Goal: Use online tool/utility: Utilize a website feature to perform a specific function

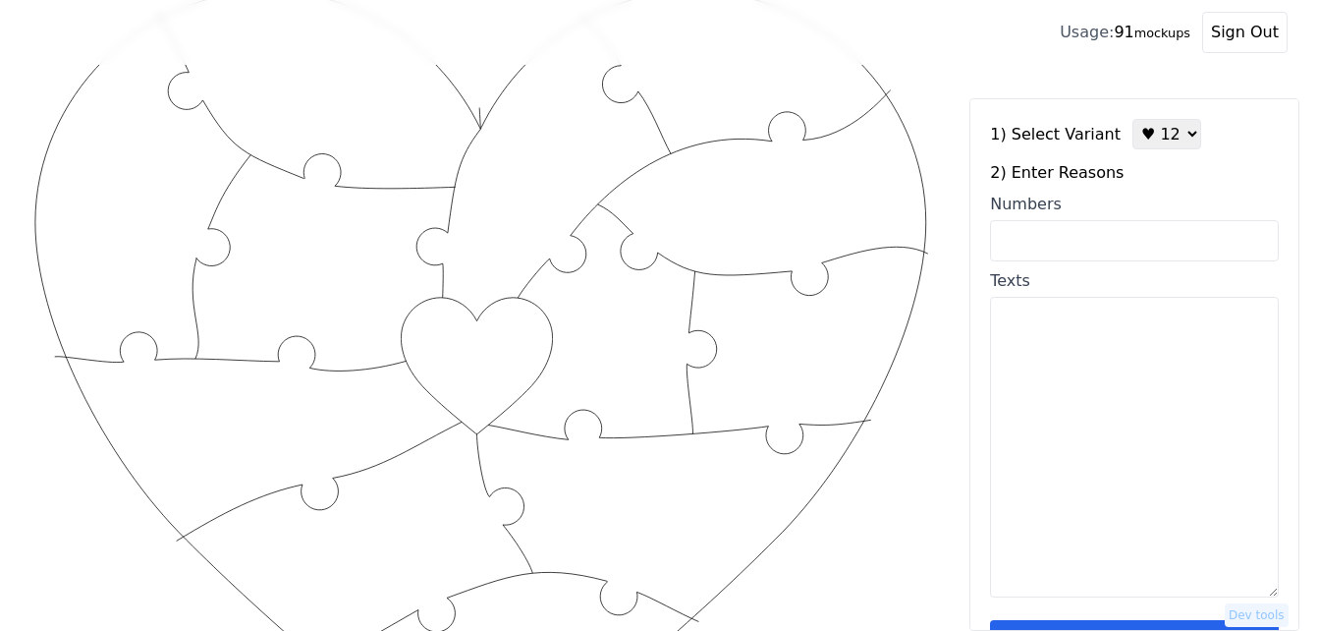
click at [1024, 437] on textarea "Texts" at bounding box center [1134, 447] width 289 height 301
paste textarea "1. Your smile softens my hardest days. 2. Your laugh is music. 3. Your little q…"
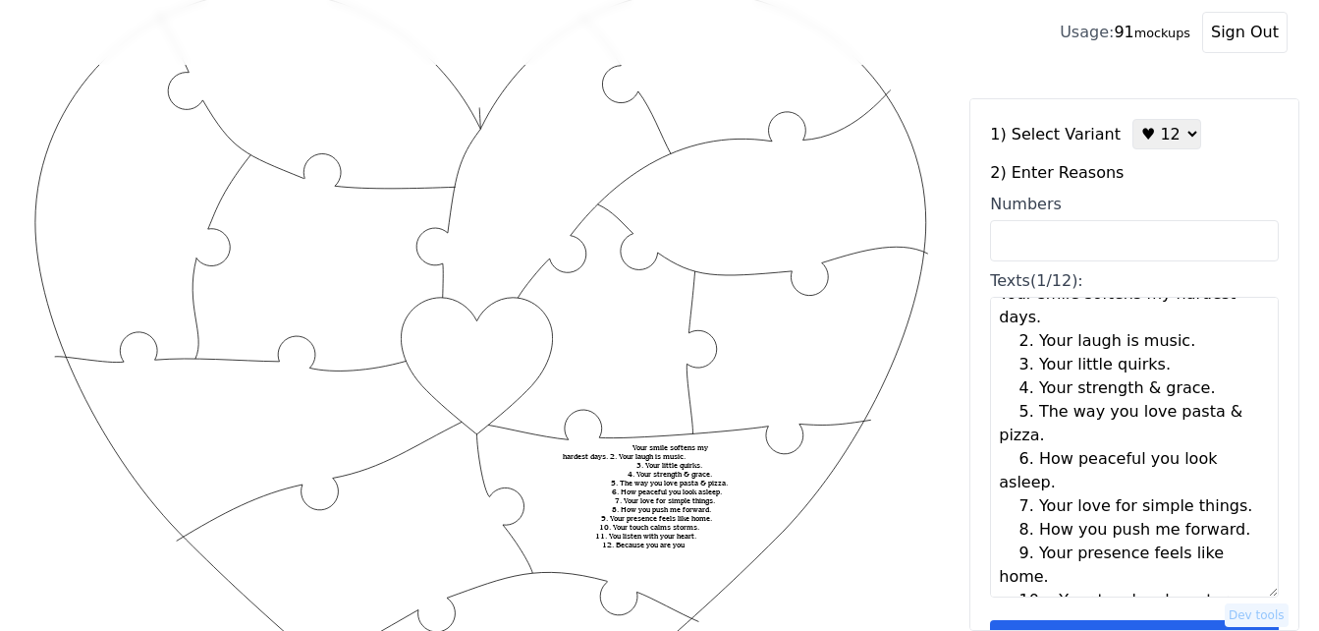
scroll to position [0, 0]
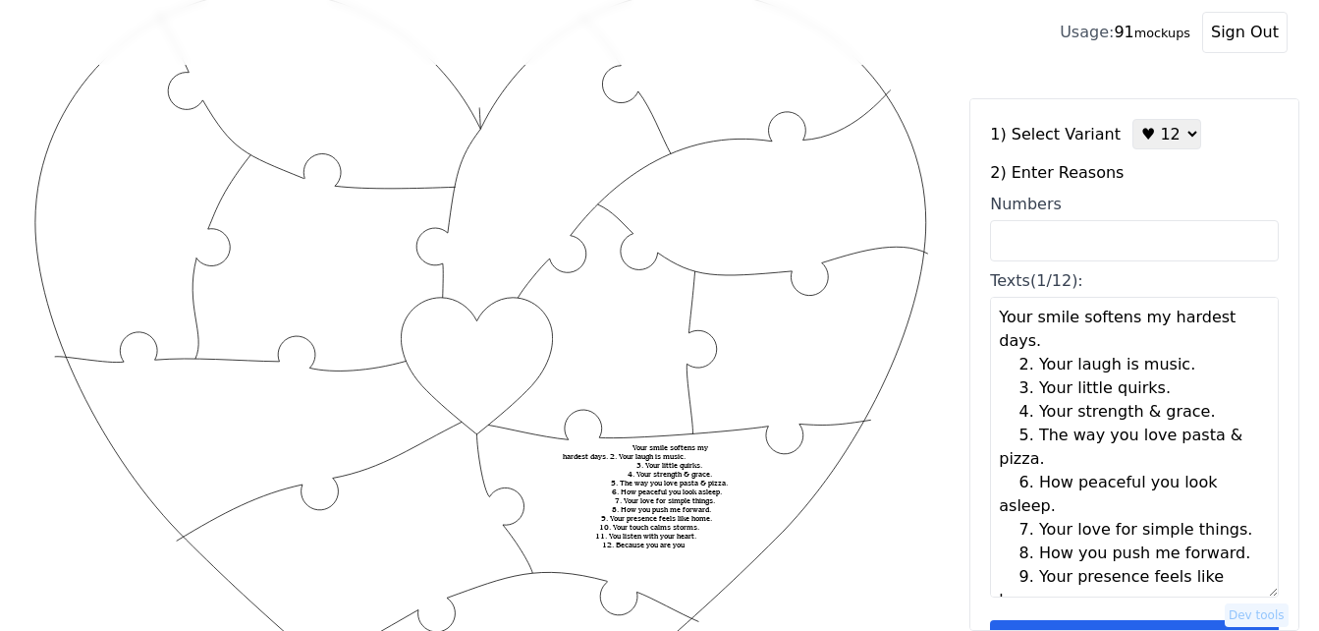
drag, startPoint x: 1057, startPoint y: 345, endPoint x: 1040, endPoint y: 342, distance: 17.0
click at [1040, 342] on textarea "Your smile softens my hardest days. 2. Your laugh is music. 3. Your little quir…" at bounding box center [1134, 447] width 289 height 301
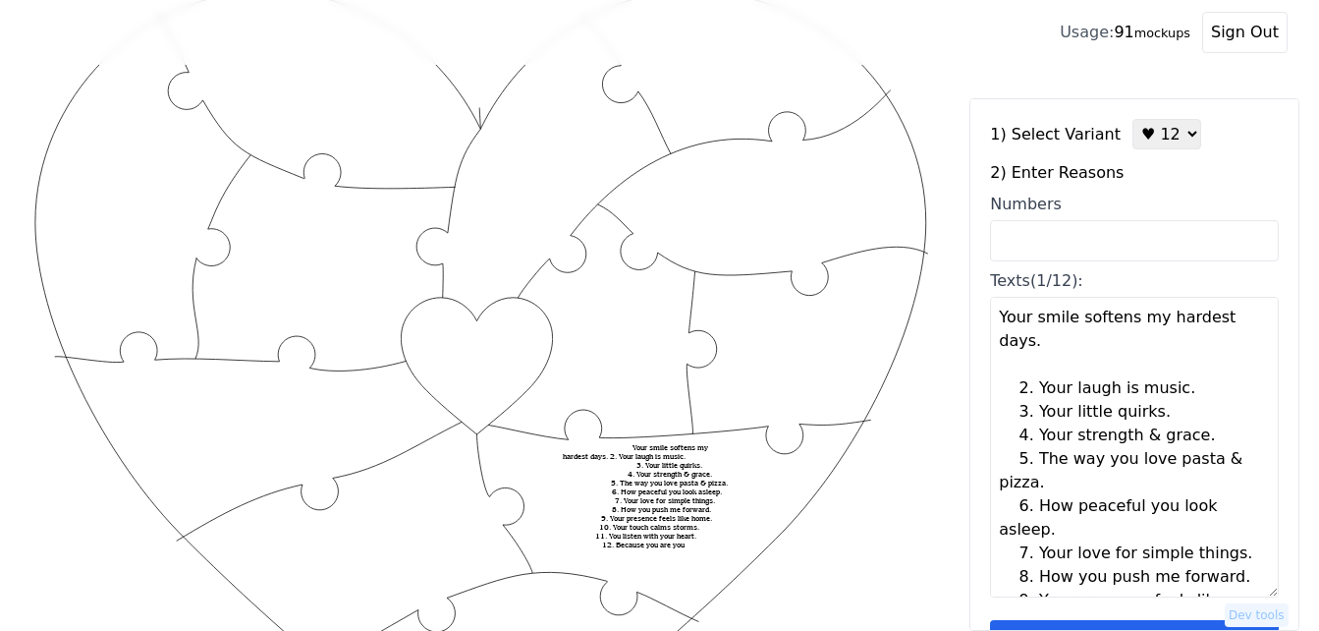
click at [1180, 393] on textarea "Your smile softens my hardest days. 2. Your laugh is music. 3. Your little quir…" at bounding box center [1134, 447] width 289 height 301
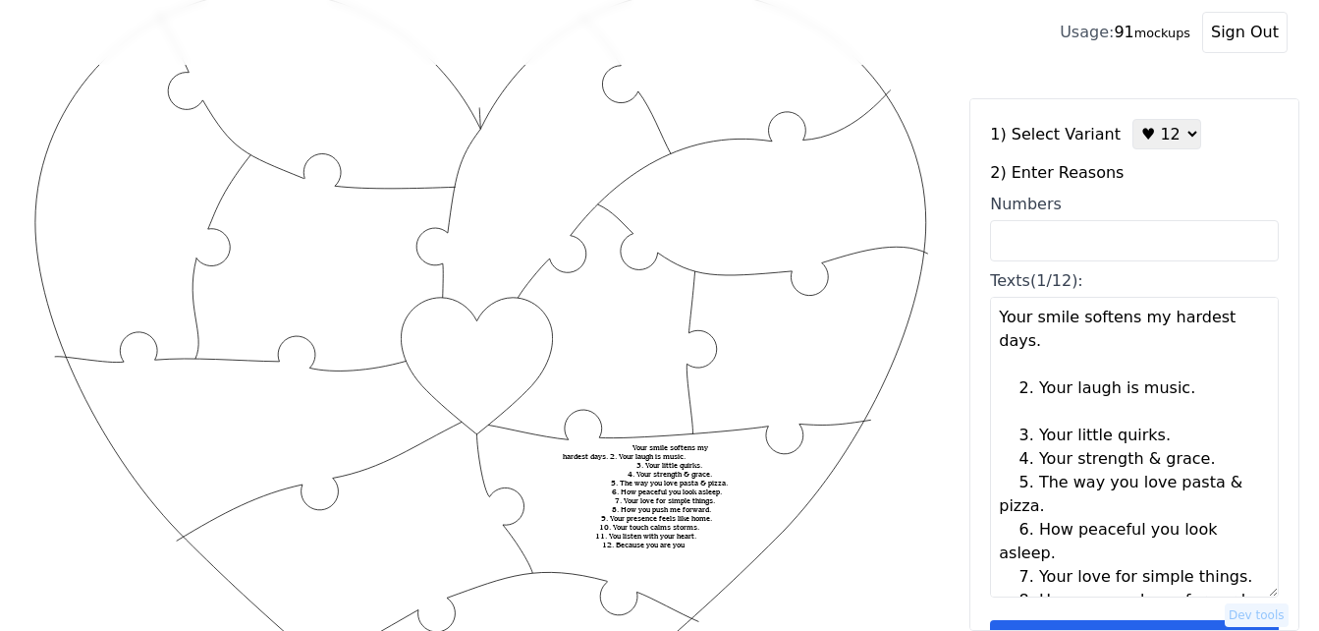
click at [1168, 431] on textarea "Your smile softens my hardest days. 2. Your laugh is music. 3. Your little quir…" at bounding box center [1134, 447] width 289 height 301
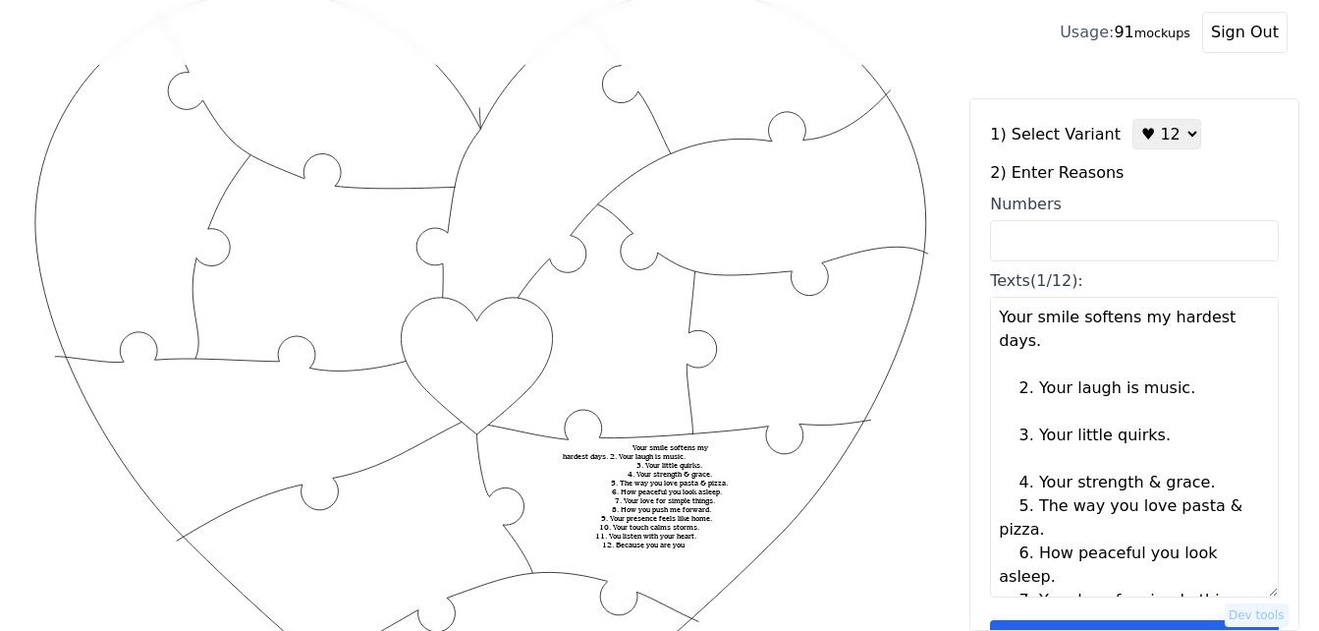
click at [1198, 488] on textarea "Your smile softens my hardest days. 2. Your laugh is music. 3. Your little quir…" at bounding box center [1134, 447] width 289 height 301
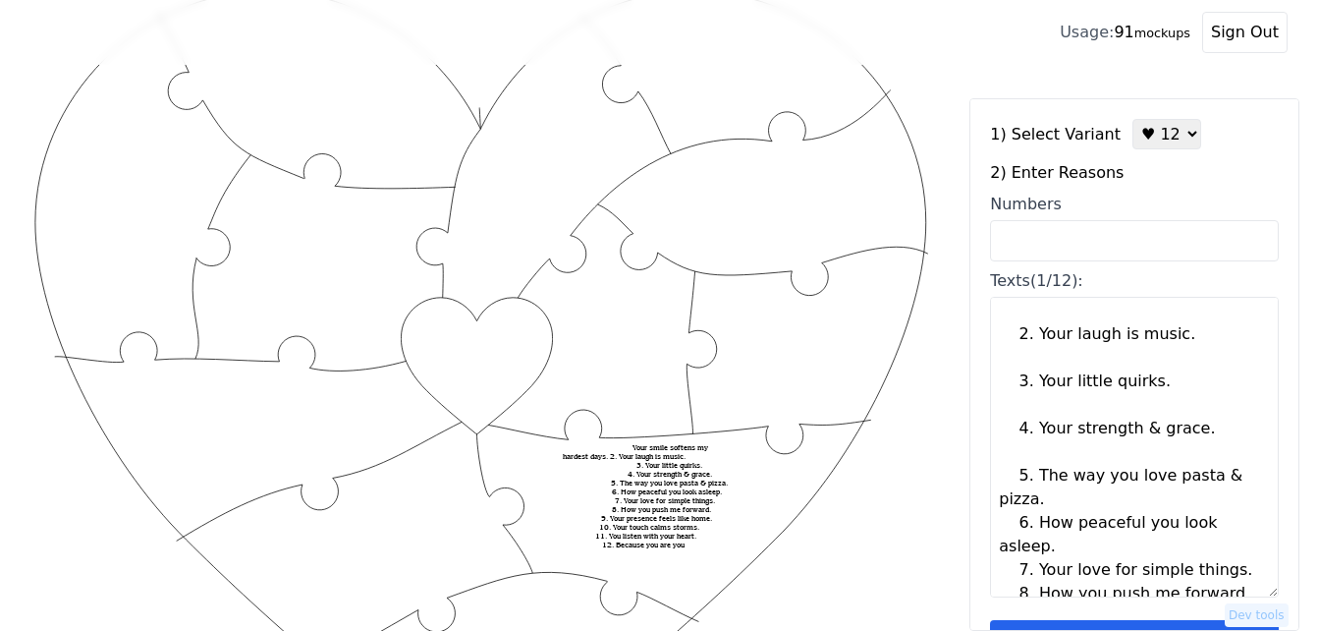
scroll to position [98, 0]
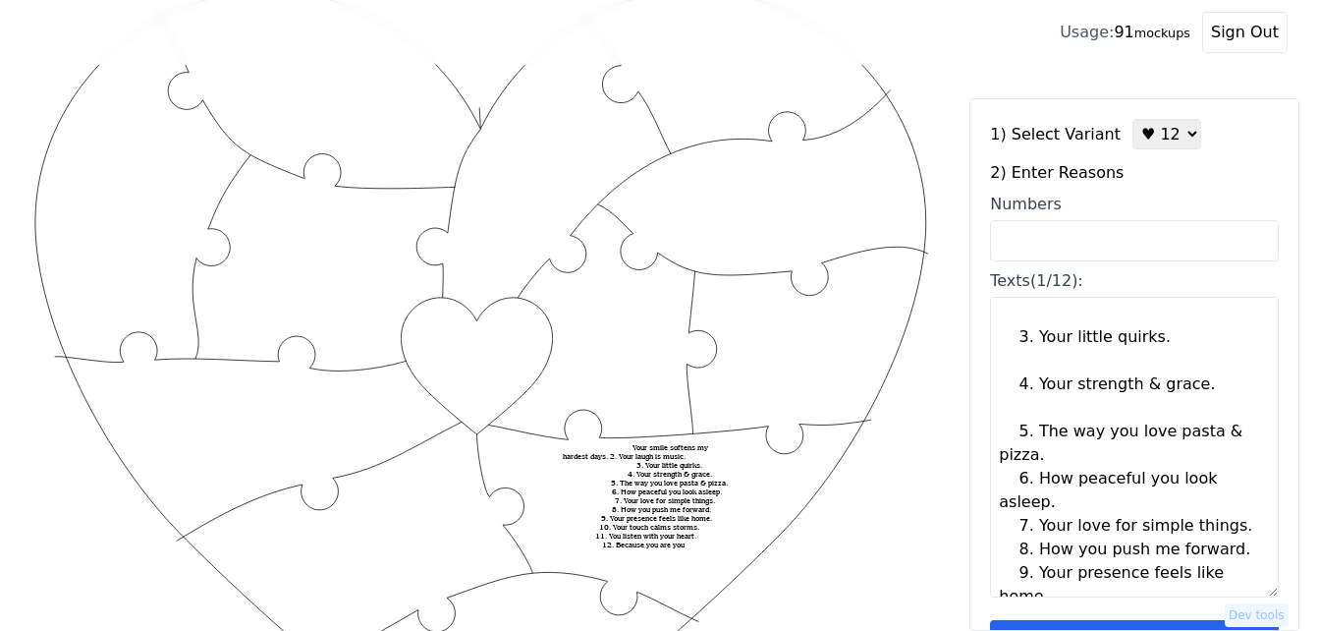
click at [1043, 459] on textarea "Your smile softens my hardest days. 2. Your laugh is music. 3. Your little quir…" at bounding box center [1134, 447] width 289 height 301
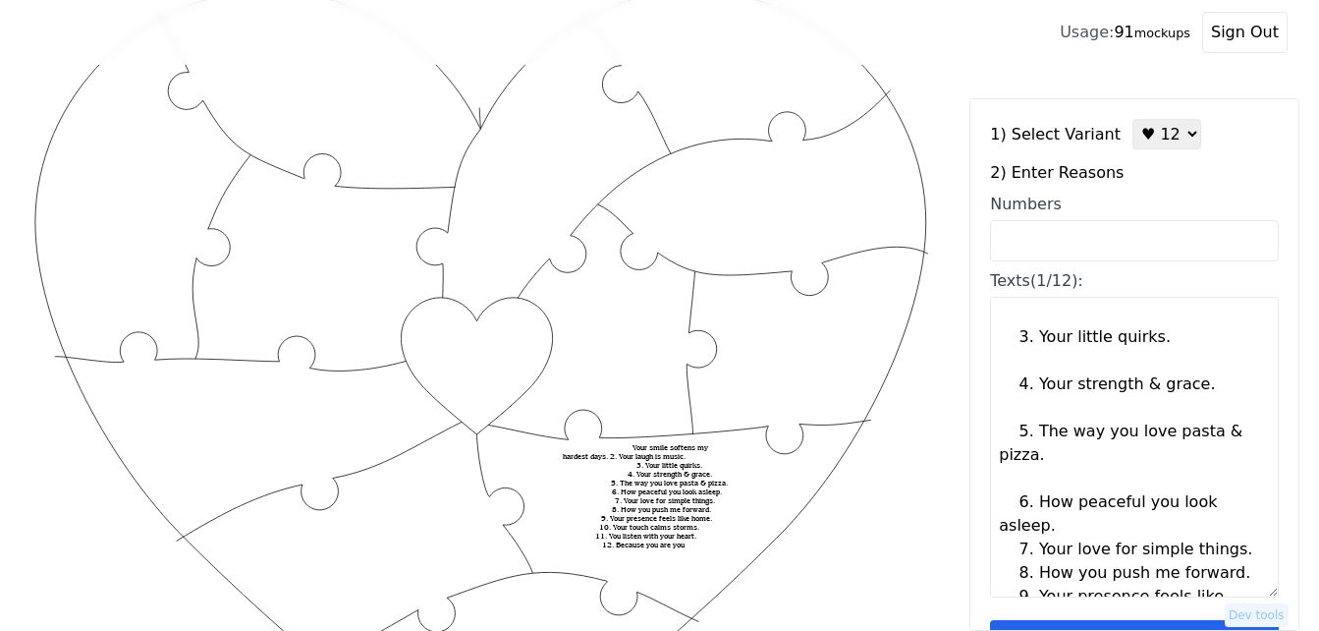
click at [1078, 523] on textarea "Your smile softens my hardest days. 2. Your laugh is music. 3. Your little quir…" at bounding box center [1134, 447] width 289 height 301
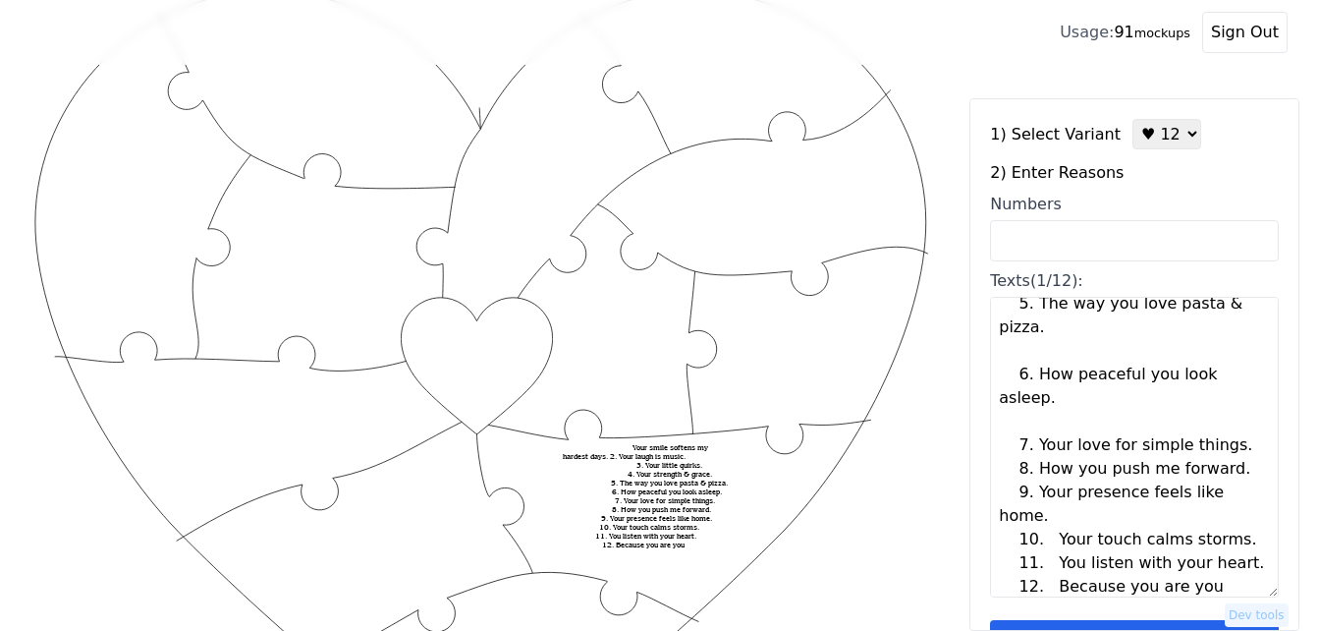
scroll to position [236, 0]
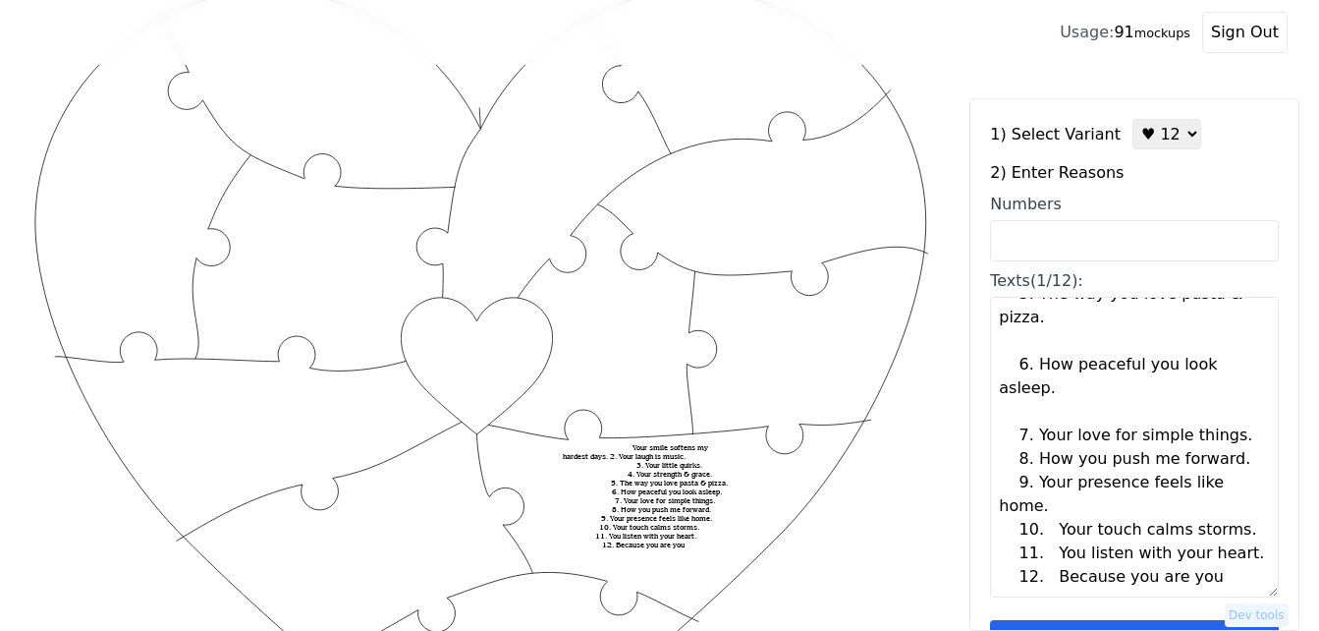
click at [1228, 439] on textarea "Your smile softens my hardest days. 2. Your laugh is music. 3. Your little quir…" at bounding box center [1134, 447] width 289 height 301
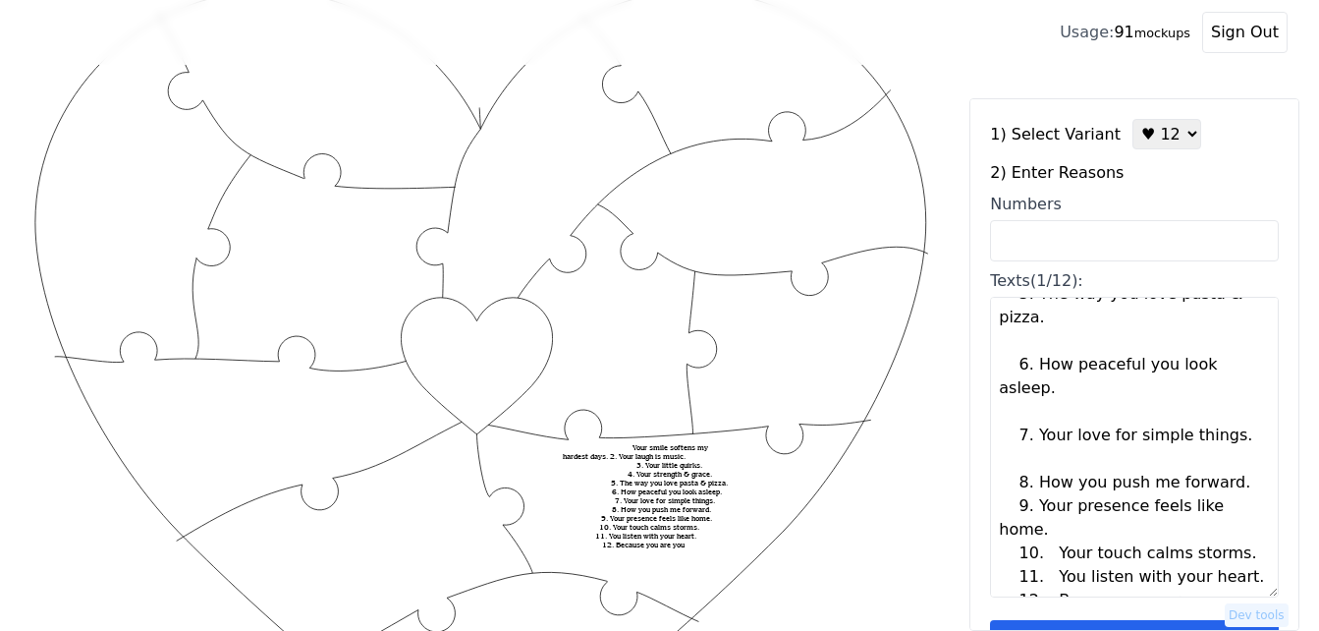
click at [1224, 486] on textarea "Your smile softens my hardest days. 2. Your laugh is music. 3. Your little quir…" at bounding box center [1134, 447] width 289 height 301
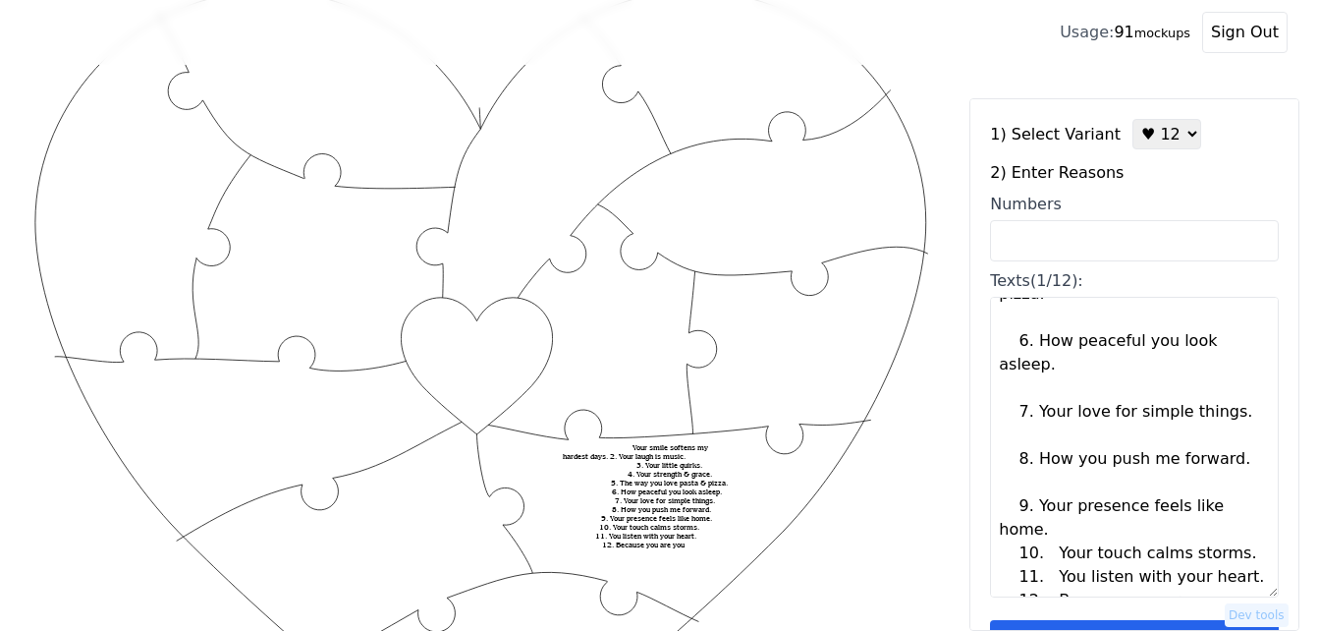
scroll to position [283, 0]
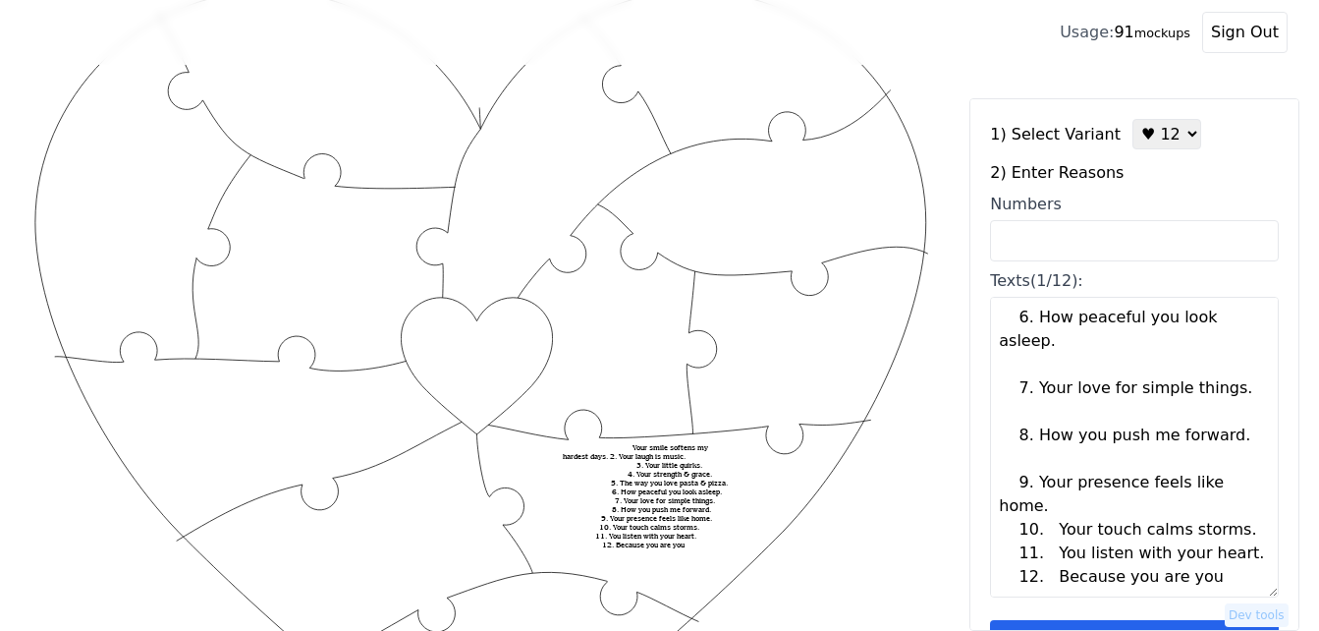
click at [1144, 499] on textarea "Your smile softens my hardest days. 2. Your laugh is music. 3. Your little quir…" at bounding box center [1134, 447] width 289 height 301
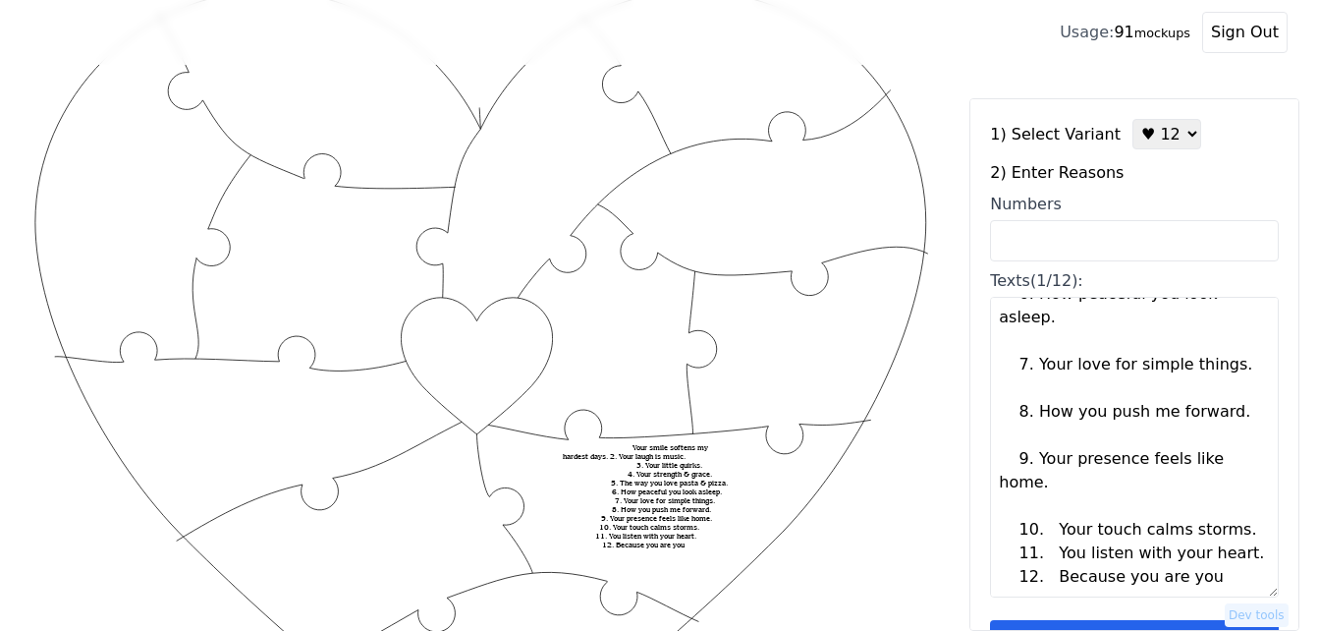
click at [1228, 527] on textarea "Your smile softens my hardest days. 2. Your laugh is music. 3. Your little quir…" at bounding box center [1134, 447] width 289 height 301
click at [1240, 577] on textarea "Your smile softens my hardest days. 2. Your laugh is music. 3. Your little quir…" at bounding box center [1134, 447] width 289 height 301
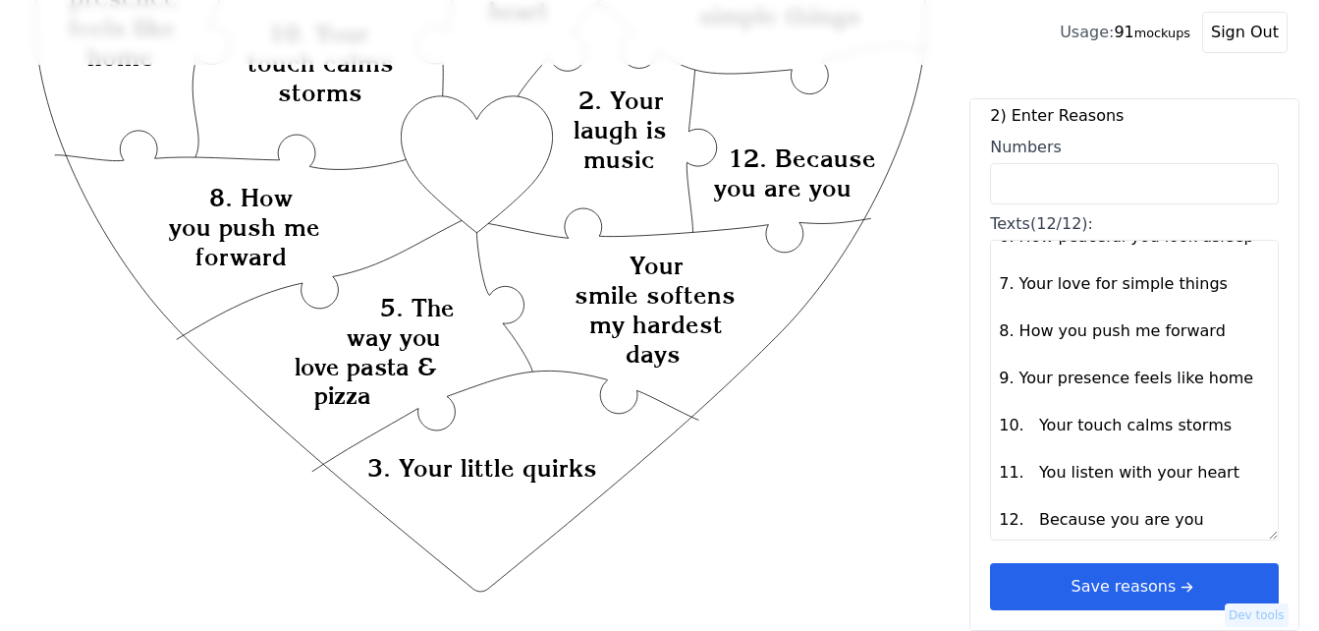
scroll to position [491, 0]
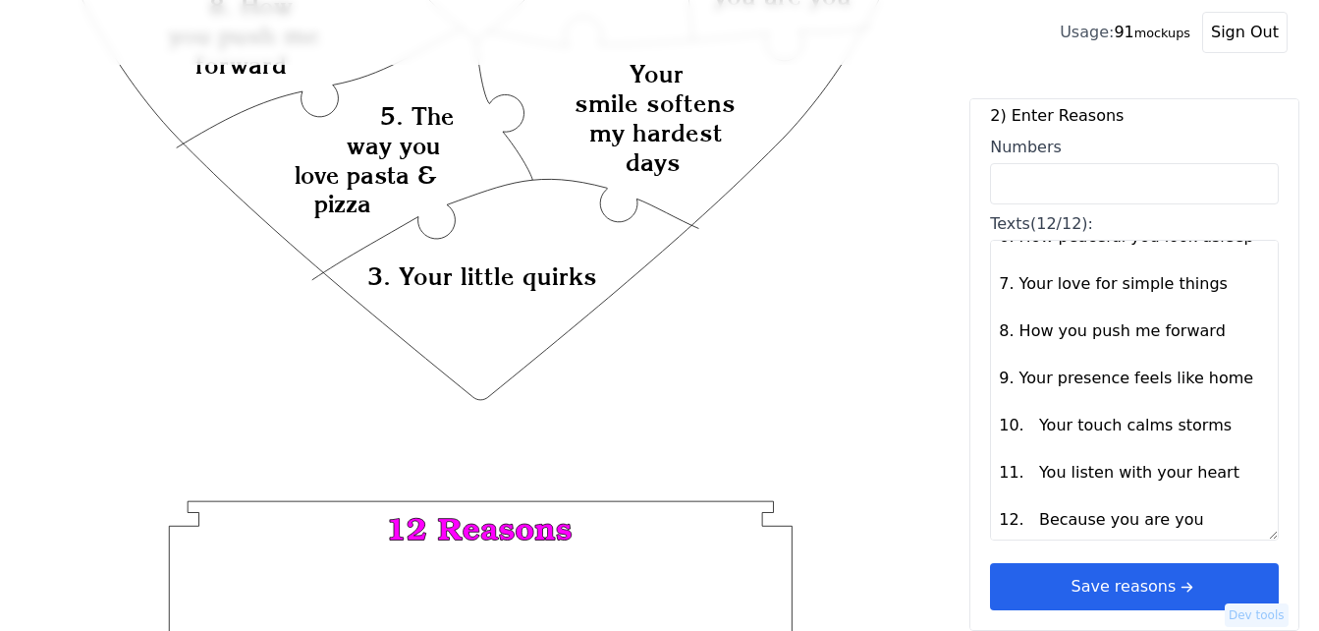
drag, startPoint x: 1015, startPoint y: 518, endPoint x: 981, endPoint y: 522, distance: 33.6
click at [982, 523] on div "1) Select Variant ♥ 12 ♥ 18 ♥ 28 ♥ 40 ♥ 50 ♥ 60 ♥ 70 2) Enter Reasons Numbers T…" at bounding box center [1134, 364] width 330 height 532
click at [1003, 521] on textarea "Your smile softens my hardest days 2. Your laugh is music 3. Your little quirks…" at bounding box center [1134, 390] width 289 height 301
drag, startPoint x: 1022, startPoint y: 474, endPoint x: 1001, endPoint y: 474, distance: 20.6
click at [1001, 474] on textarea "Your smile softens my hardest days 2. Your laugh is music 3. Your little quirks…" at bounding box center [1134, 390] width 289 height 301
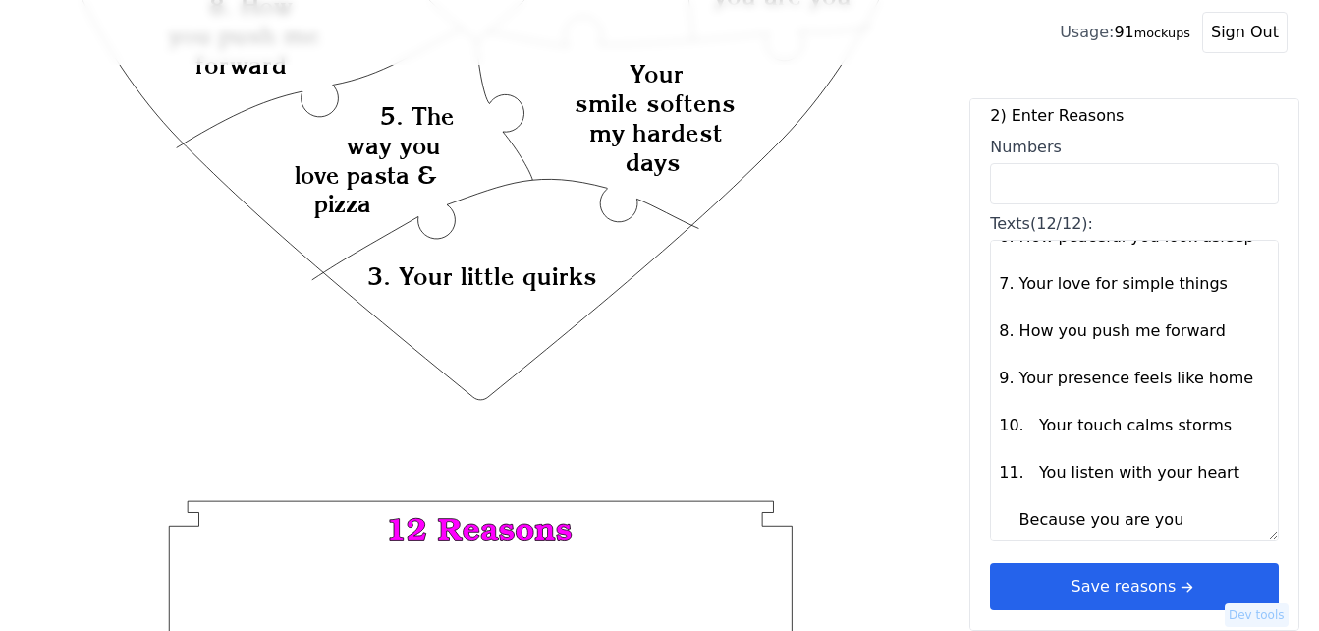
click at [999, 474] on textarea "Your smile softens my hardest days 2. Your laugh is music 3. Your little quirks…" at bounding box center [1134, 390] width 289 height 301
drag, startPoint x: 1022, startPoint y: 427, endPoint x: 1001, endPoint y: 428, distance: 20.7
click at [1001, 428] on textarea "Your smile softens my hardest days 2. Your laugh is music 3. Your little quirks…" at bounding box center [1134, 390] width 289 height 301
click at [1000, 379] on textarea "Your smile softens my hardest days 2. Your laugh is music 3. Your little quirks…" at bounding box center [1134, 390] width 289 height 301
click at [1006, 379] on textarea "Your smile softens my hardest days 2. Your laugh is music 3. Your little quirks…" at bounding box center [1134, 390] width 289 height 301
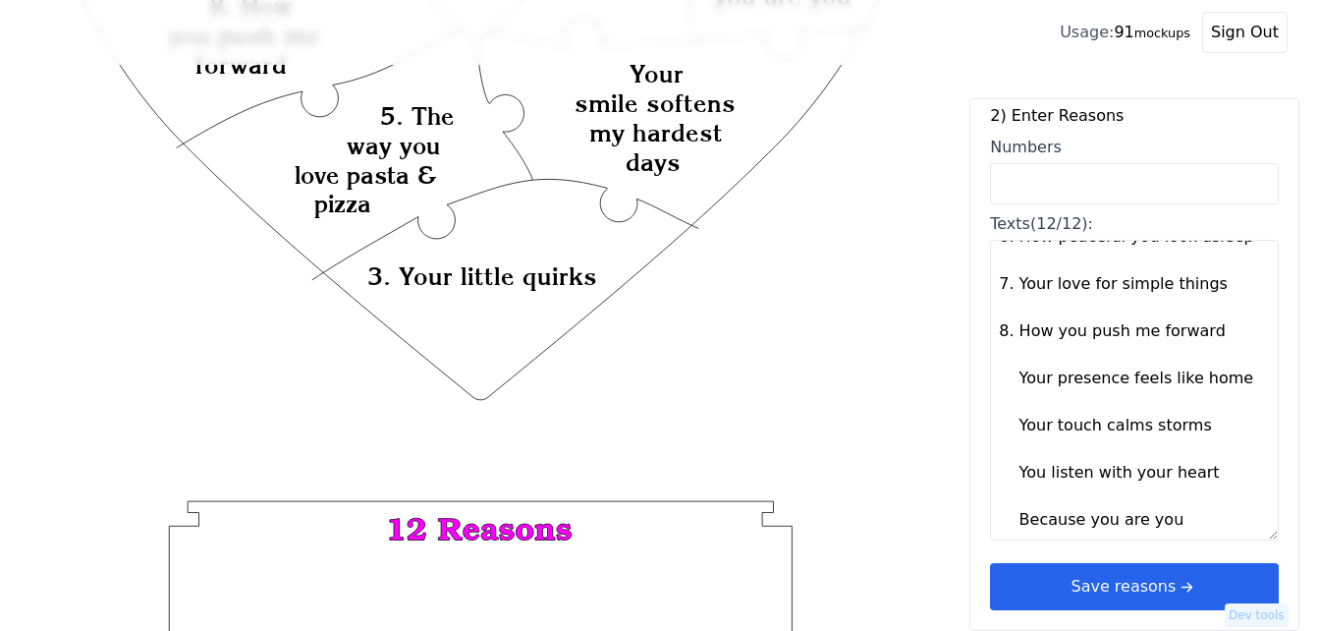
drag, startPoint x: 1012, startPoint y: 333, endPoint x: 995, endPoint y: 335, distance: 16.8
click at [995, 335] on textarea "Your smile softens my hardest days 2. Your laugh is music 3. Your little quirks…" at bounding box center [1134, 390] width 289 height 301
drag, startPoint x: 1012, startPoint y: 286, endPoint x: 998, endPoint y: 284, distance: 13.9
click at [998, 284] on textarea "Your smile softens my hardest days 2. Your laugh is music 3. Your little quirks…" at bounding box center [1134, 390] width 289 height 301
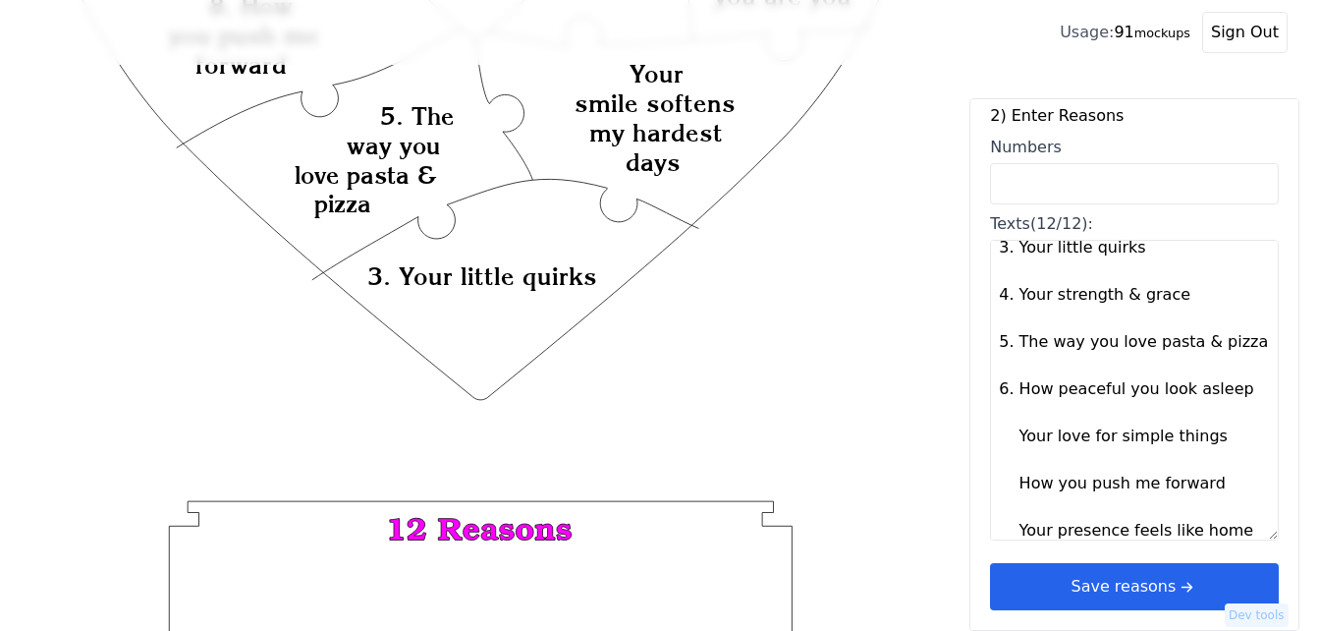
scroll to position [86, 0]
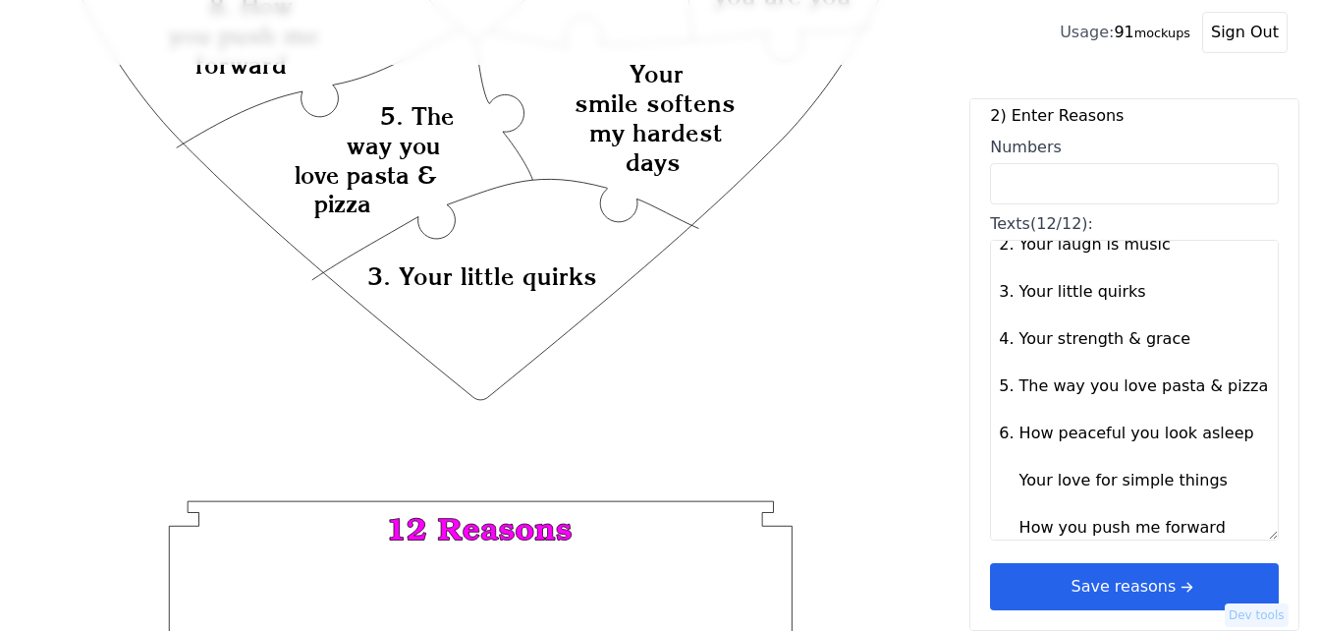
drag, startPoint x: 1012, startPoint y: 438, endPoint x: 998, endPoint y: 439, distance: 13.8
click at [998, 439] on textarea "Your smile softens my hardest days 2. Your laugh is music 3. Your little quirks…" at bounding box center [1134, 390] width 289 height 301
drag, startPoint x: 1014, startPoint y: 380, endPoint x: 998, endPoint y: 381, distance: 15.7
click at [998, 381] on textarea "Your smile softens my hardest days 2. Your laugh is music 3. Your little quirks…" at bounding box center [1134, 390] width 289 height 301
click at [1013, 338] on textarea "Your smile softens my hardest days 2. Your laugh is music 3. Your little quirks…" at bounding box center [1134, 390] width 289 height 301
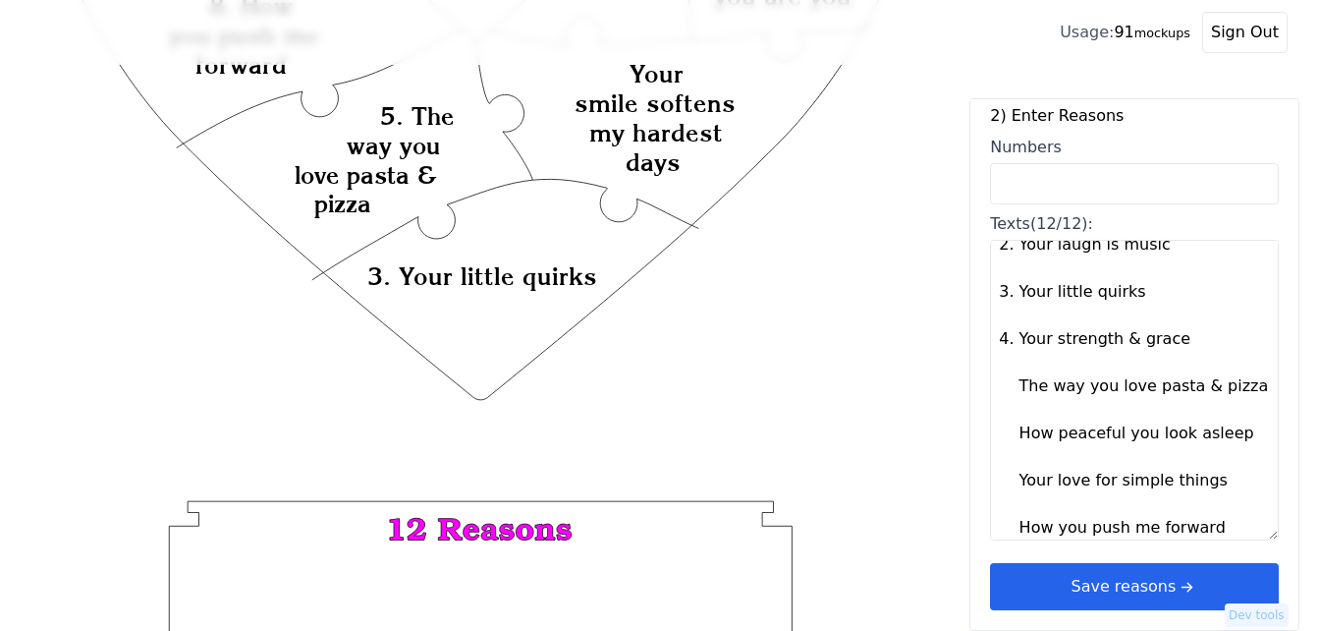
drag, startPoint x: 1013, startPoint y: 338, endPoint x: 993, endPoint y: 338, distance: 19.6
click at [993, 338] on textarea "Your smile softens my hardest days 2. Your laugh is music 3. Your little quirks…" at bounding box center [1134, 390] width 289 height 301
drag, startPoint x: 1012, startPoint y: 295, endPoint x: 1000, endPoint y: 295, distance: 11.8
click at [1000, 295] on textarea "Your smile softens my hardest days 2. Your laugh is music 3. Your little quirks…" at bounding box center [1134, 390] width 289 height 301
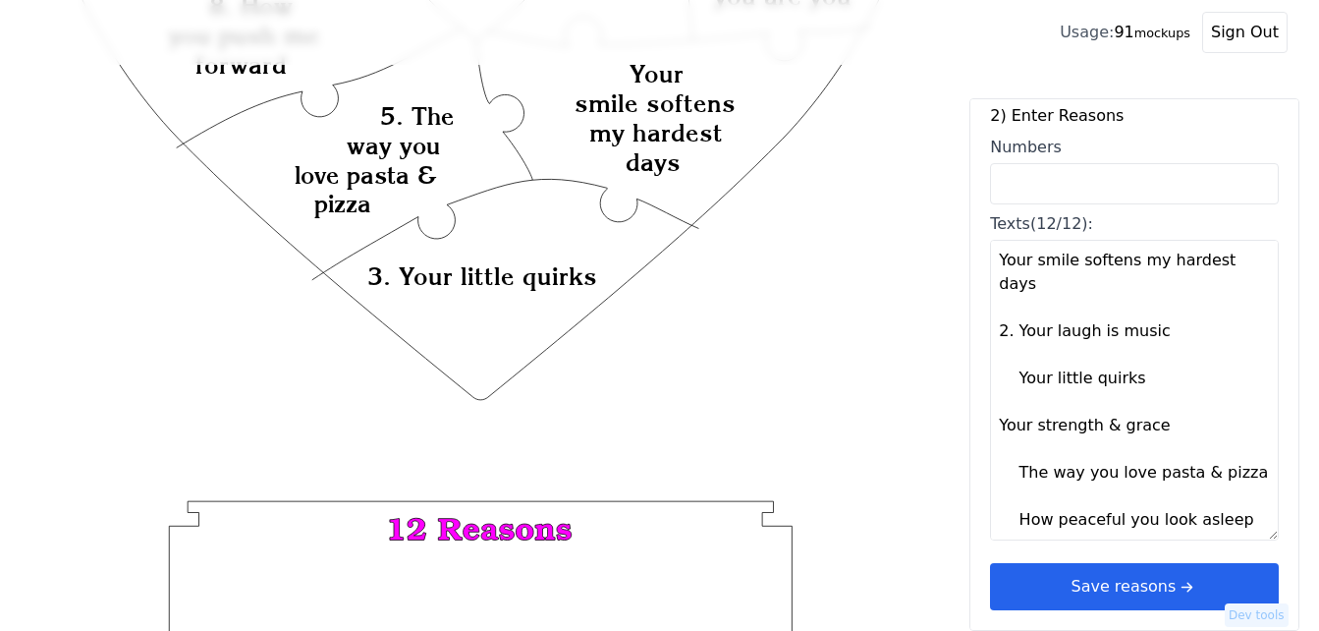
drag, startPoint x: 1012, startPoint y: 334, endPoint x: 988, endPoint y: 333, distance: 23.6
click at [995, 333] on textarea "Your smile softens my hardest days 2. Your laugh is music Your little quirks Yo…" at bounding box center [1134, 390] width 289 height 301
type textarea "Your smile softens my hardest days Your laugh is music Your little quirks Your …"
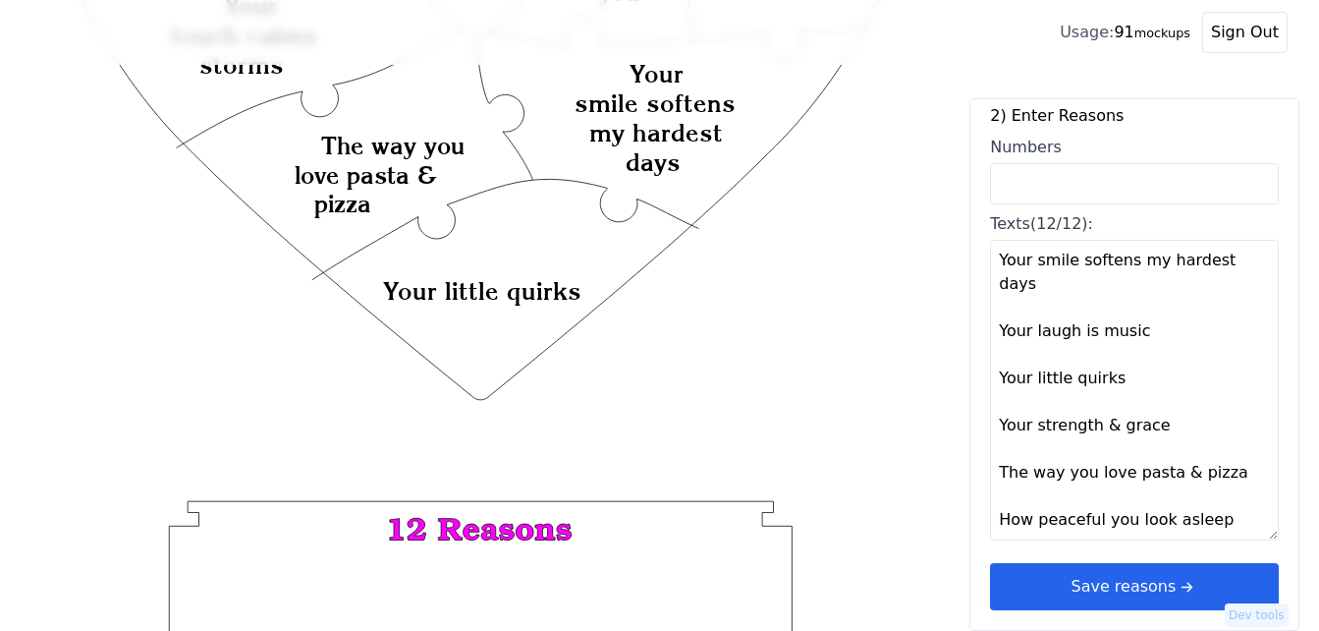
click at [1176, 590] on icon "arrow right short" at bounding box center [1187, 587] width 22 height 22
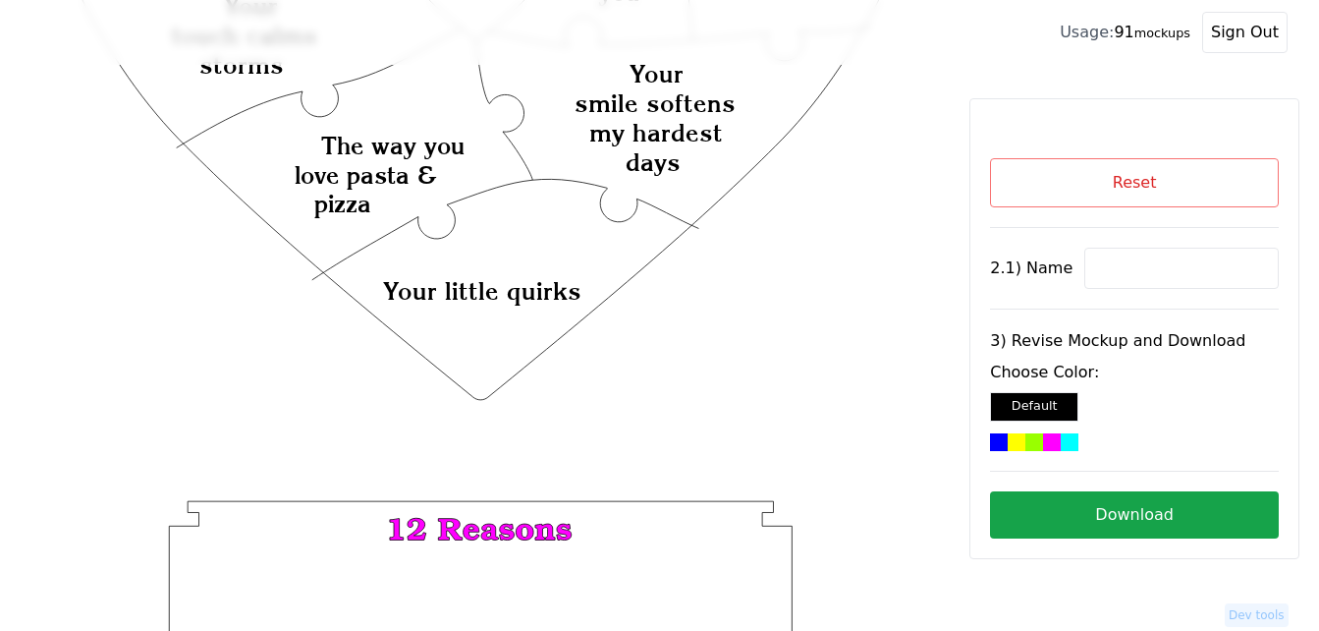
click at [1140, 273] on input at bounding box center [1181, 268] width 194 height 41
paste input "[PERSON_NAME]"
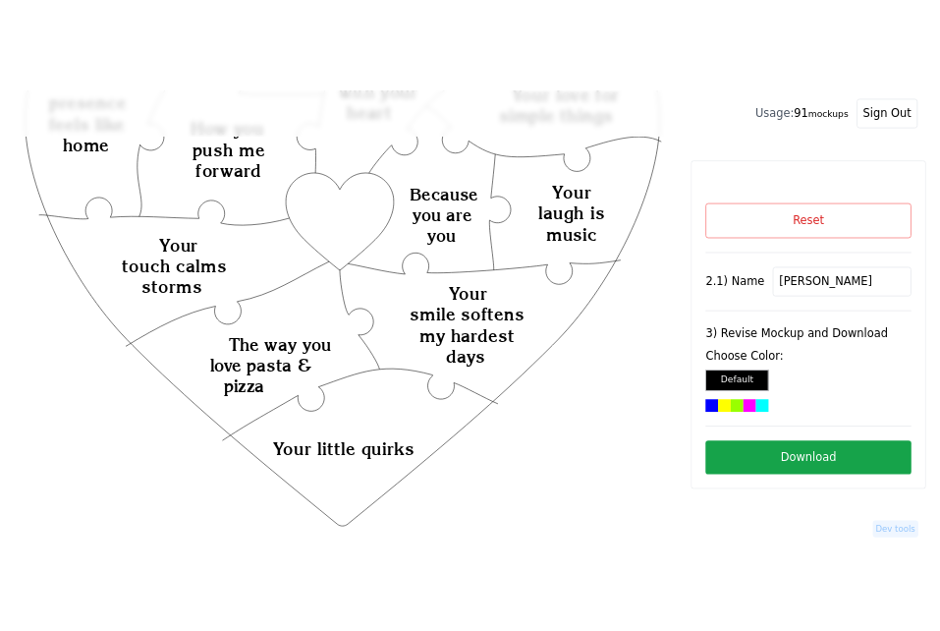
scroll to position [196, 0]
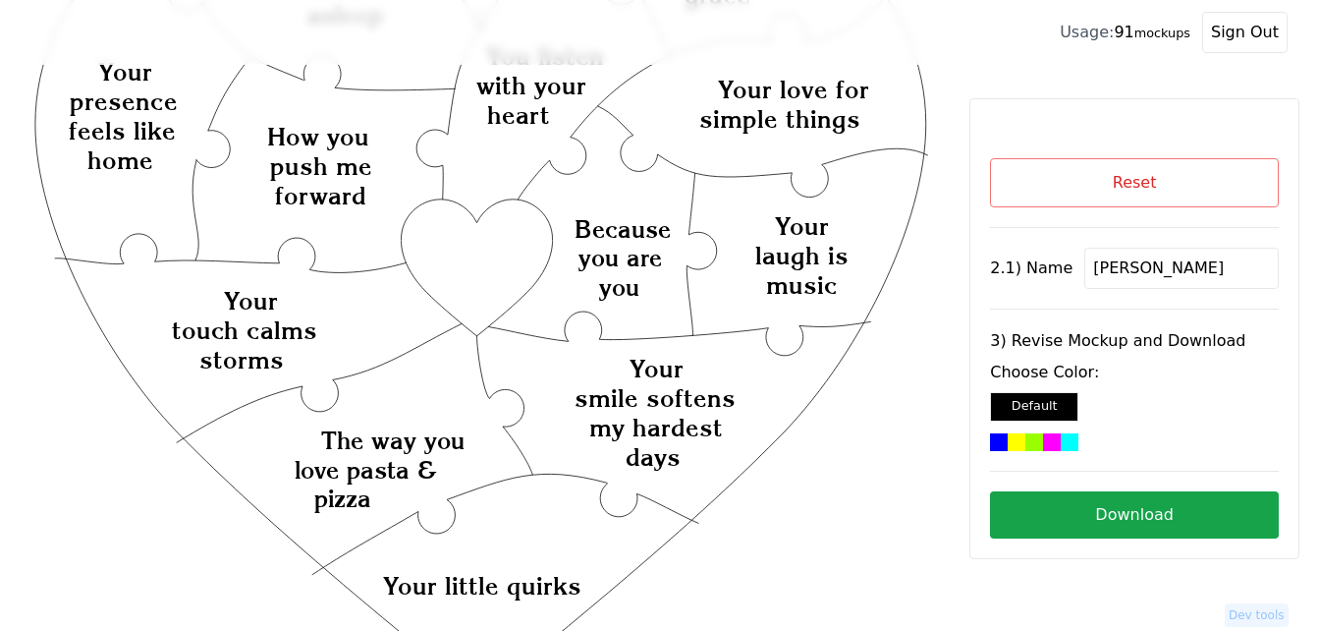
type input "[PERSON_NAME]"
click at [490, 230] on icon "Created with Snap Created with Snap Created with Snap Your smile softens my har…" at bounding box center [480, 543] width 899 height 1310
click at [1035, 440] on div at bounding box center [1034, 442] width 18 height 18
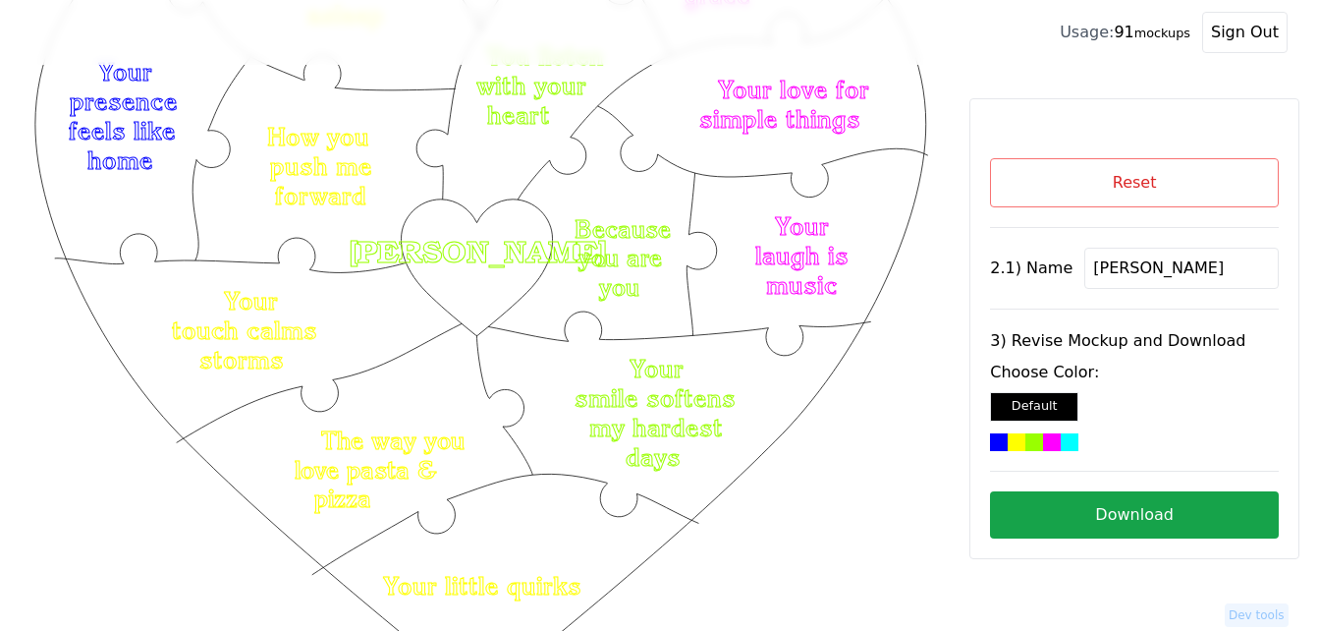
click at [1115, 502] on button "Download" at bounding box center [1134, 514] width 289 height 47
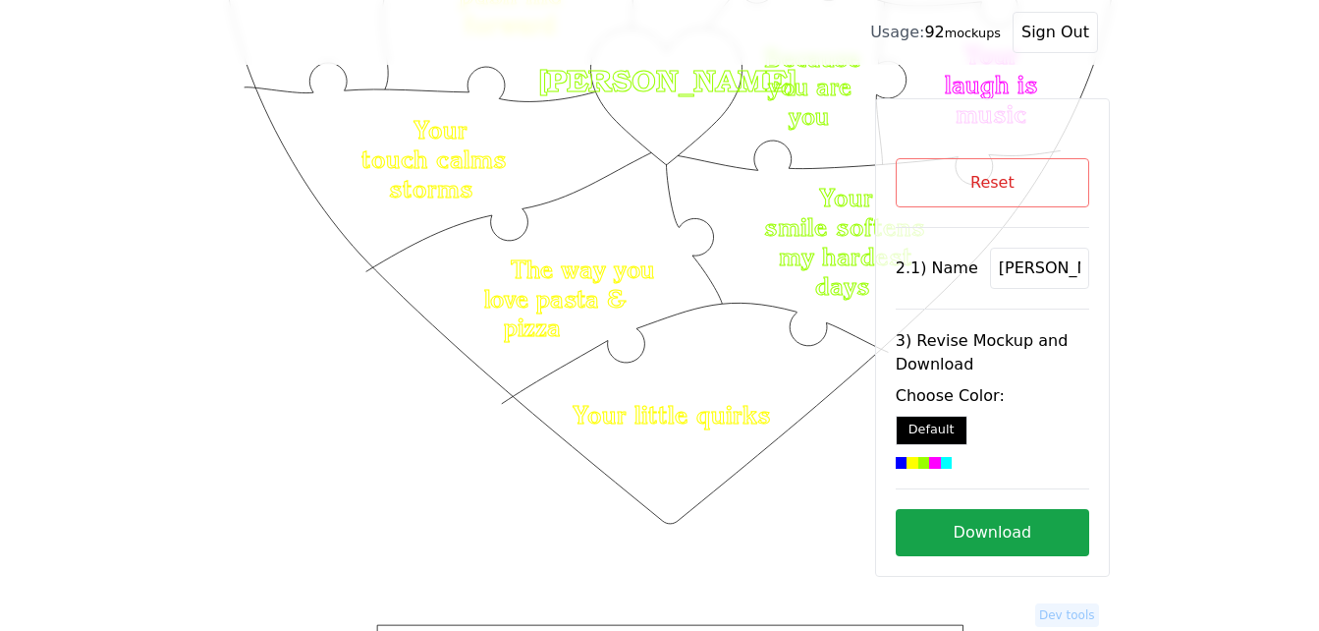
scroll to position [393, 0]
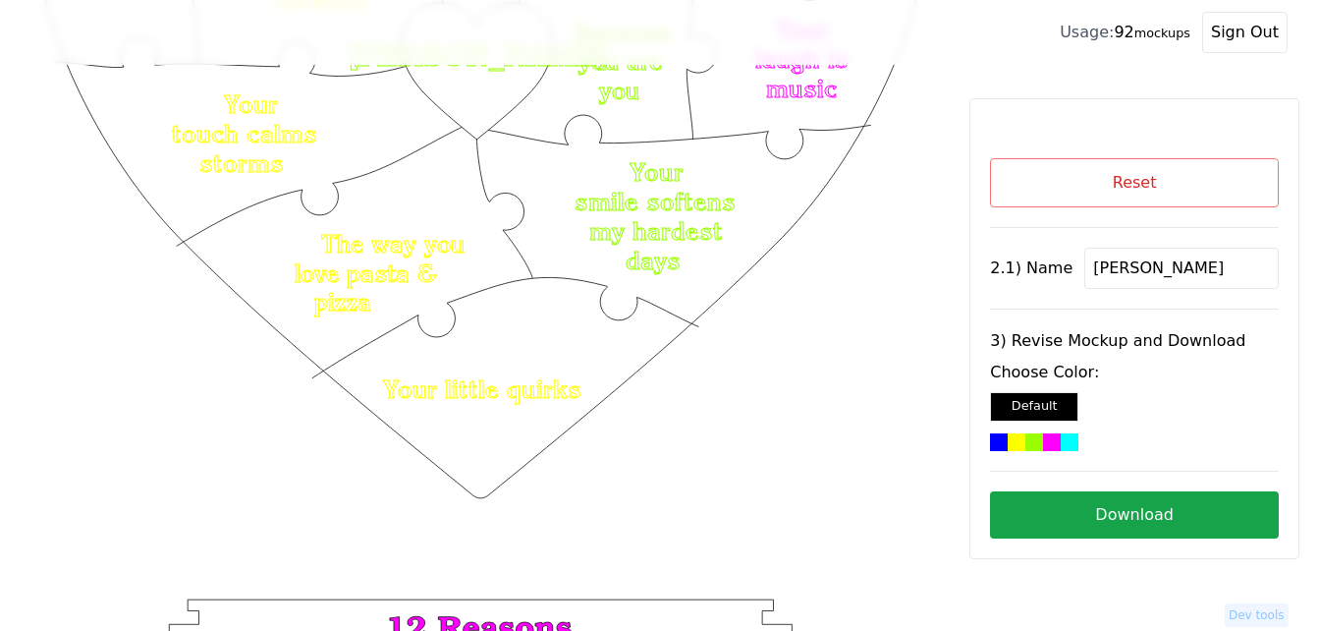
click at [1173, 185] on button "Reset" at bounding box center [1134, 182] width 289 height 49
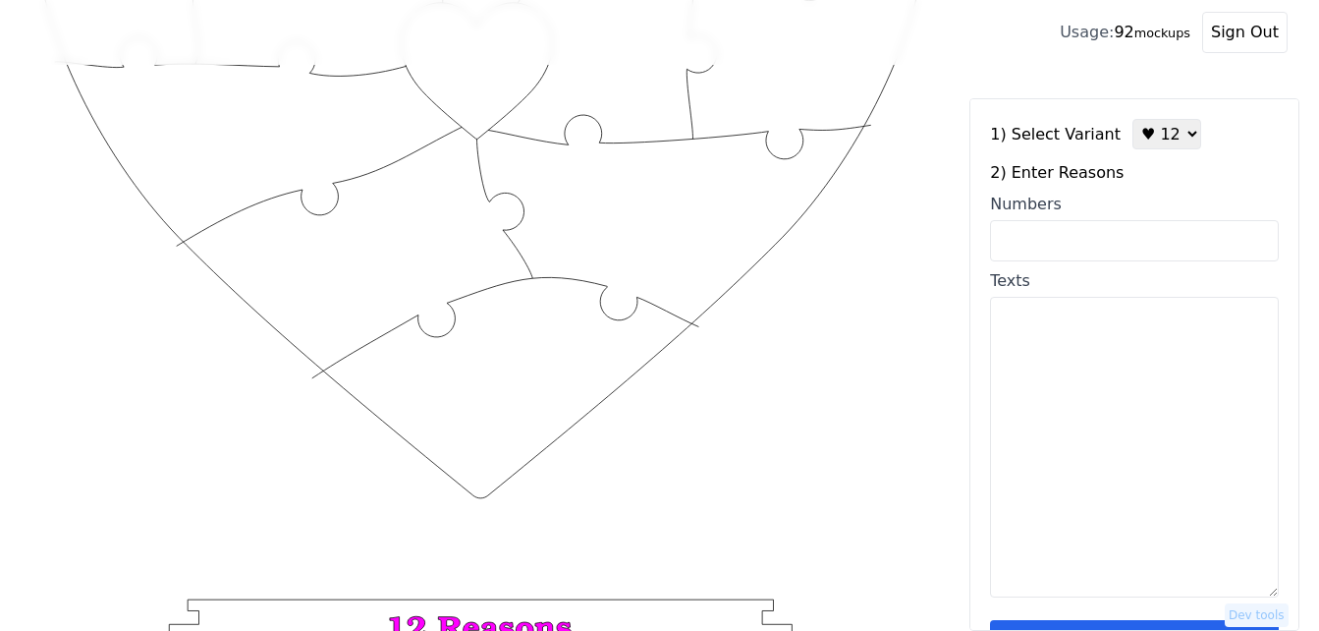
click at [1090, 376] on textarea "Texts" at bounding box center [1134, 447] width 289 height 301
click at [1086, 236] on input "Numbers" at bounding box center [1134, 240] width 289 height 41
paste input "1, 10, 12, 16, 33, 43, 58, 66, 69, 84, 86, 97"
type input "1, 10, 12, 16, 33, 43, 58, 66, 69, 84, 86, 97"
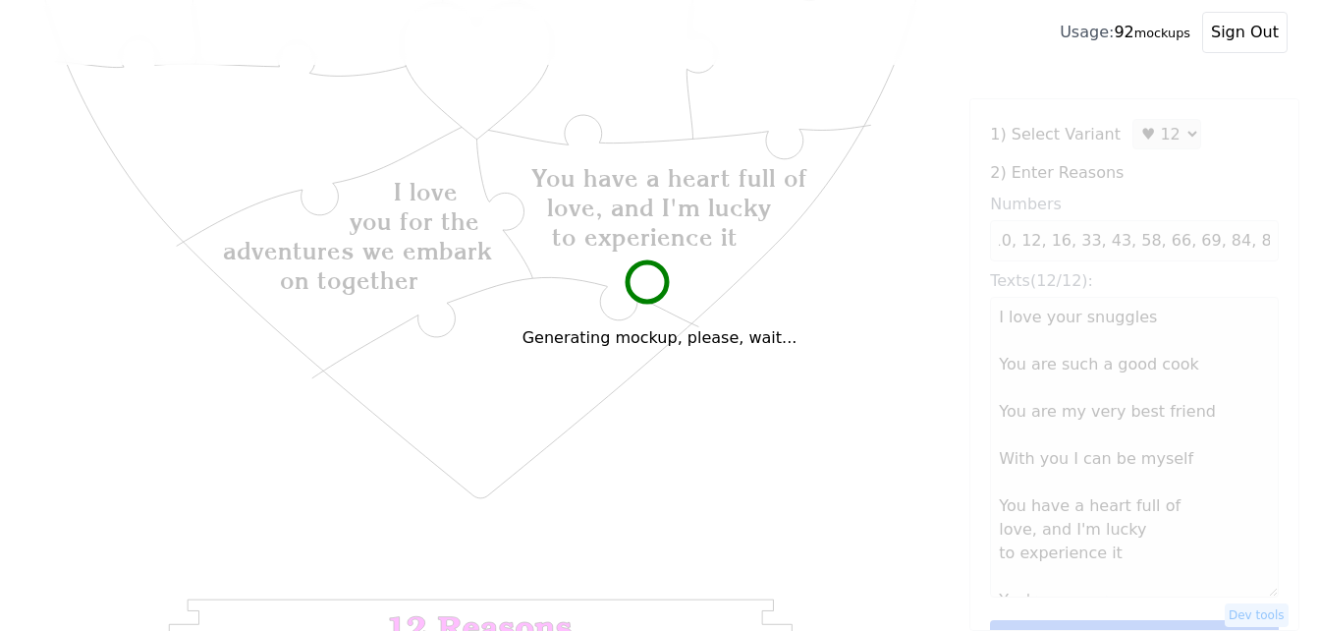
scroll to position [0, 0]
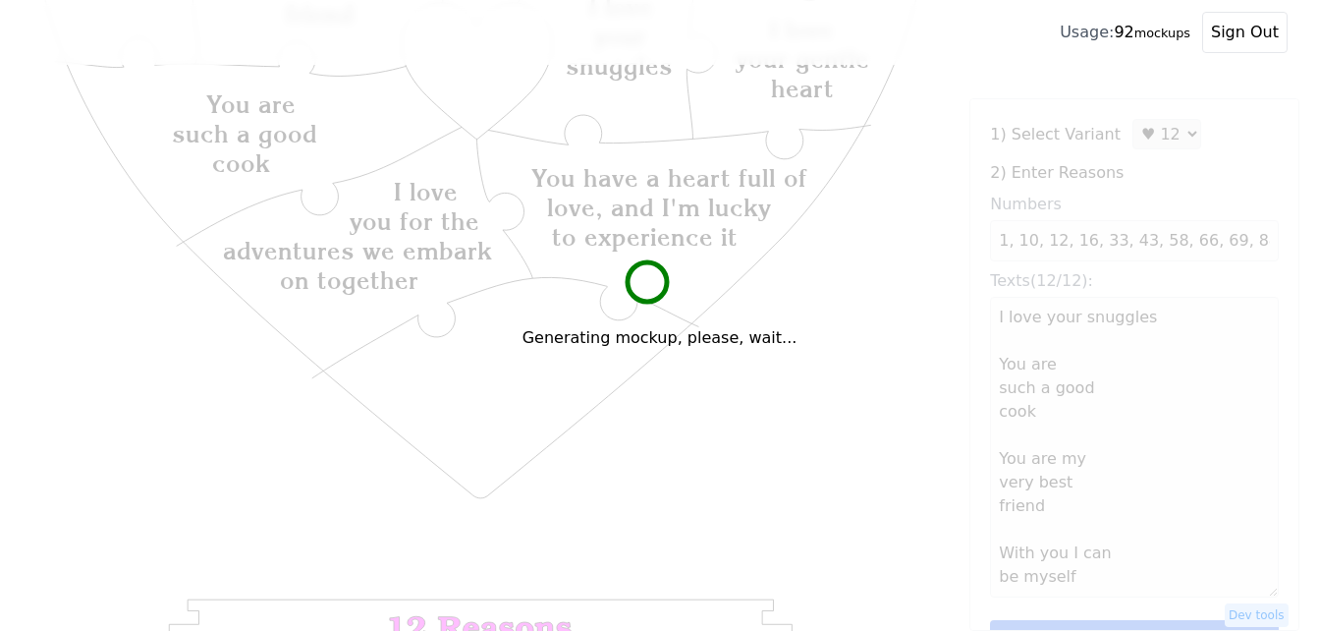
type textarea "I love your snuggles You are such a good cook You are my very best friend With …"
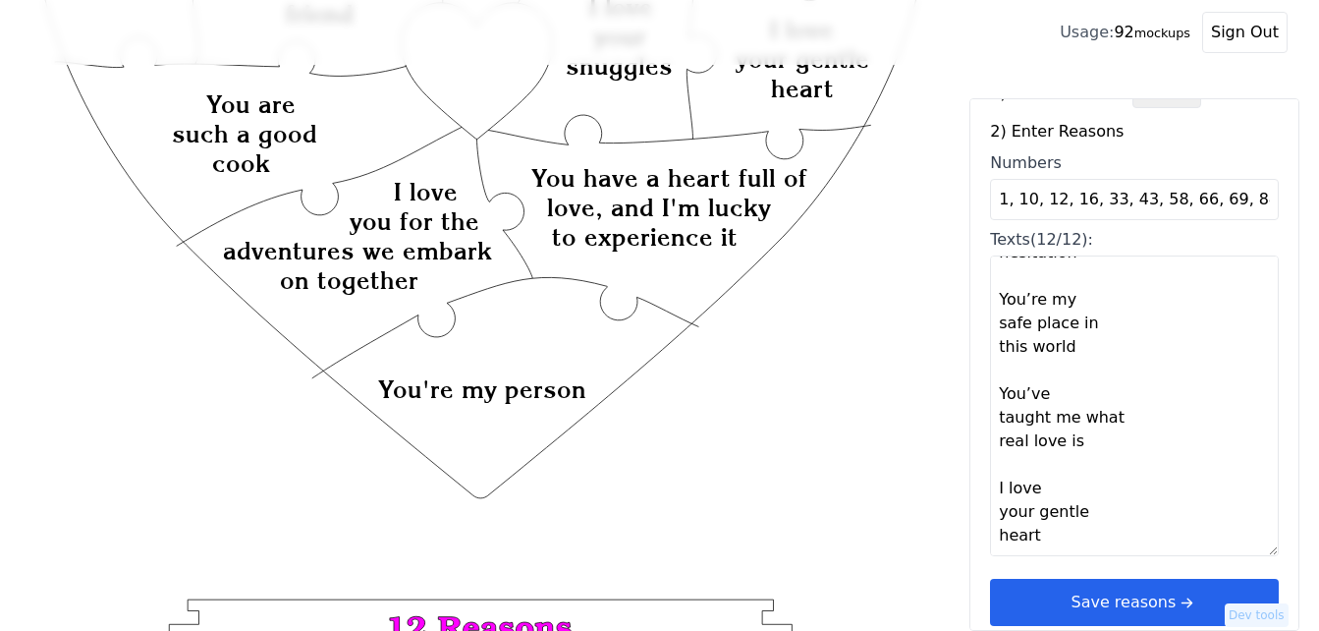
scroll to position [59, 0]
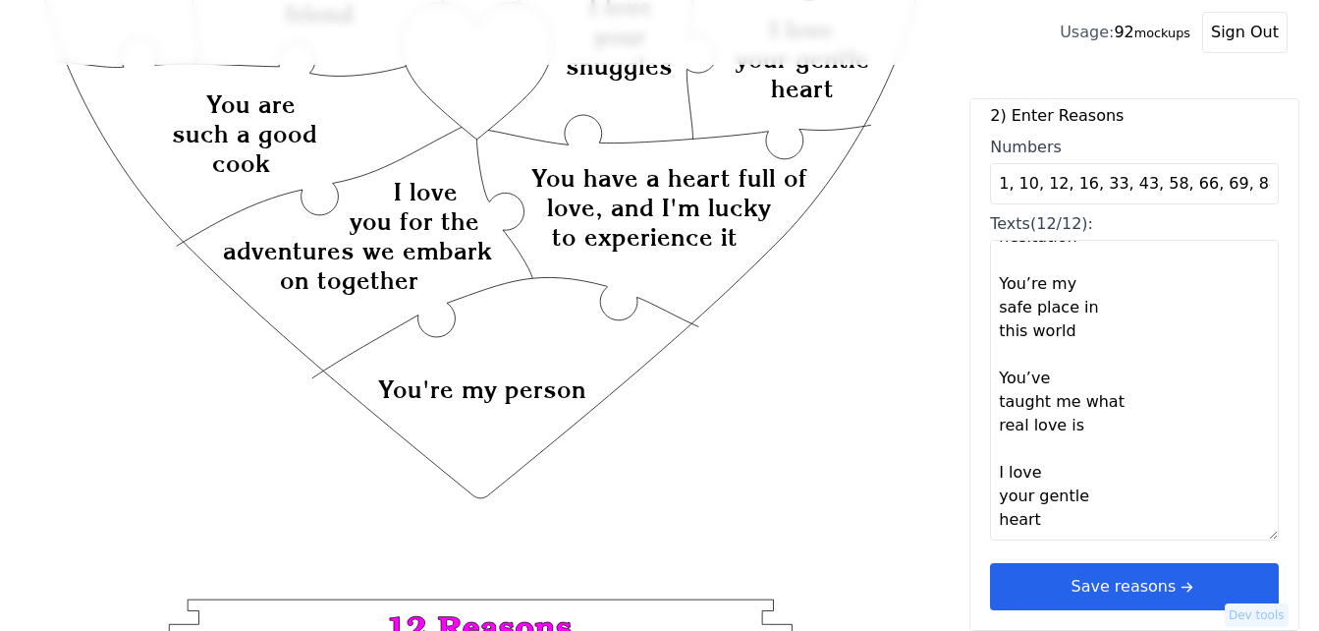
click at [1176, 583] on icon "arrow right short" at bounding box center [1187, 587] width 22 height 22
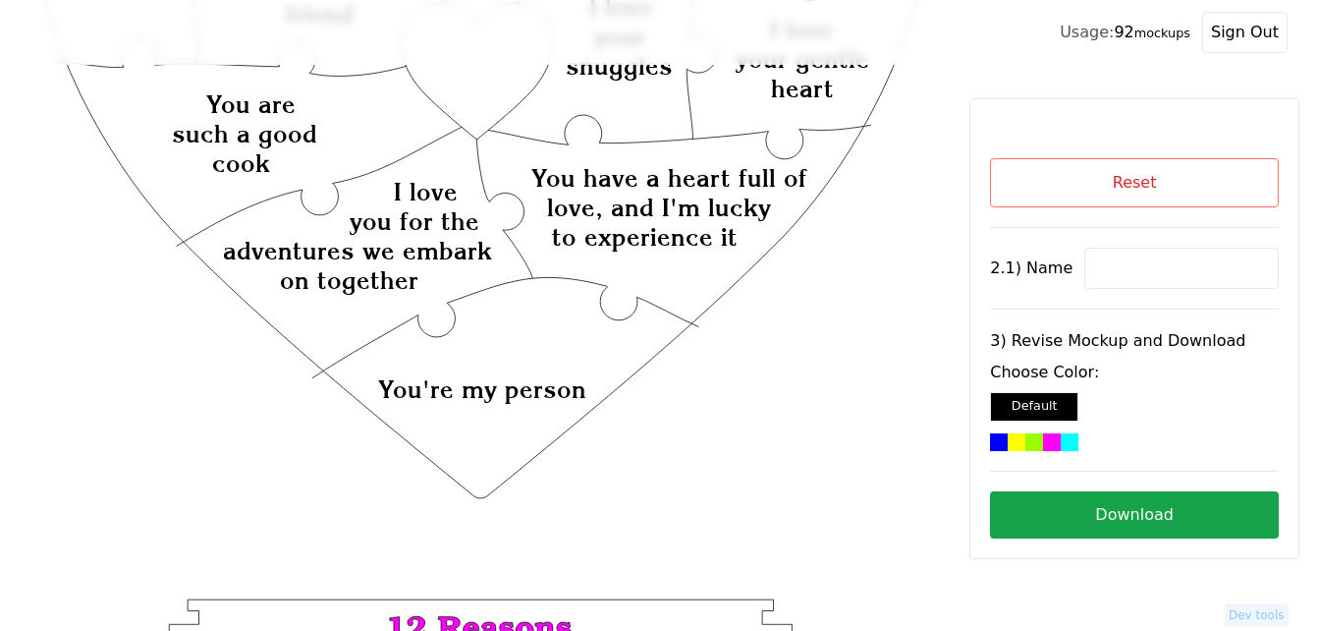
scroll to position [0, 0]
click at [1163, 263] on input at bounding box center [1181, 268] width 194 height 41
paste input "[PERSON_NAME]"
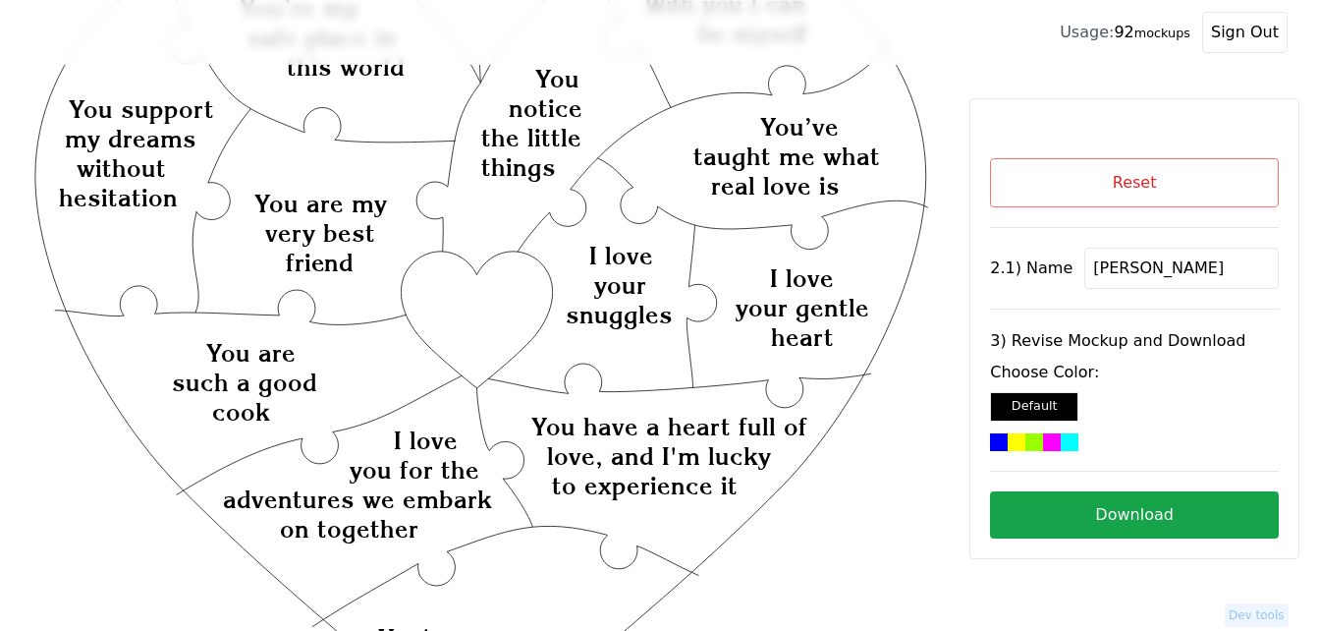
scroll to position [98, 0]
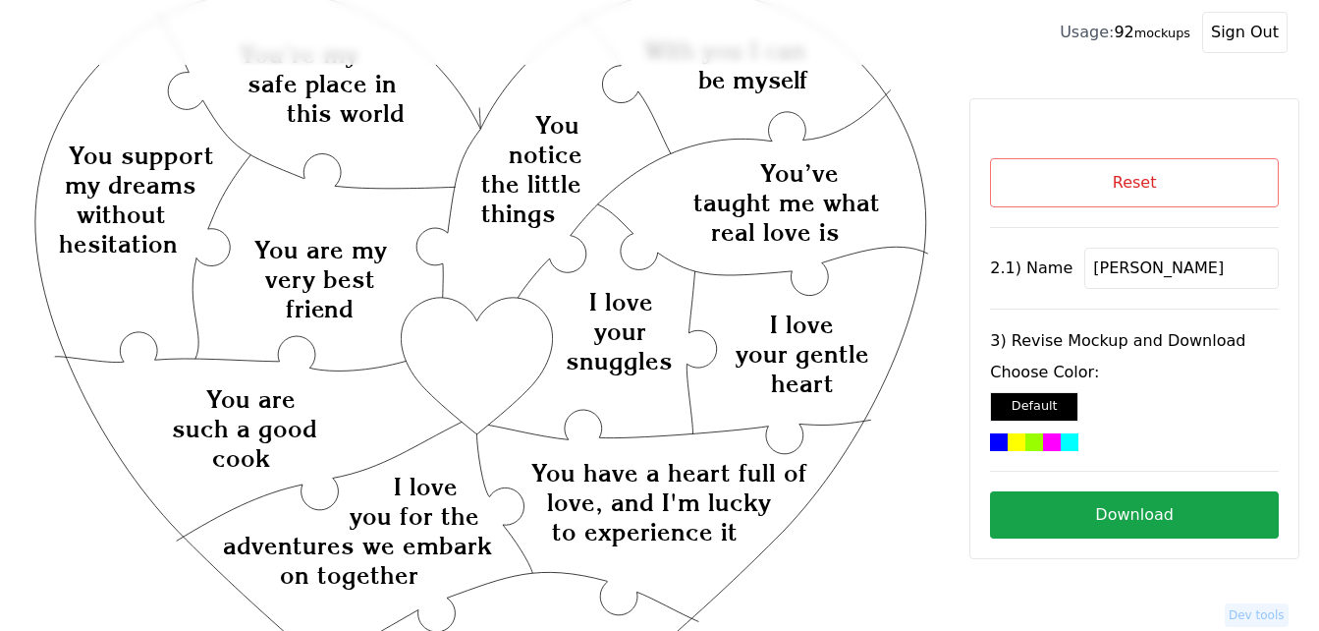
type input "[PERSON_NAME]"
click at [468, 352] on icon "Created with Snap Created with Snap Created with Snap You have a heart full of …" at bounding box center [480, 641] width 899 height 1310
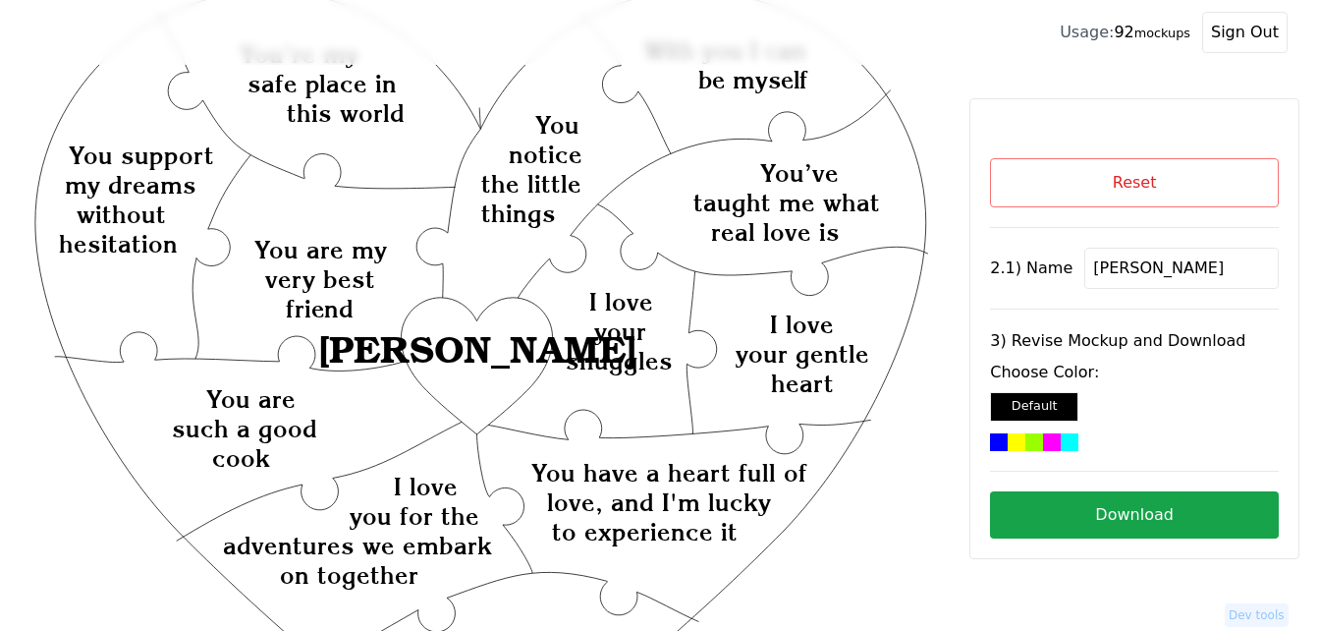
click at [1011, 442] on div at bounding box center [1017, 442] width 18 height 18
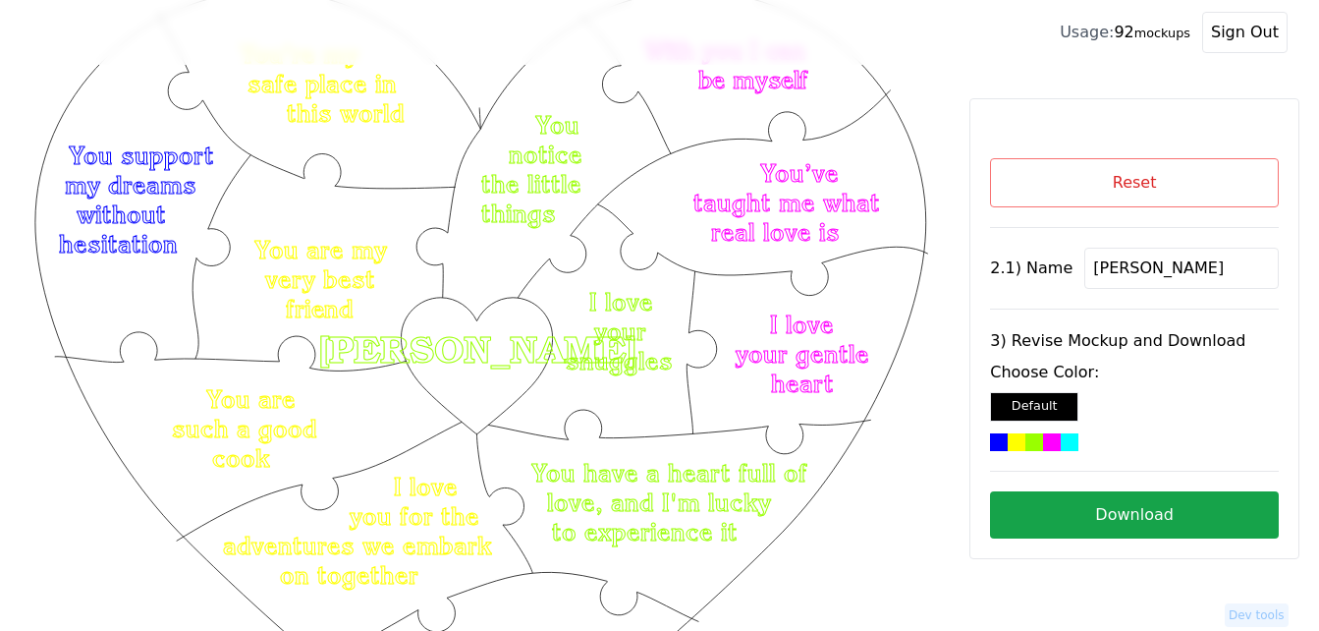
click at [1097, 512] on button "Download" at bounding box center [1134, 514] width 289 height 47
click at [1214, 174] on button "Reset" at bounding box center [1134, 182] width 289 height 49
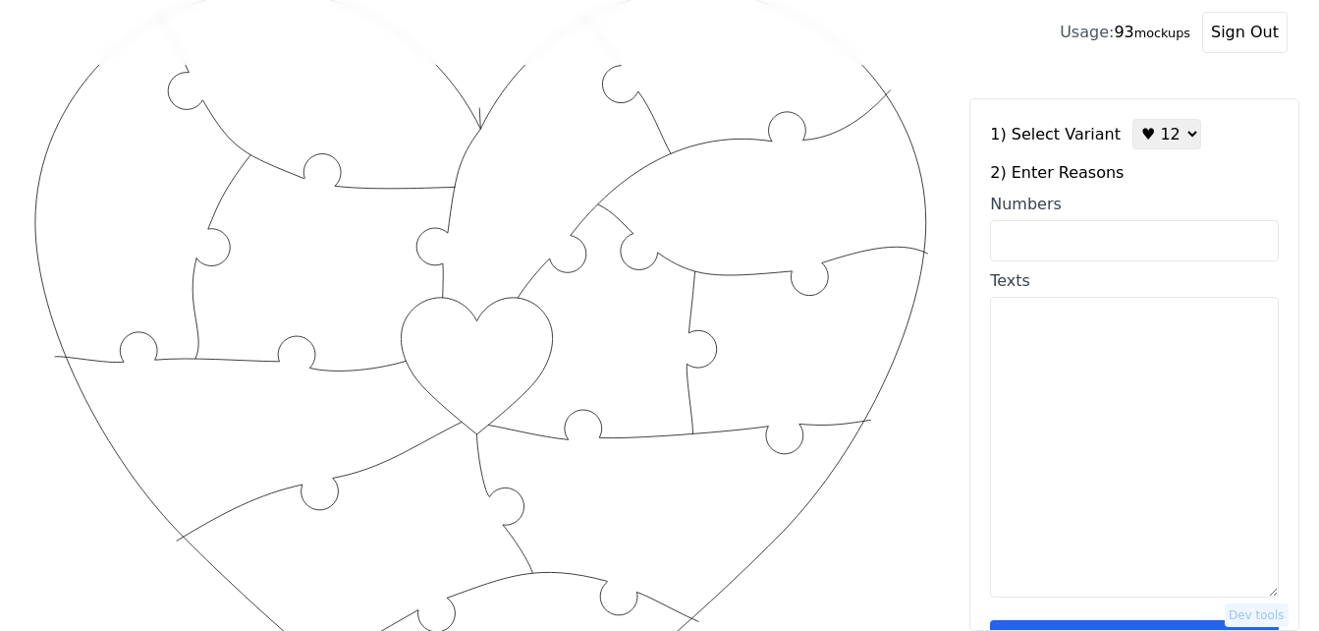
click at [1072, 360] on textarea "Texts" at bounding box center [1134, 447] width 289 height 301
paste textarea "1. You make me laugh 2. You show you care 3. Your smile 4. Your work ethic 5. T…"
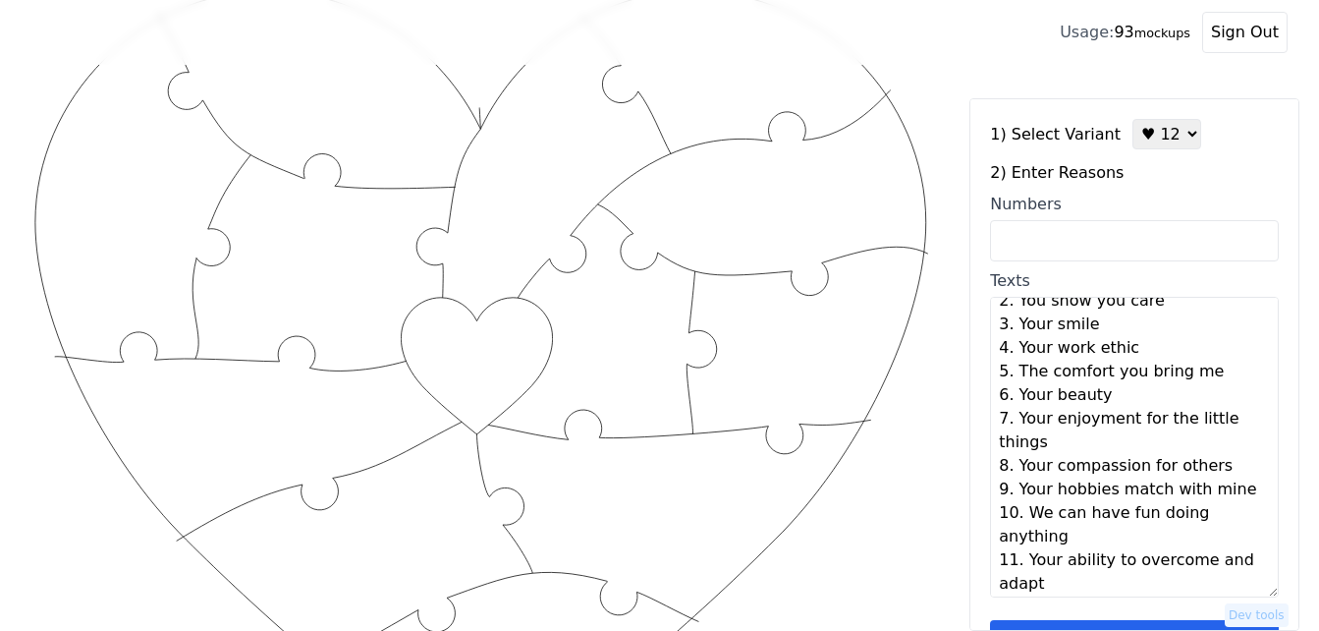
scroll to position [0, 0]
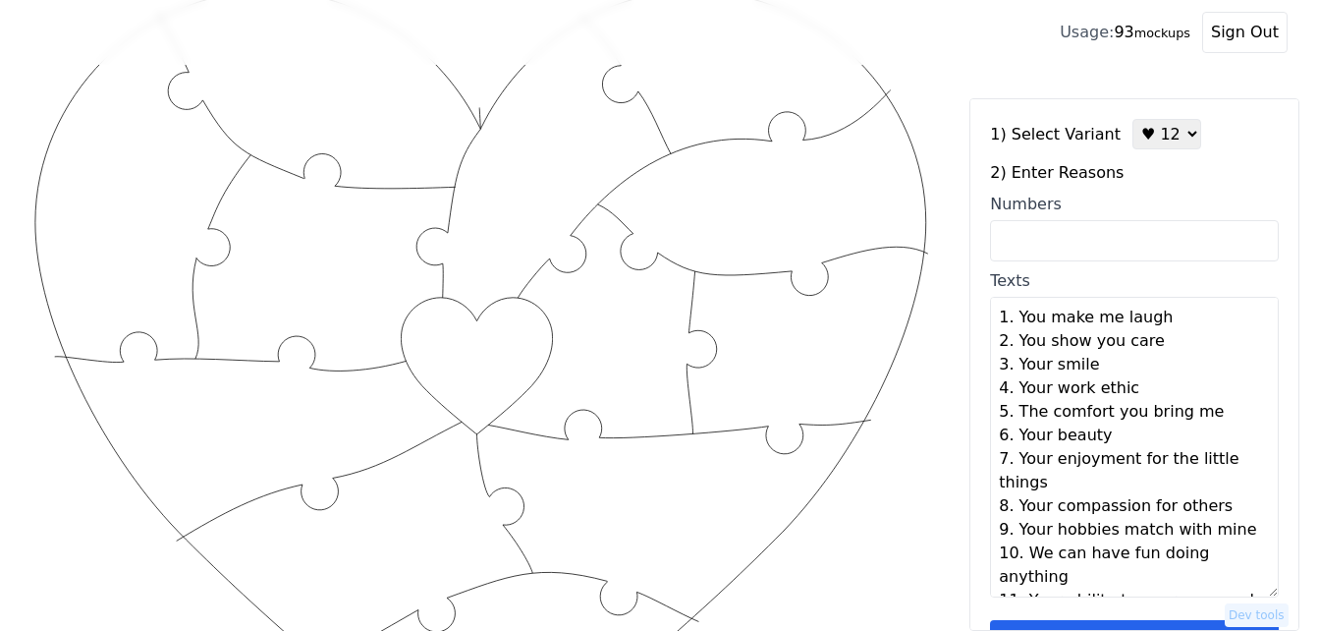
click at [1184, 318] on textarea "1. You make me laugh 2. You show you care 3. Your smile 4. Your work ethic 5. T…" at bounding box center [1134, 447] width 289 height 301
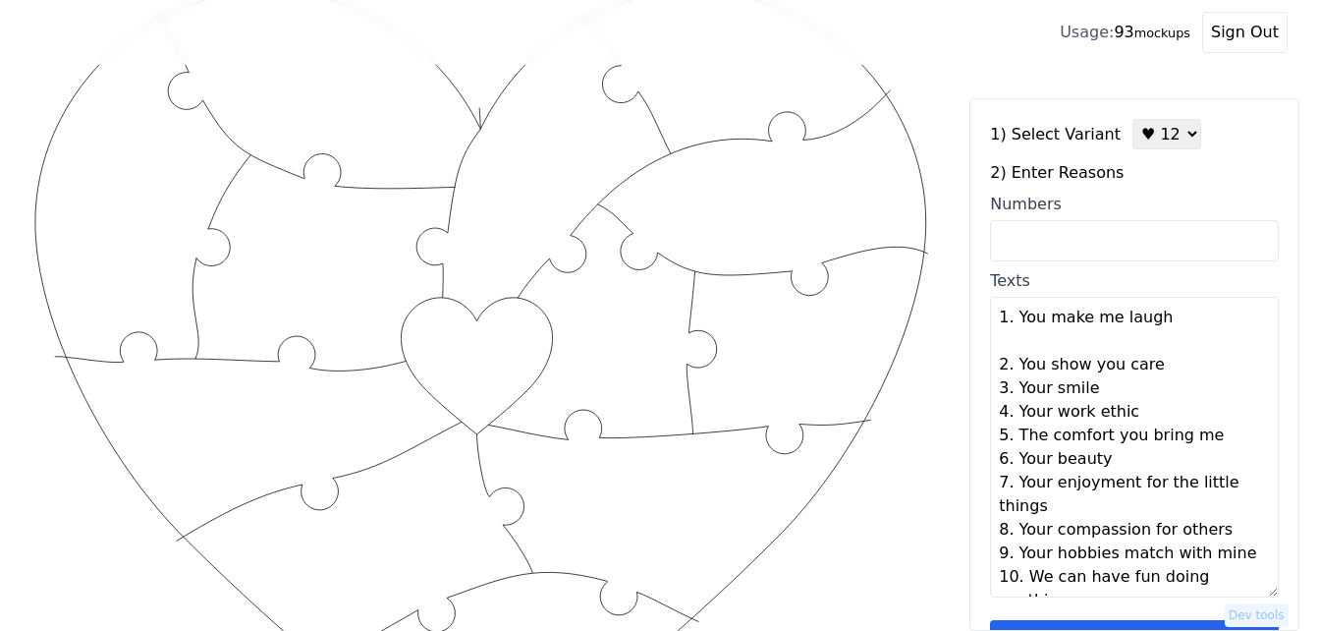
click at [1198, 365] on textarea "1. You make me laugh 2. You show you care 3. Your smile 4. Your work ethic 5. T…" at bounding box center [1134, 447] width 289 height 301
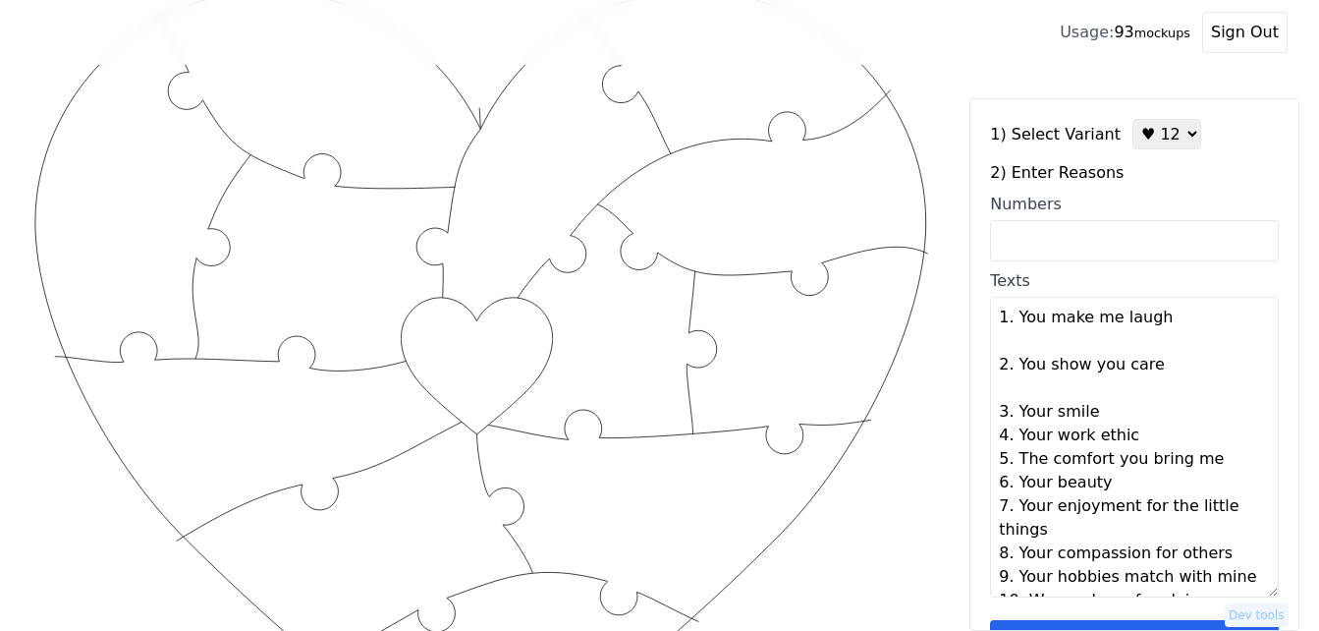
click at [1138, 409] on textarea "1. You make me laugh 2. You show you care 3. Your smile 4. Your work ethic 5. T…" at bounding box center [1134, 447] width 289 height 301
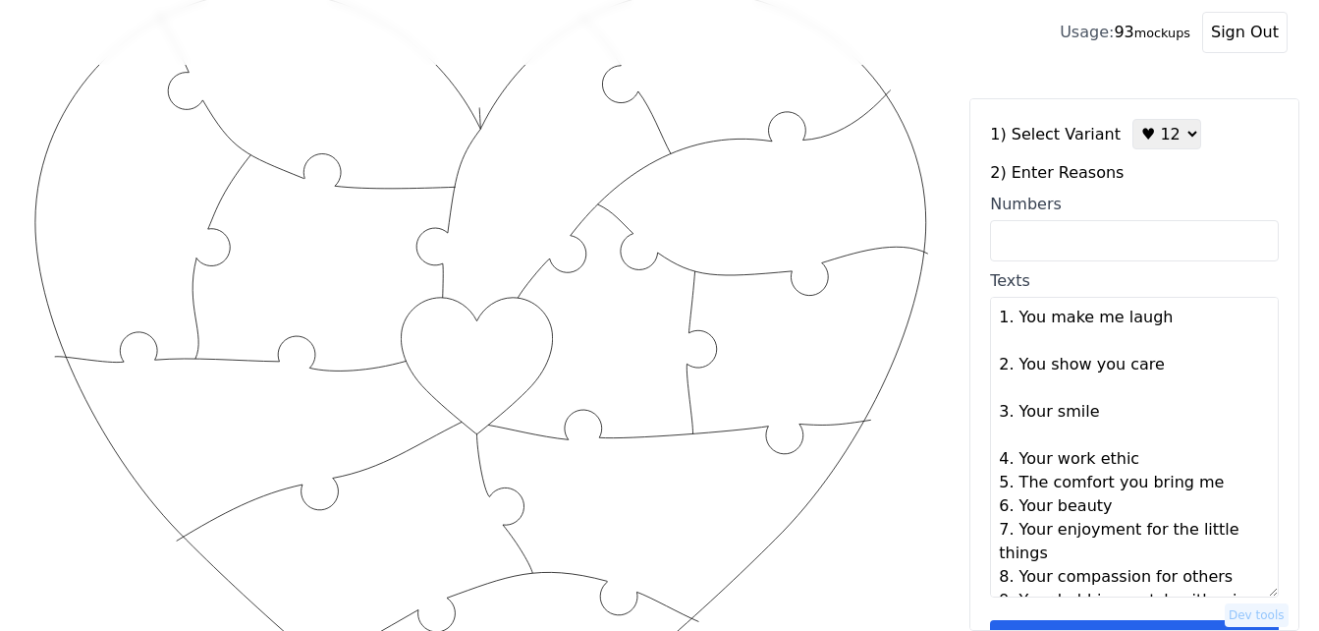
click at [1149, 455] on textarea "1. You make me laugh 2. You show you care 3. Your smile 4. Your work ethic 5. T…" at bounding box center [1134, 447] width 289 height 301
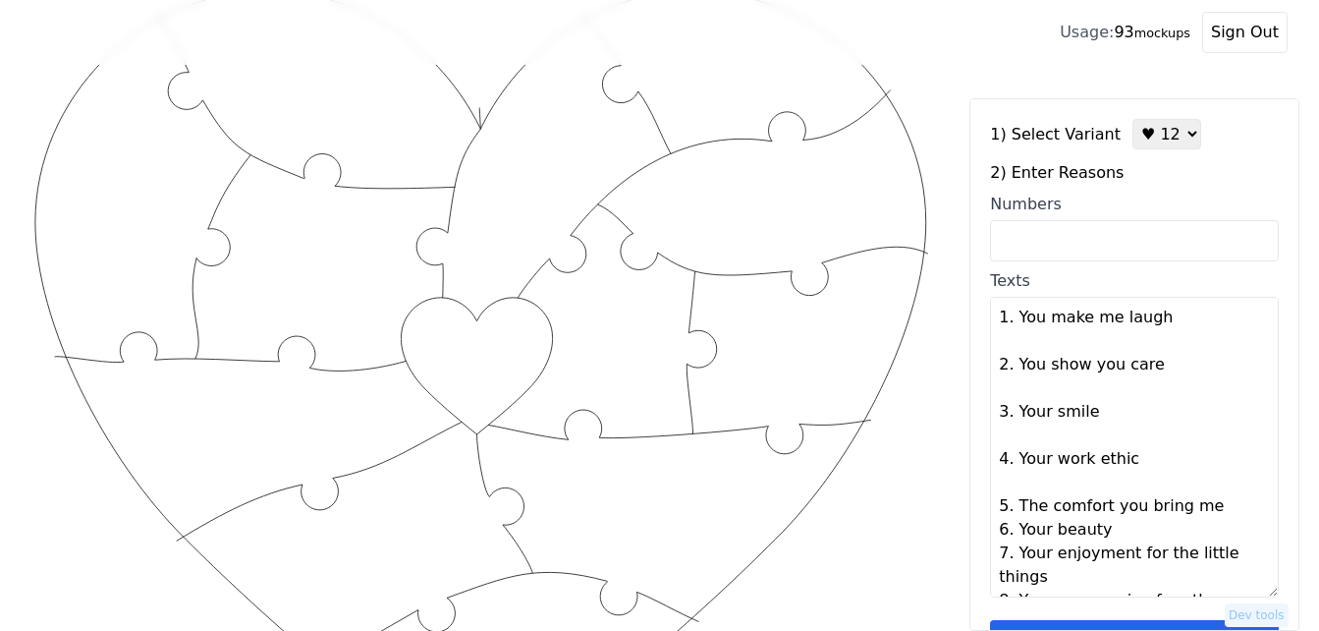
click at [1204, 503] on textarea "1. You make me laugh 2. You show you care 3. Your smile 4. Your work ethic 5. T…" at bounding box center [1134, 447] width 289 height 301
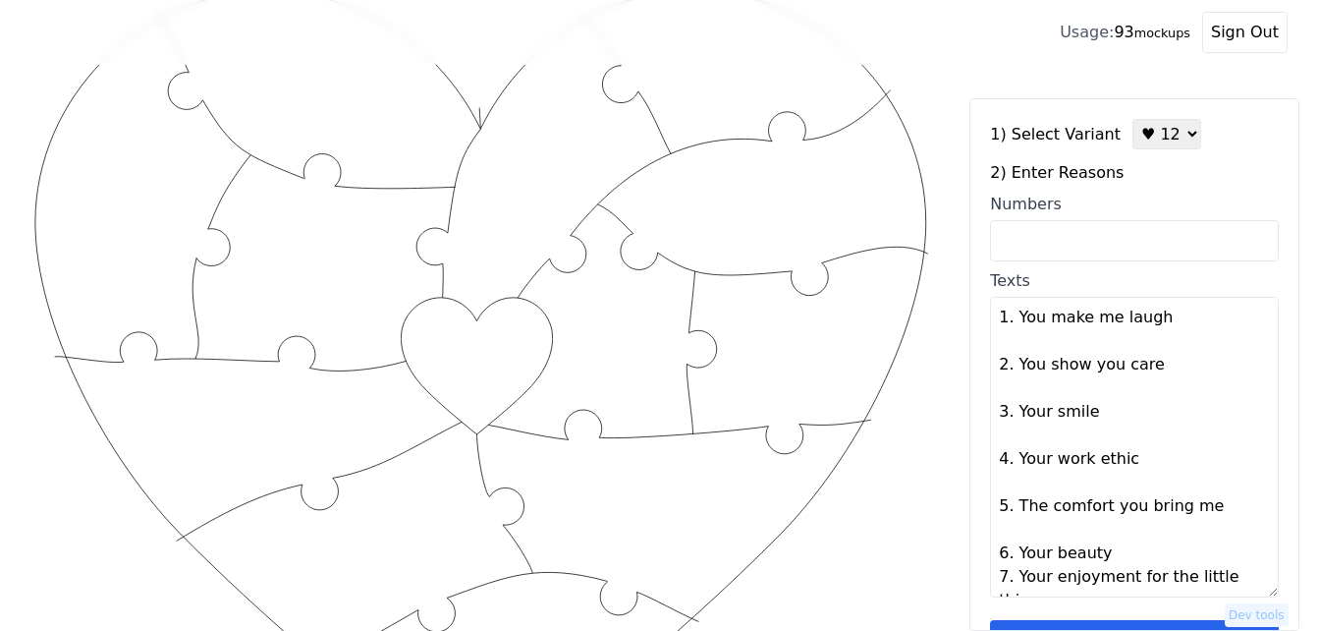
click at [1185, 544] on textarea "1. You make me laugh 2. You show you care 3. Your smile 4. Your work ethic 5. T…" at bounding box center [1134, 447] width 289 height 301
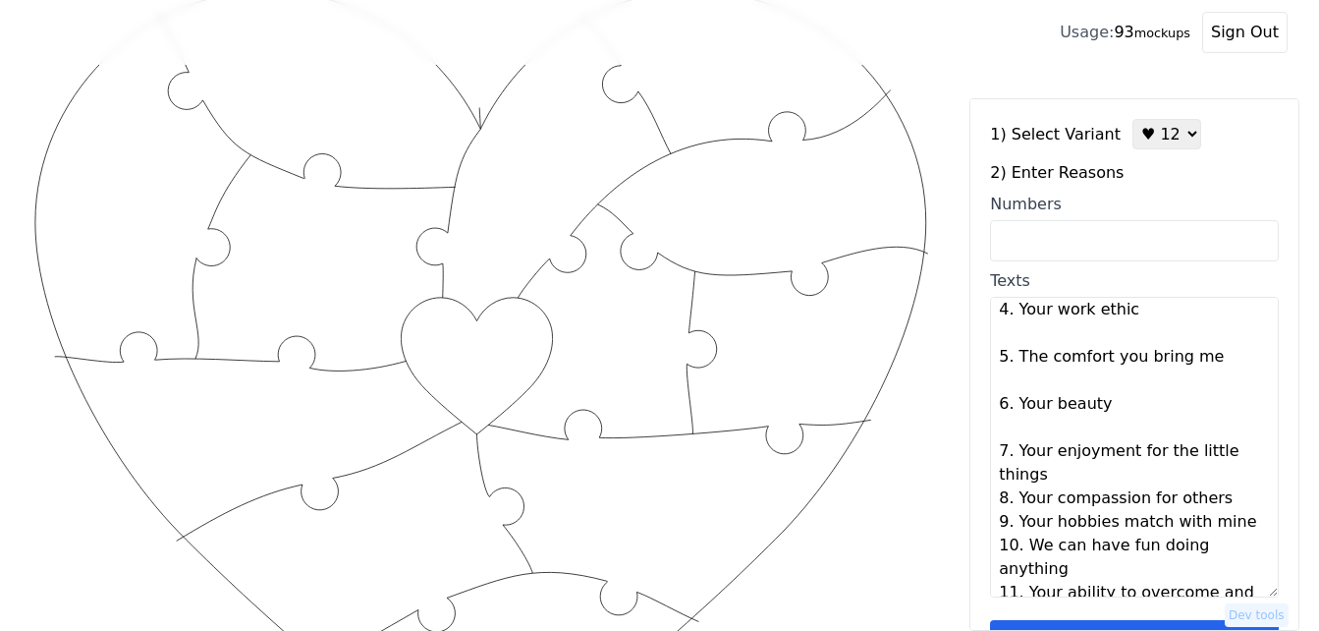
scroll to position [196, 0]
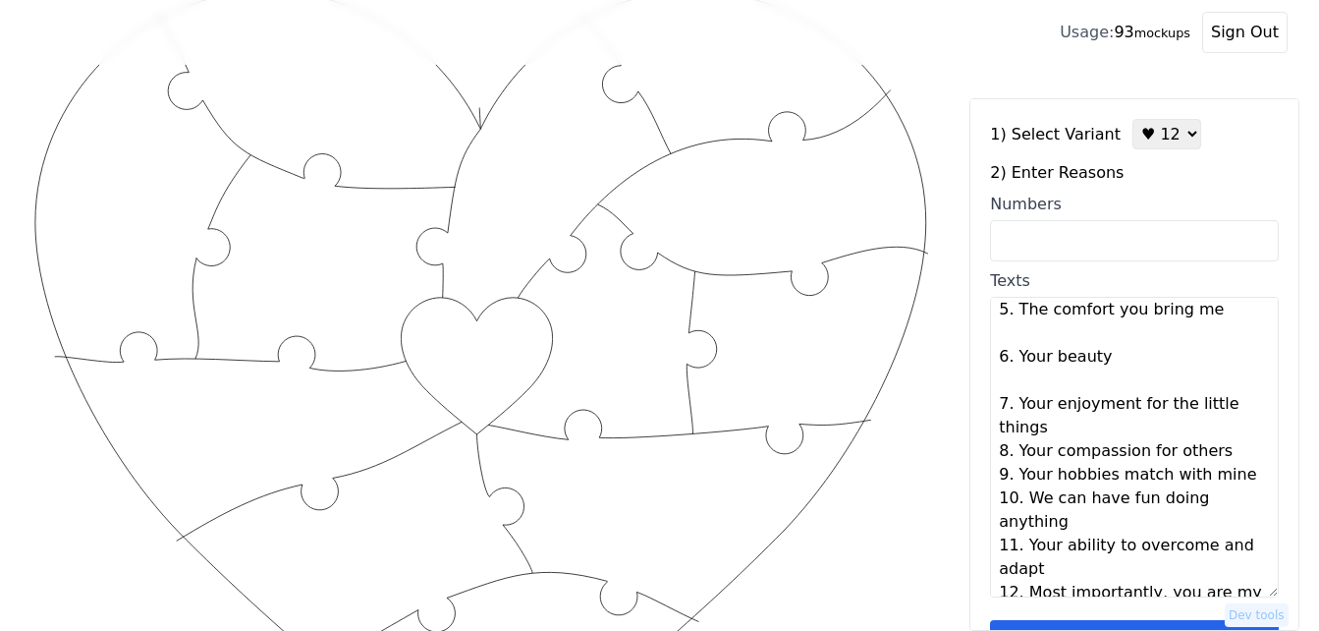
click at [1060, 433] on textarea "1. You make me laugh 2. You show you care 3. Your smile 4. Your work ethic 5. T…" at bounding box center [1134, 447] width 289 height 301
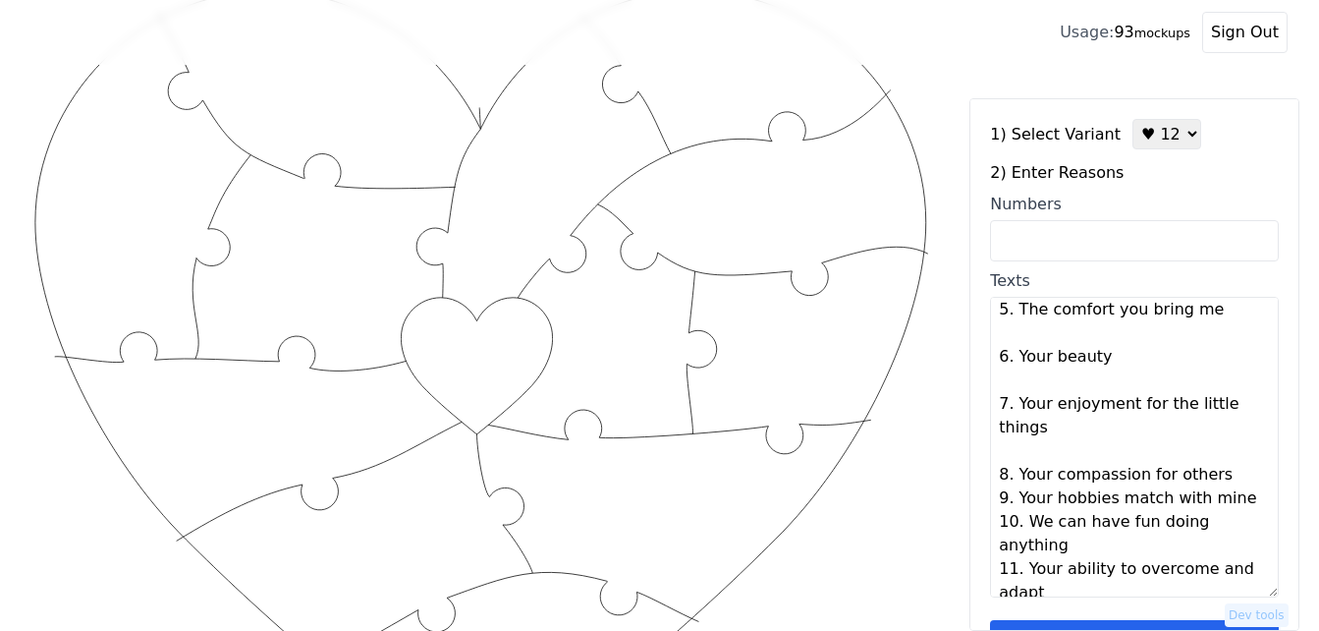
click at [1217, 475] on textarea "1. You make me laugh 2. You show you care 3. Your smile 4. Your work ethic 5. T…" at bounding box center [1134, 447] width 289 height 301
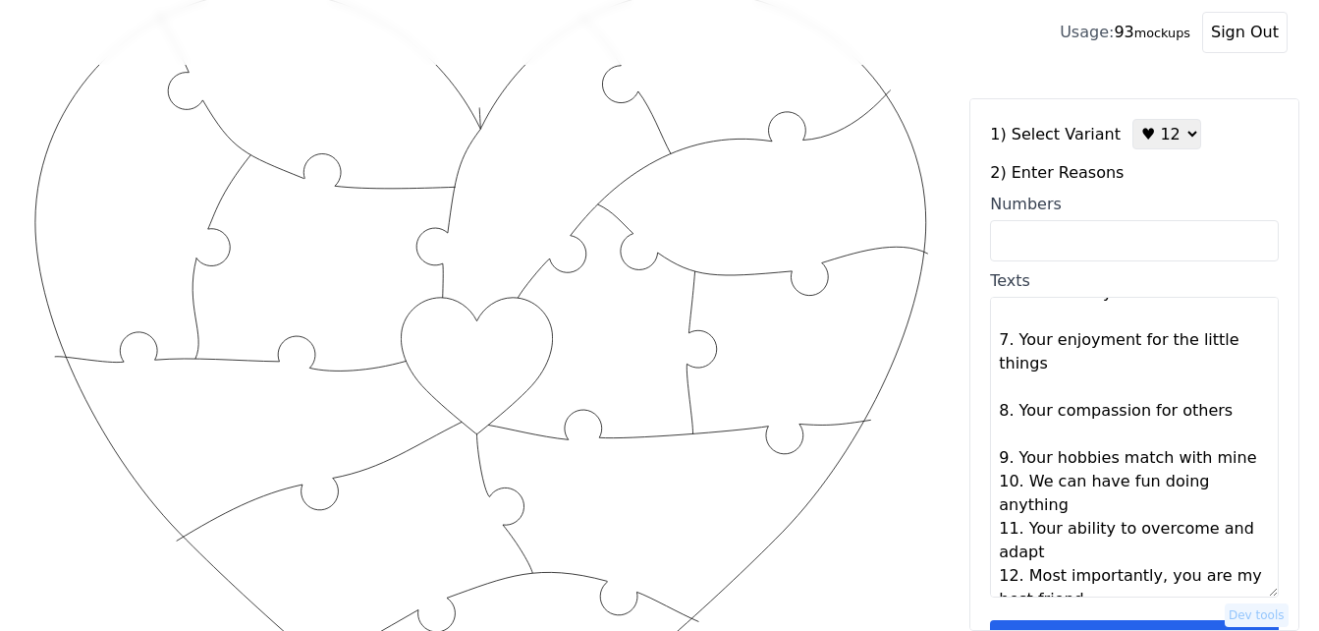
scroll to position [283, 0]
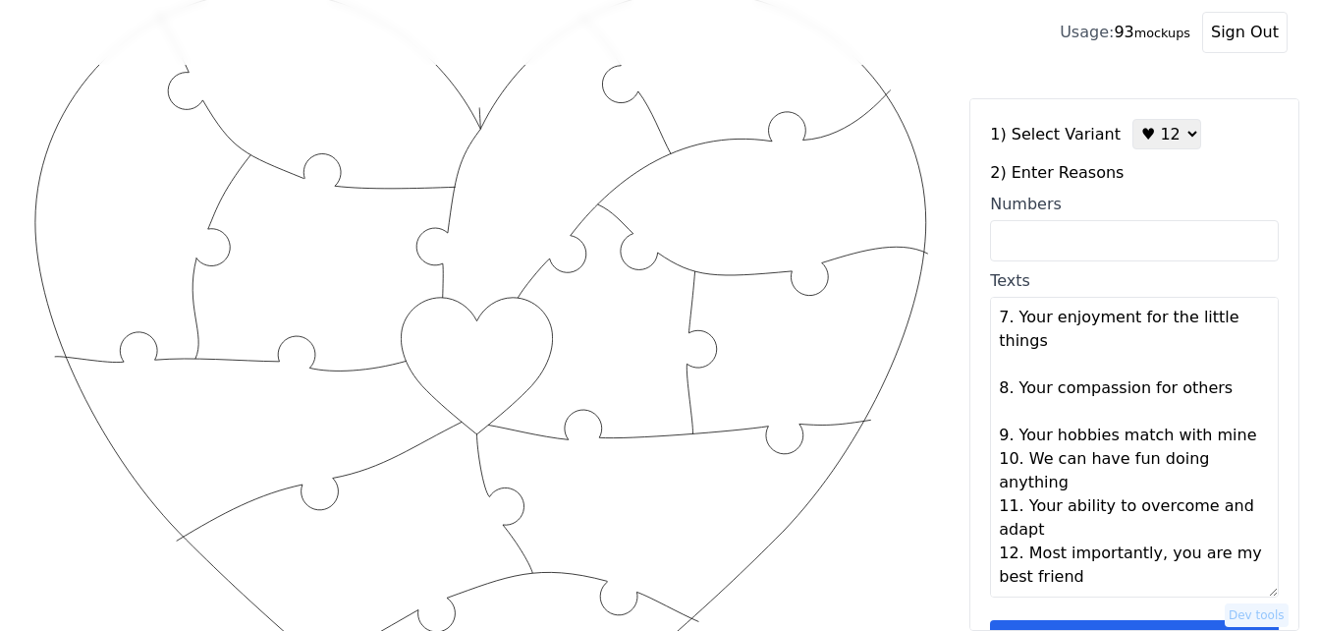
click at [1229, 437] on textarea "1. You make me laugh 2. You show you care 3. Your smile 4. Your work ethic 5. T…" at bounding box center [1134, 447] width 289 height 301
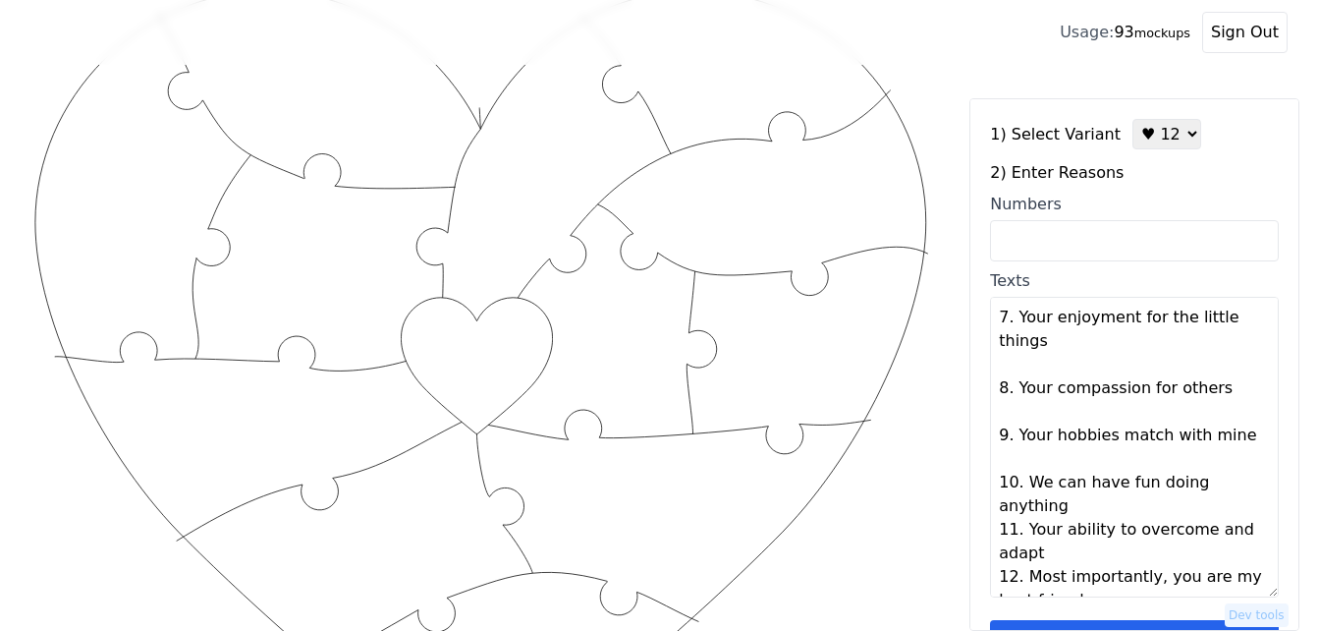
click at [1205, 481] on textarea "1. You make me laugh 2. You show you care 3. Your smile 4. Your work ethic 5. T…" at bounding box center [1134, 447] width 289 height 301
click at [1121, 503] on textarea "1. You make me laugh 2. You show you care 3. Your smile 4. Your work ethic 5. T…" at bounding box center [1134, 447] width 289 height 301
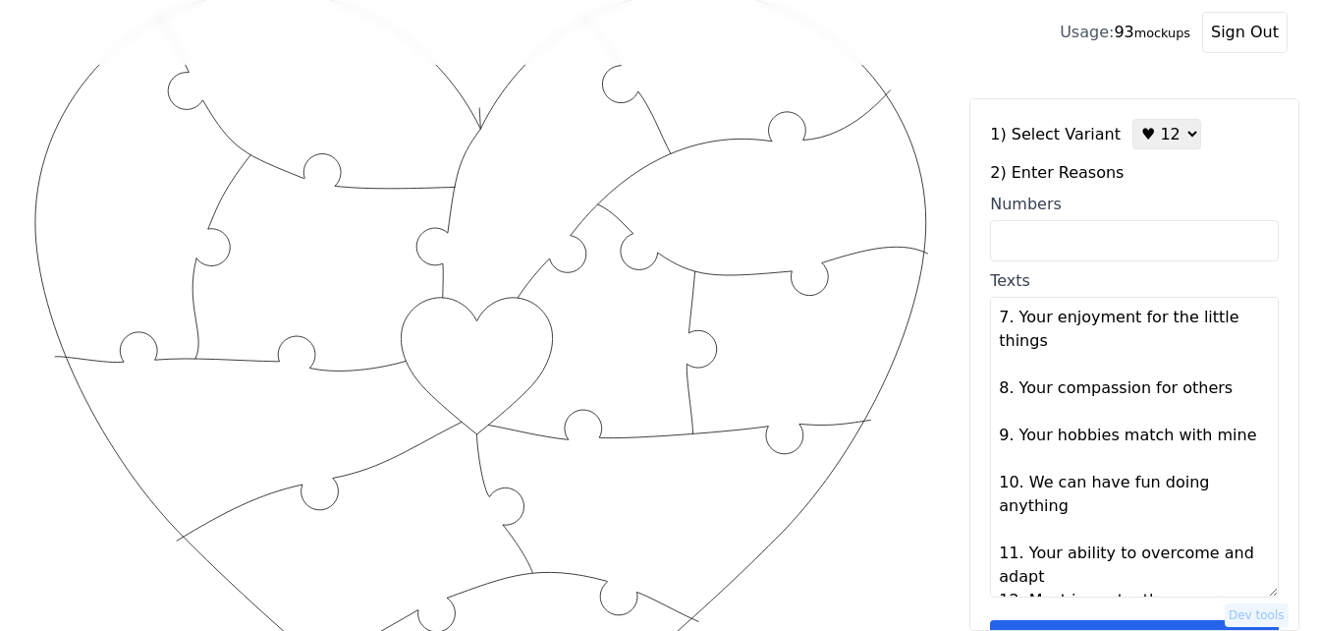
scroll to position [330, 0]
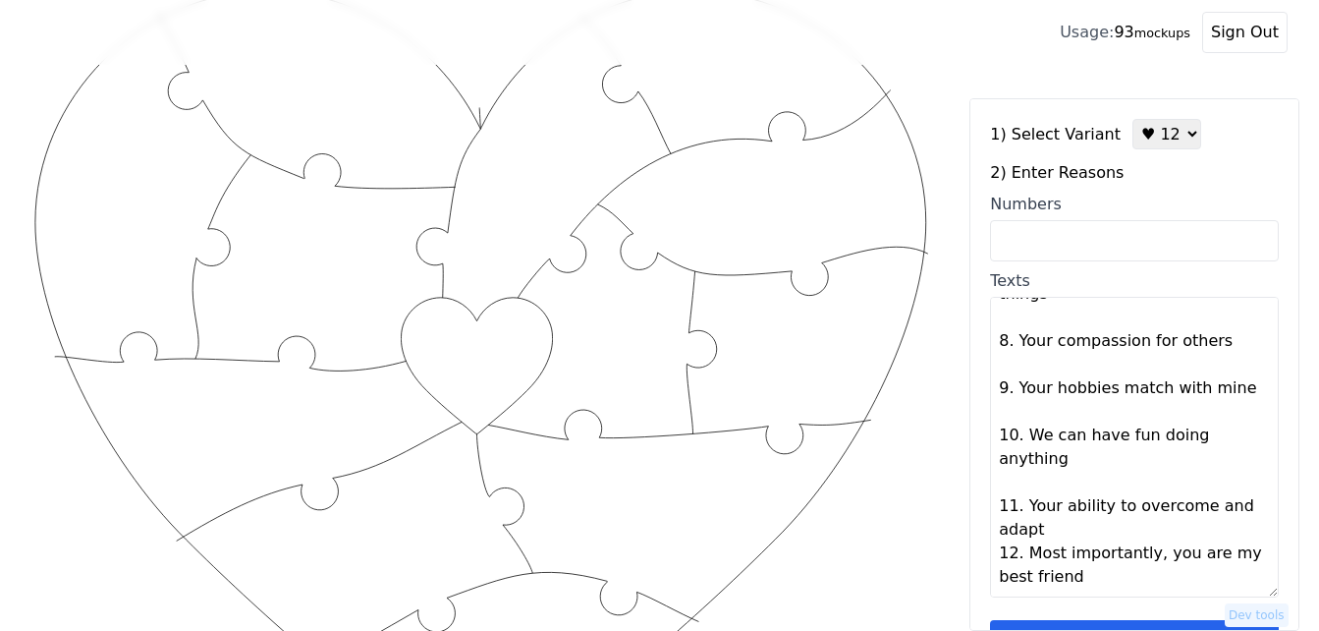
click at [1059, 530] on textarea "1. You make me laugh 2. You show you care 3. Your smile 4. Your work ethic 5. T…" at bounding box center [1134, 447] width 289 height 301
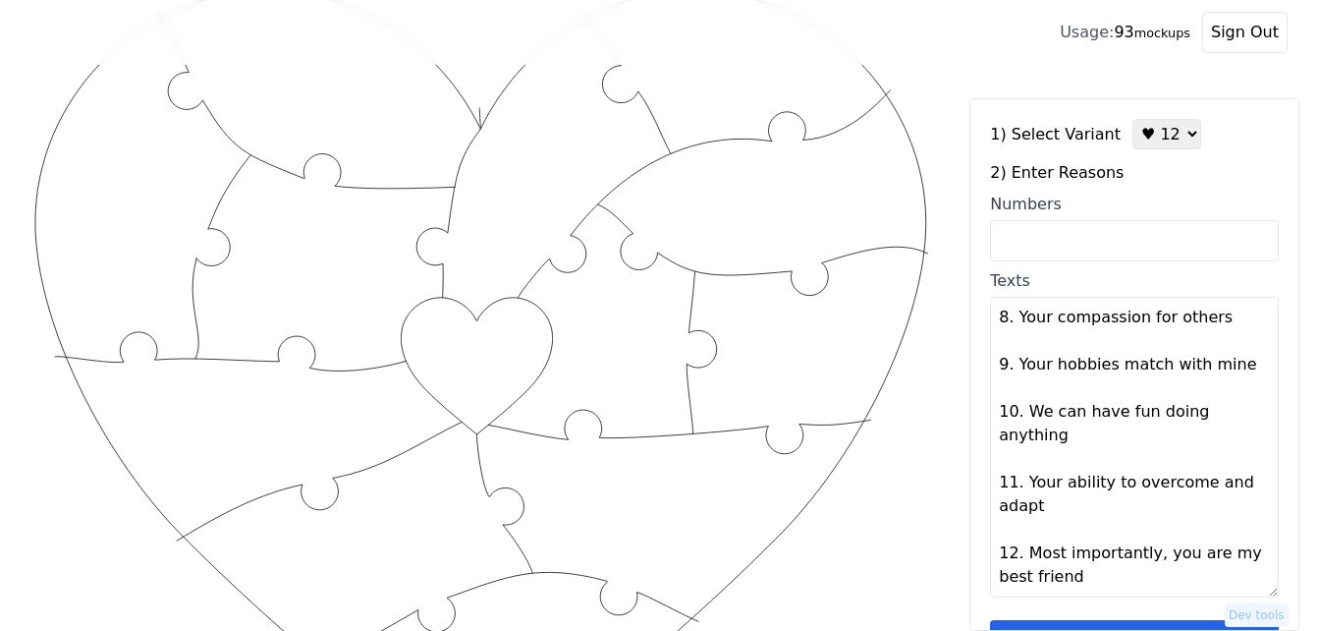
type textarea "You make me laugh You show you care Your smile Your work ethic The comfort you …"
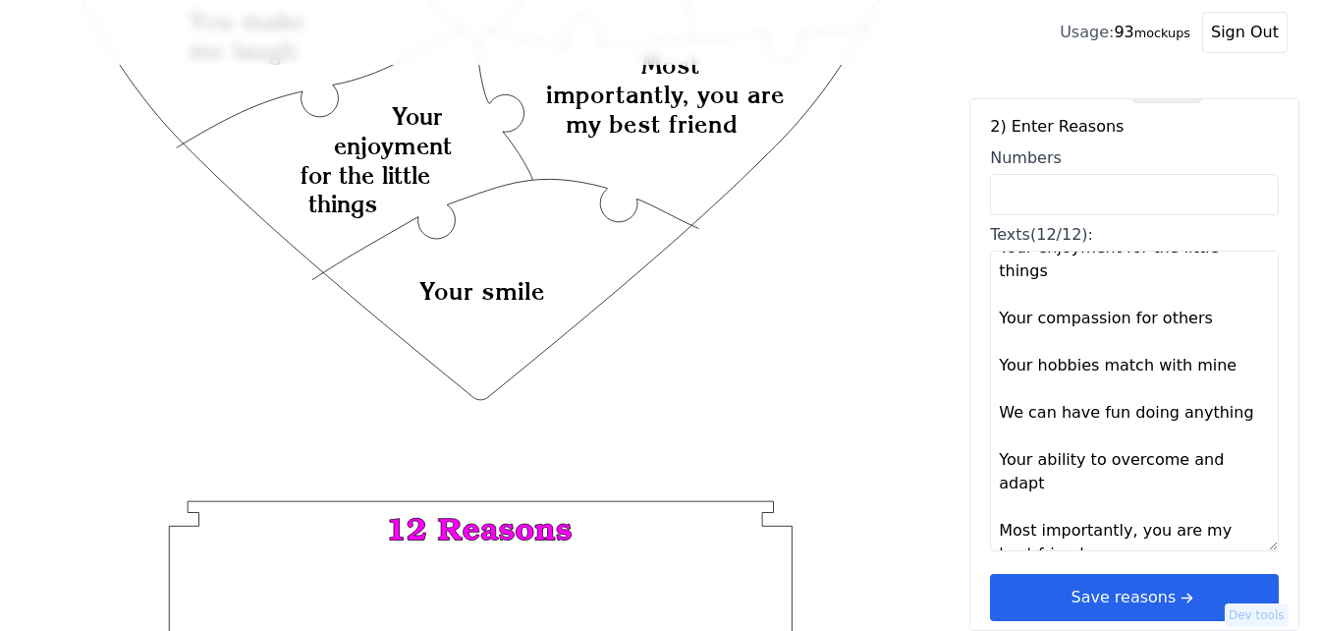
scroll to position [59, 0]
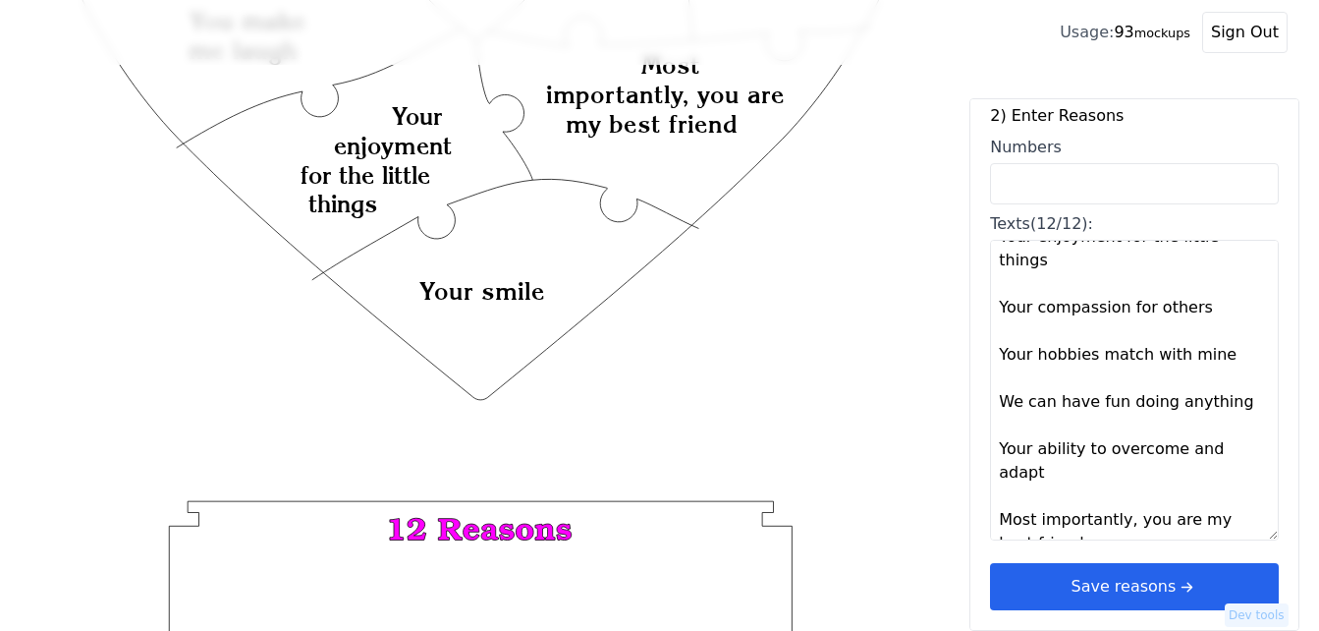
click at [1176, 583] on icon "arrow right short" at bounding box center [1187, 587] width 22 height 22
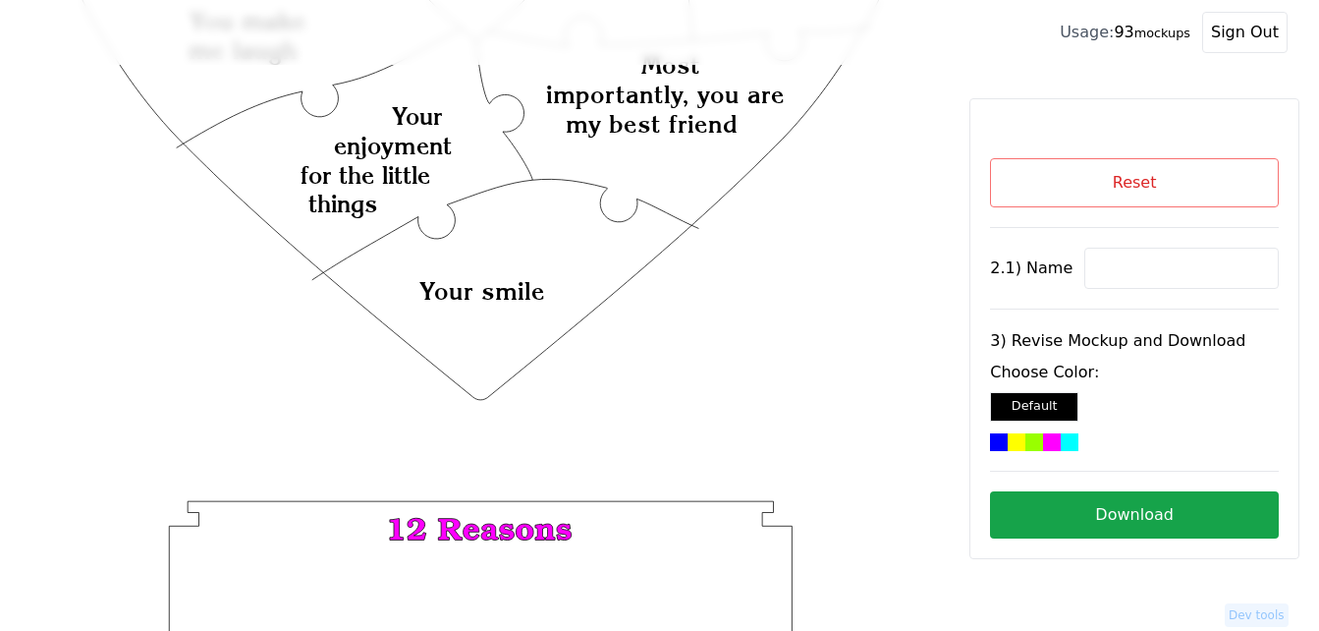
click at [1144, 277] on input at bounding box center [1181, 268] width 194 height 41
paste input "[PERSON_NAME]"
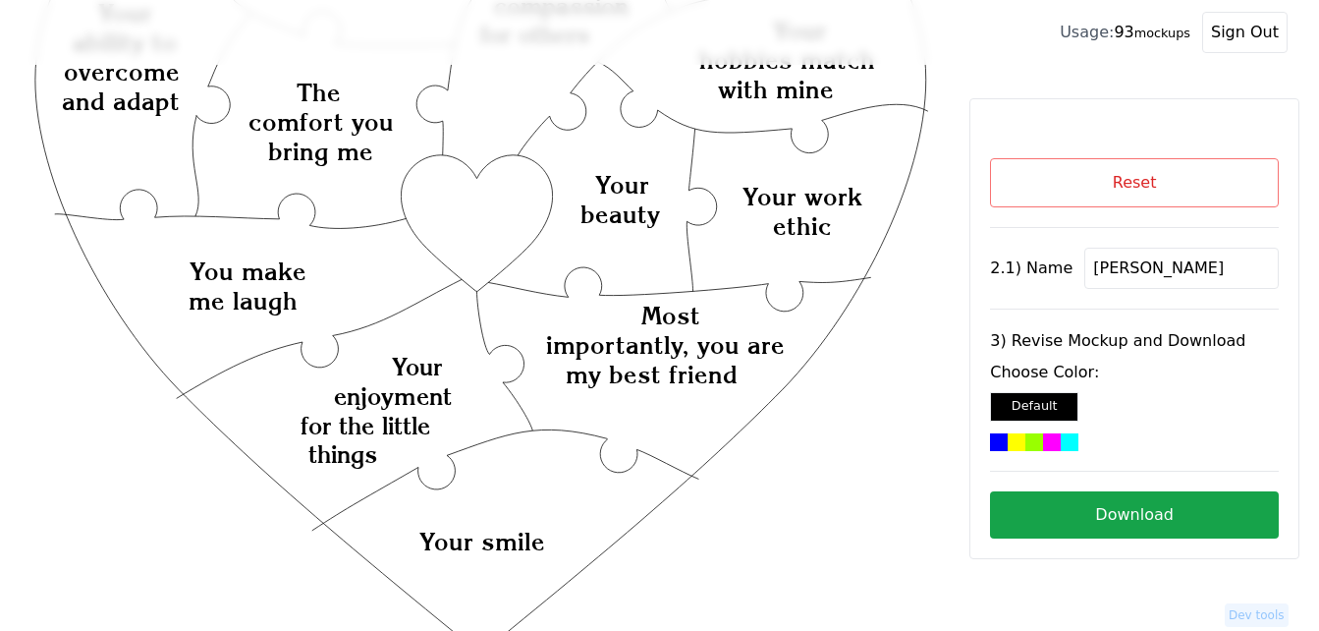
scroll to position [196, 0]
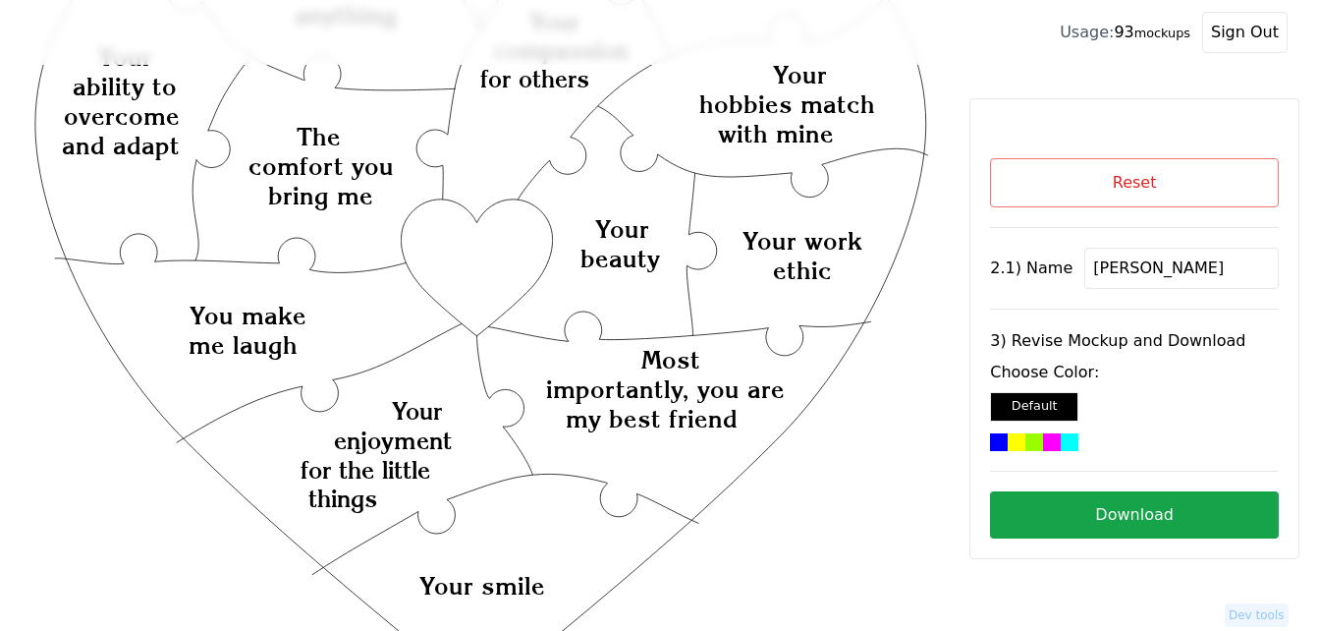
type input "[PERSON_NAME]"
click at [497, 265] on icon "Created with Snap Created with Snap Created with Snap Most importantly, you are…" at bounding box center [480, 543] width 899 height 1310
click at [1050, 444] on div at bounding box center [1052, 442] width 18 height 18
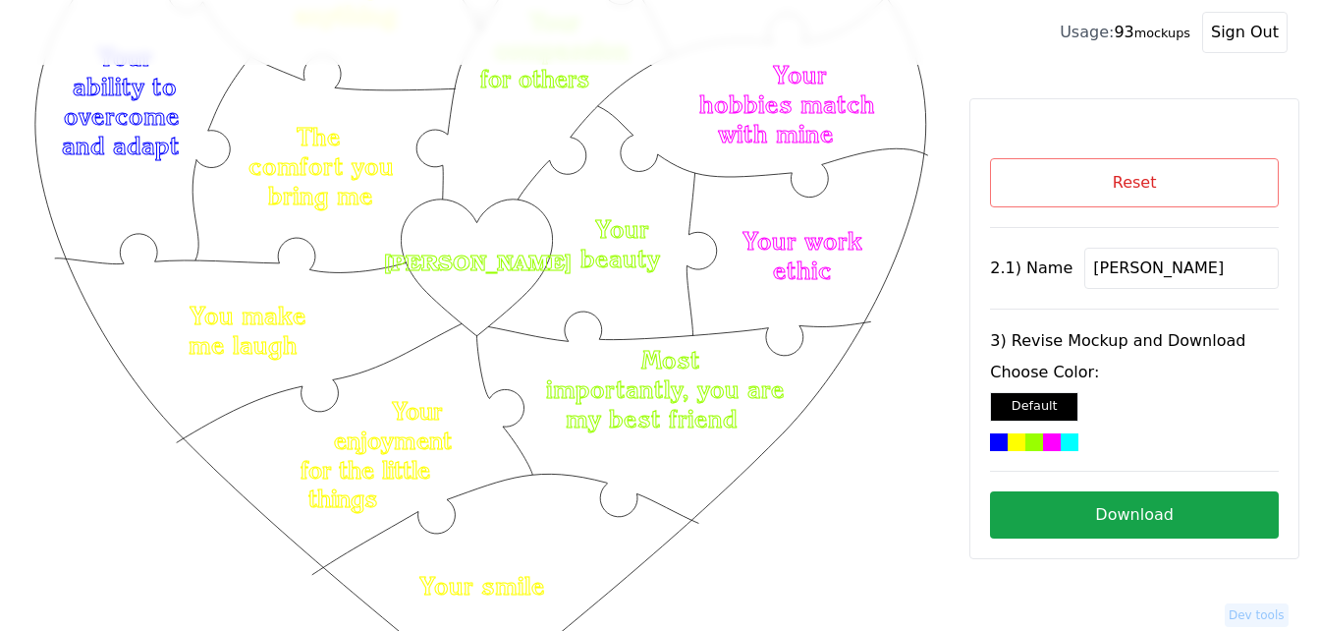
click at [1087, 511] on button "Download" at bounding box center [1134, 514] width 289 height 47
click at [1145, 189] on button "Reset" at bounding box center [1134, 182] width 289 height 49
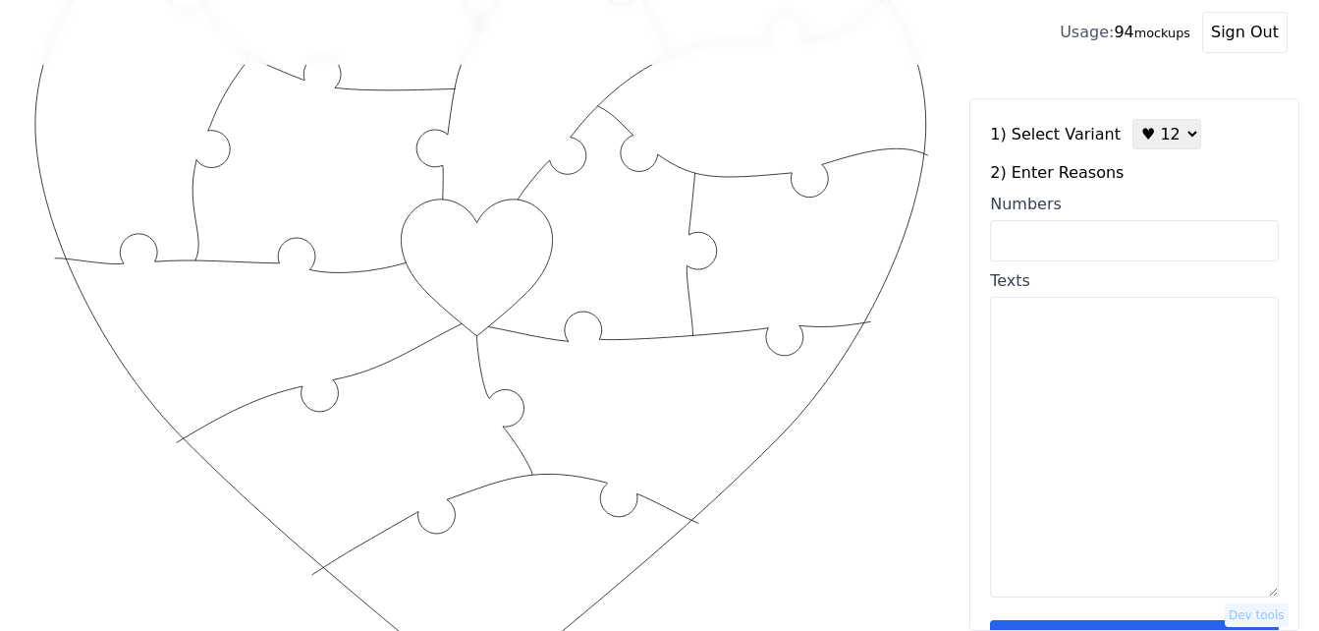
click at [1110, 243] on input "Numbers" at bounding box center [1134, 240] width 289 height 41
paste input "2, 10, 21, 30, 42, 47, 58, 69, 74, 77, 88, 96"
type input "2, 10, 21, 30, 42, 47, 58, 69, 74, 77, 88, 96"
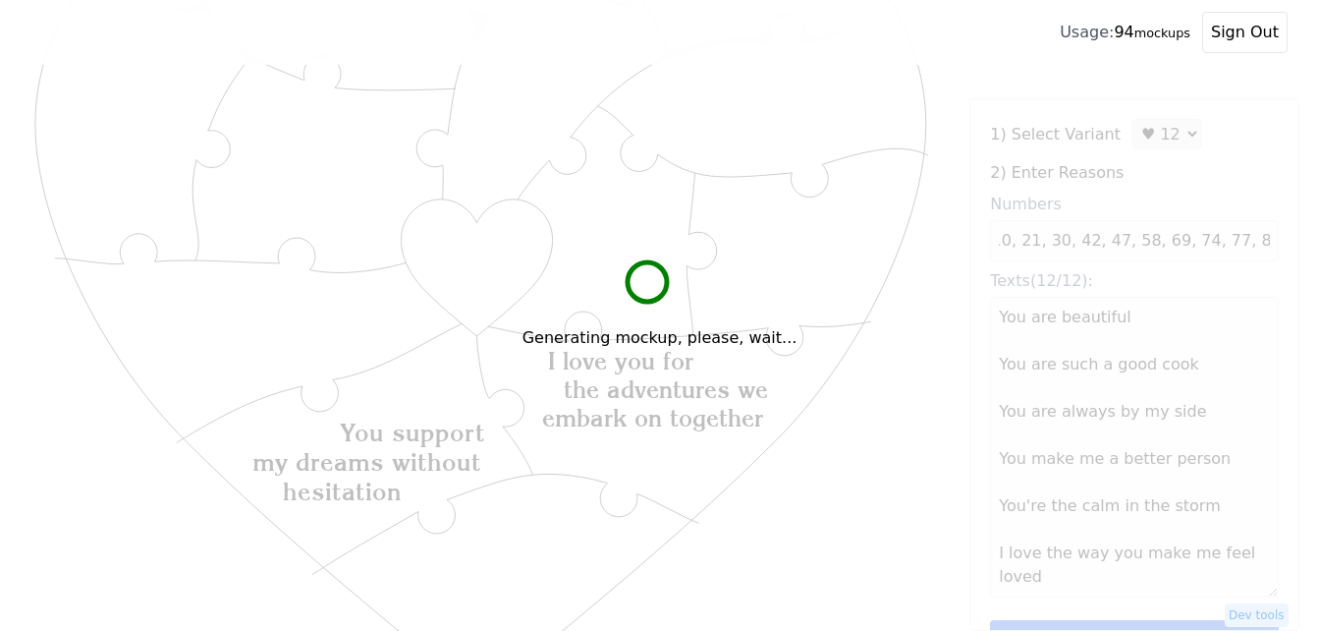
scroll to position [0, 0]
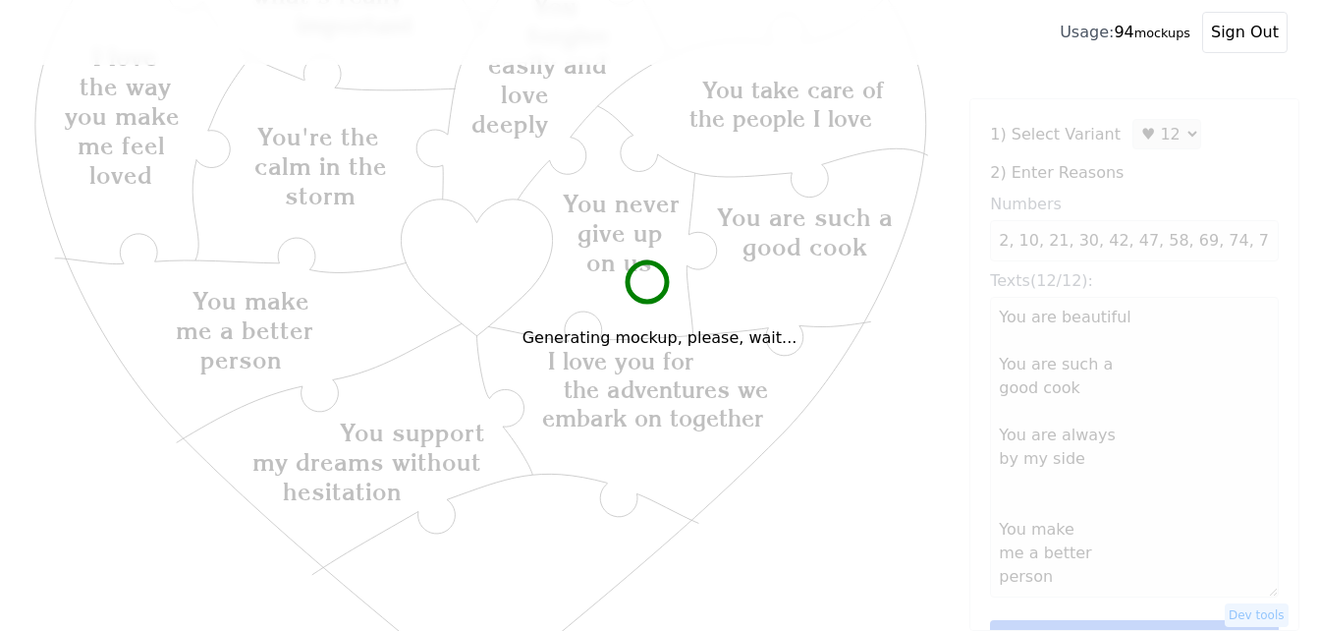
type textarea "You are beautiful You are such a good cook You are always by my side You make m…"
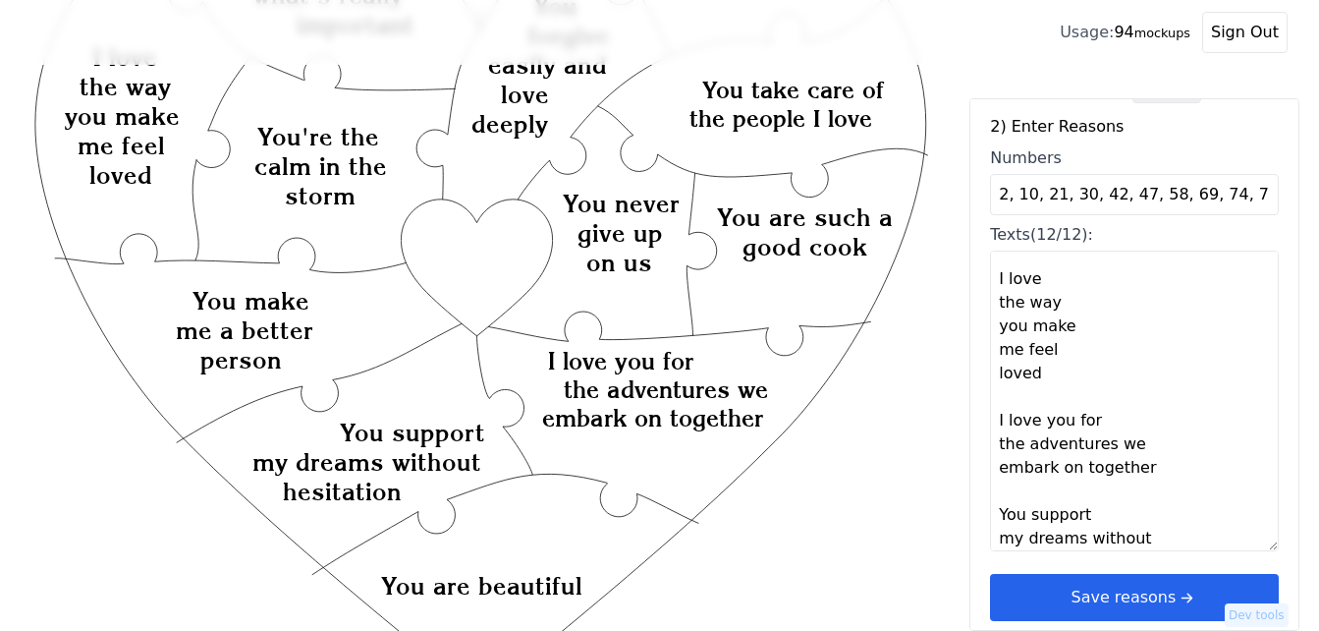
scroll to position [59, 0]
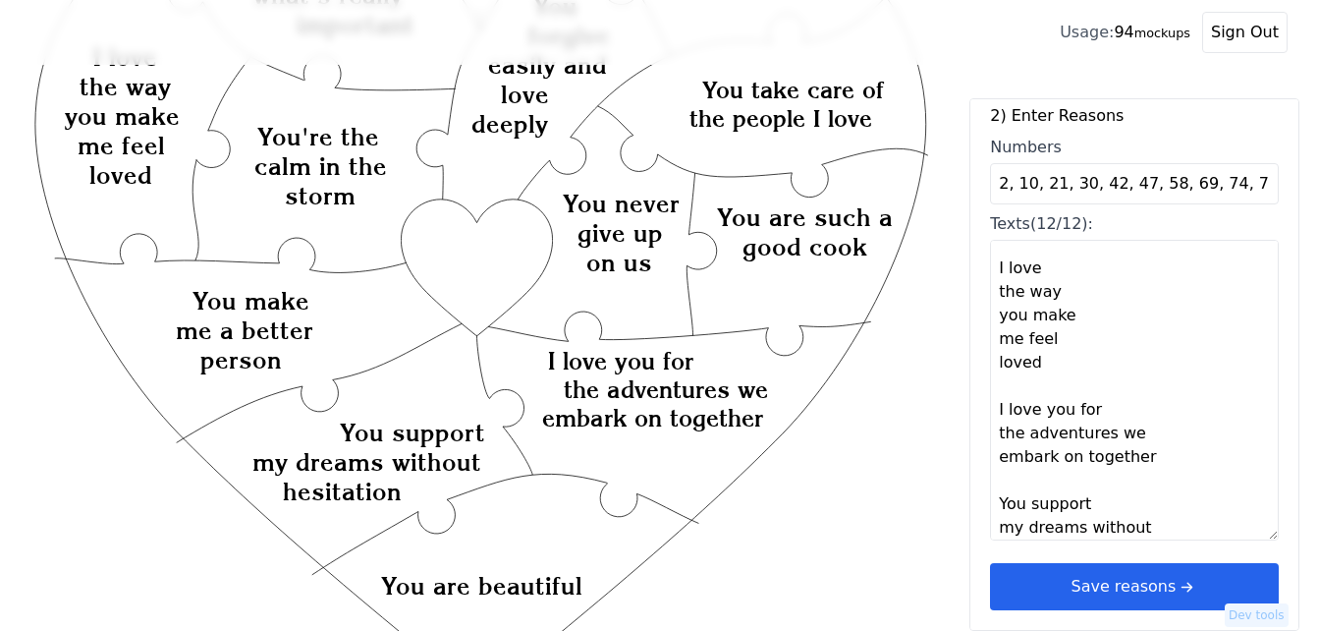
click at [1136, 597] on button "Save reasons" at bounding box center [1134, 586] width 289 height 47
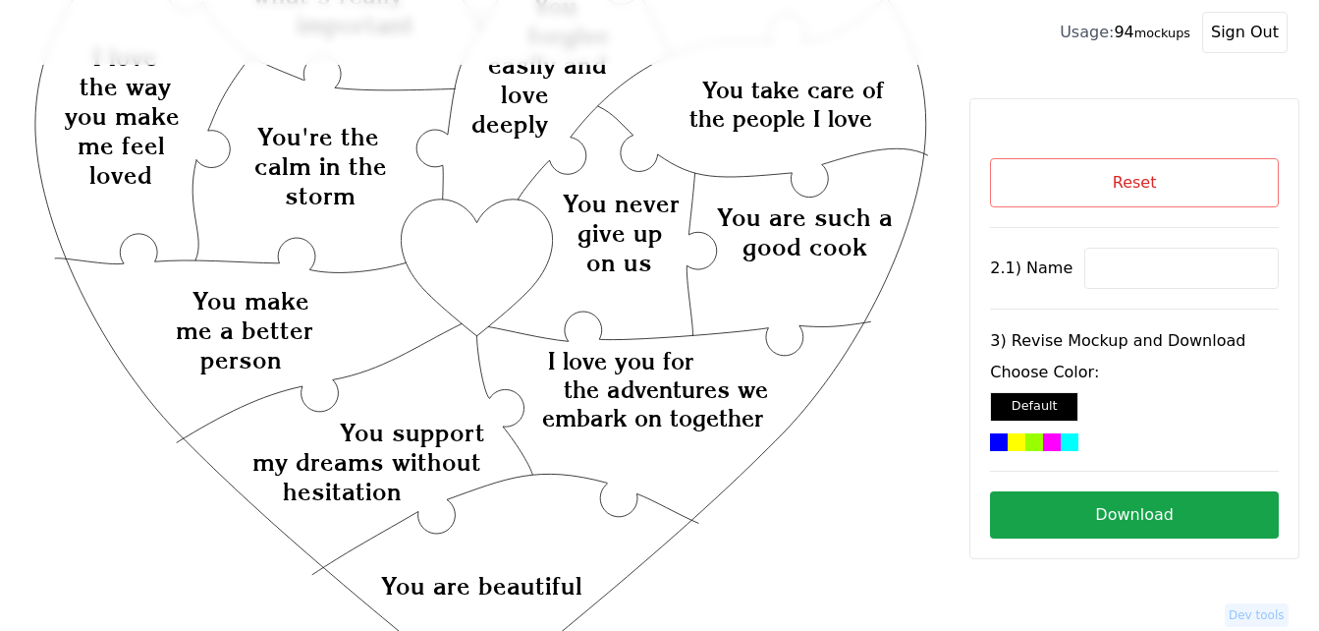
scroll to position [0, 0]
click at [1149, 265] on input at bounding box center [1181, 268] width 194 height 41
paste input "Kenzie"
type input "Kenzie"
click at [494, 264] on icon "Created with Snap Created with Snap Created with Snap I love you for the advent…" at bounding box center [480, 543] width 899 height 1310
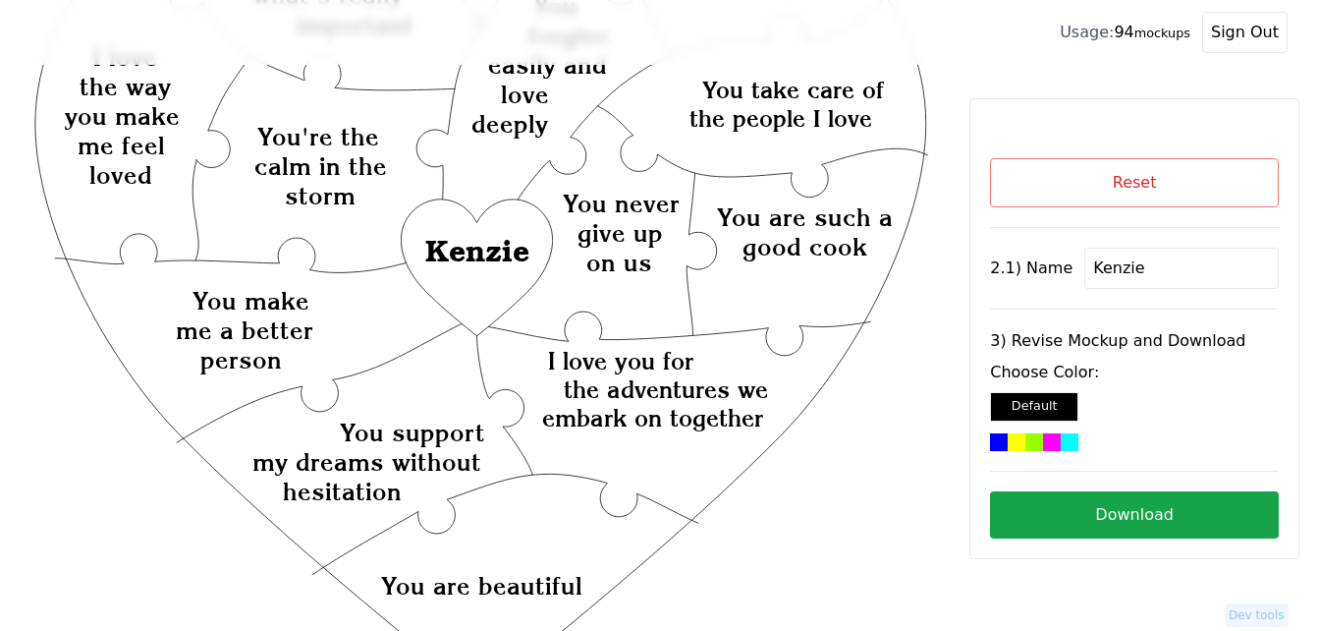
click at [1051, 440] on div at bounding box center [1052, 442] width 18 height 18
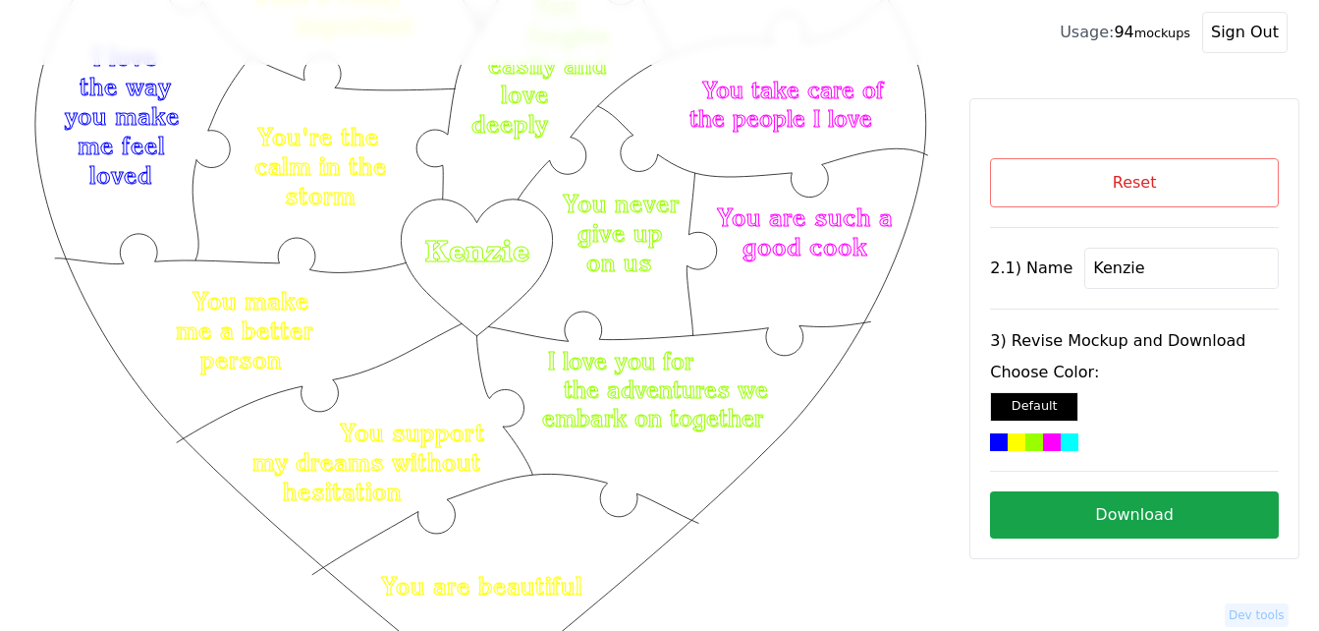
click at [1068, 509] on button "Download" at bounding box center [1134, 514] width 289 height 47
click at [1024, 175] on button "Reset" at bounding box center [1134, 182] width 289 height 49
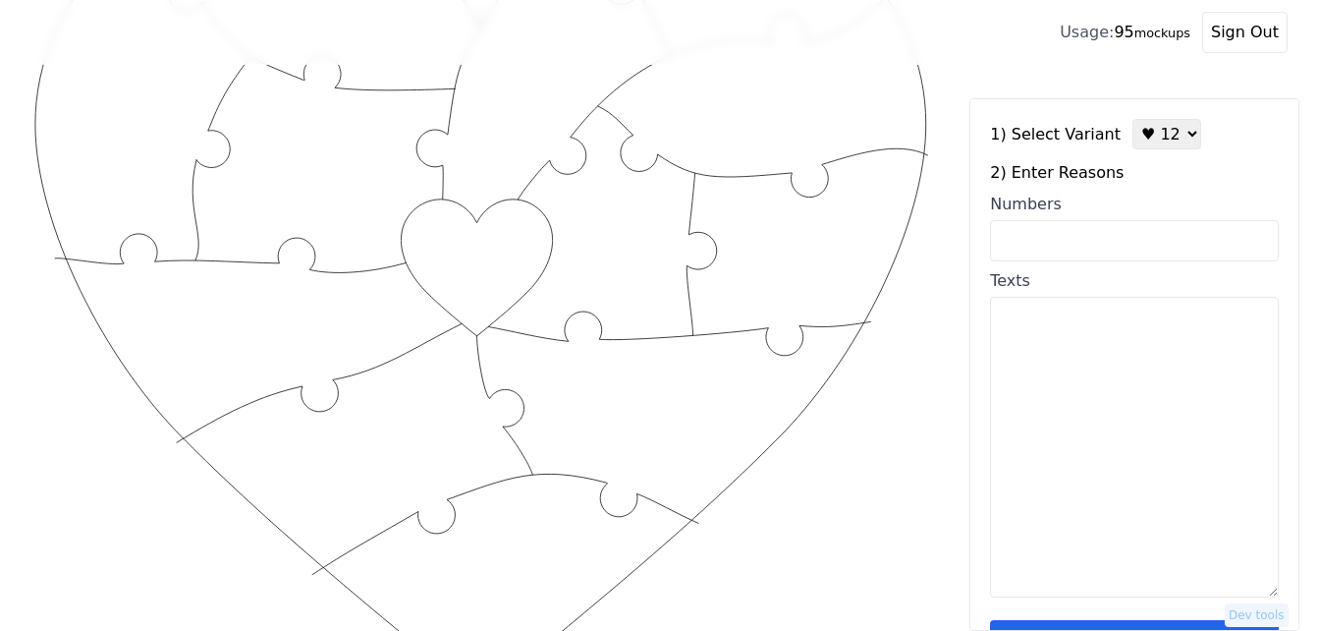
click at [1151, 144] on select "♥ 12 ♥ 18 ♥ 28 ♥ 40 ♥ 50 ♥ 60 ♥ 70" at bounding box center [1167, 134] width 69 height 30
select select "2"
click at [1133, 119] on select "♥ 12 ♥ 18 ♥ 28 ♥ 40 ♥ 50 ♥ 60 ♥ 70" at bounding box center [1167, 134] width 69 height 30
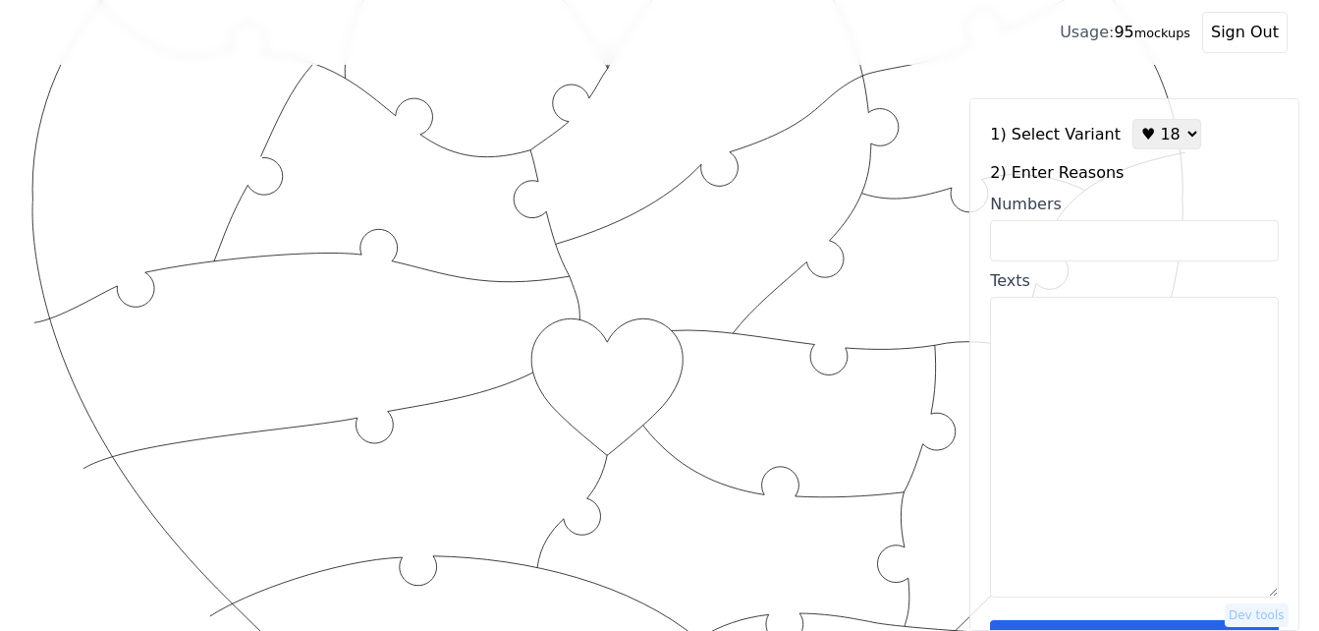
click at [1123, 230] on input "Numbers" at bounding box center [1134, 240] width 289 height 41
paste input "1, 11, 30, 35, 53, 58, 60, 62, 65, 67, 93, 100"
type input "1, 11, 30, 35, 53, 58, 60, 62, 65, 67, 93, 100"
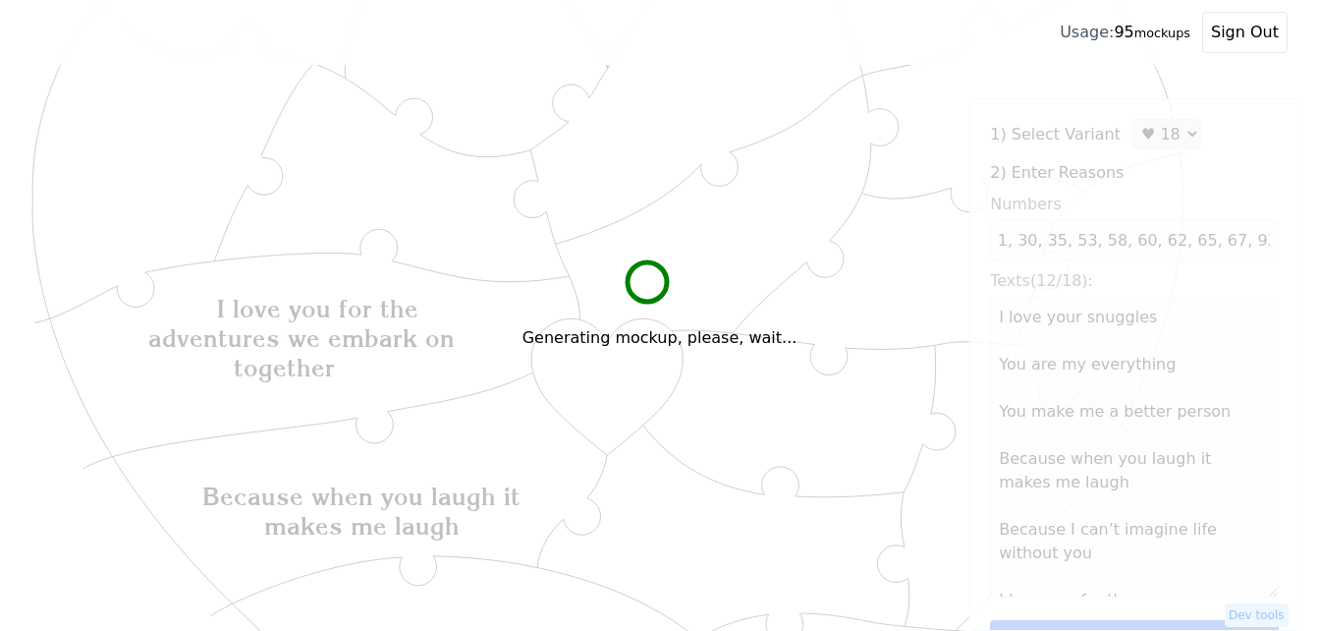
scroll to position [0, 0]
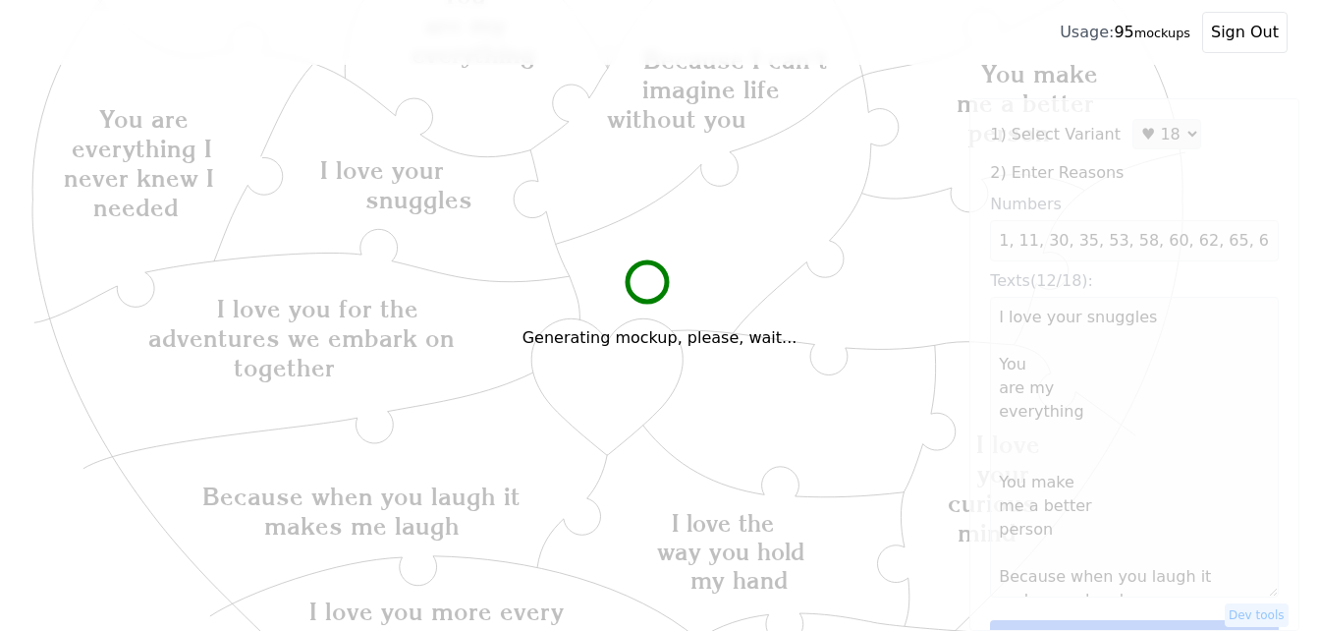
type textarea "I love your snuggles You are my everything You make me a better person Because …"
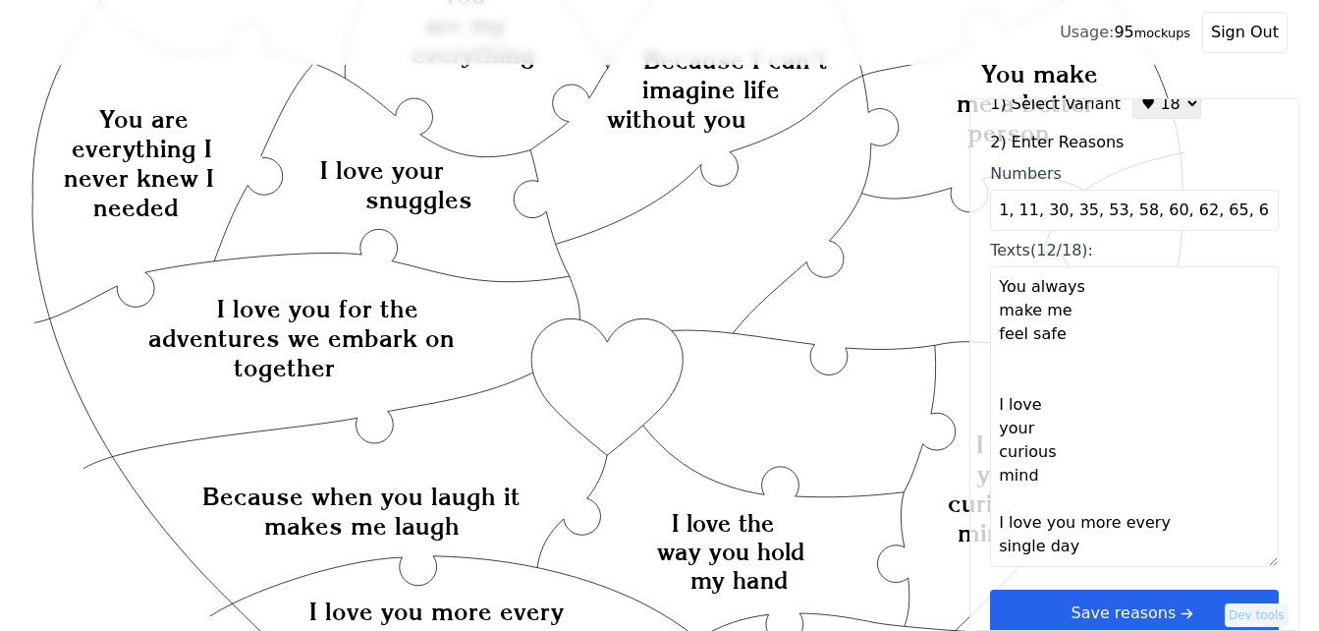
scroll to position [59, 0]
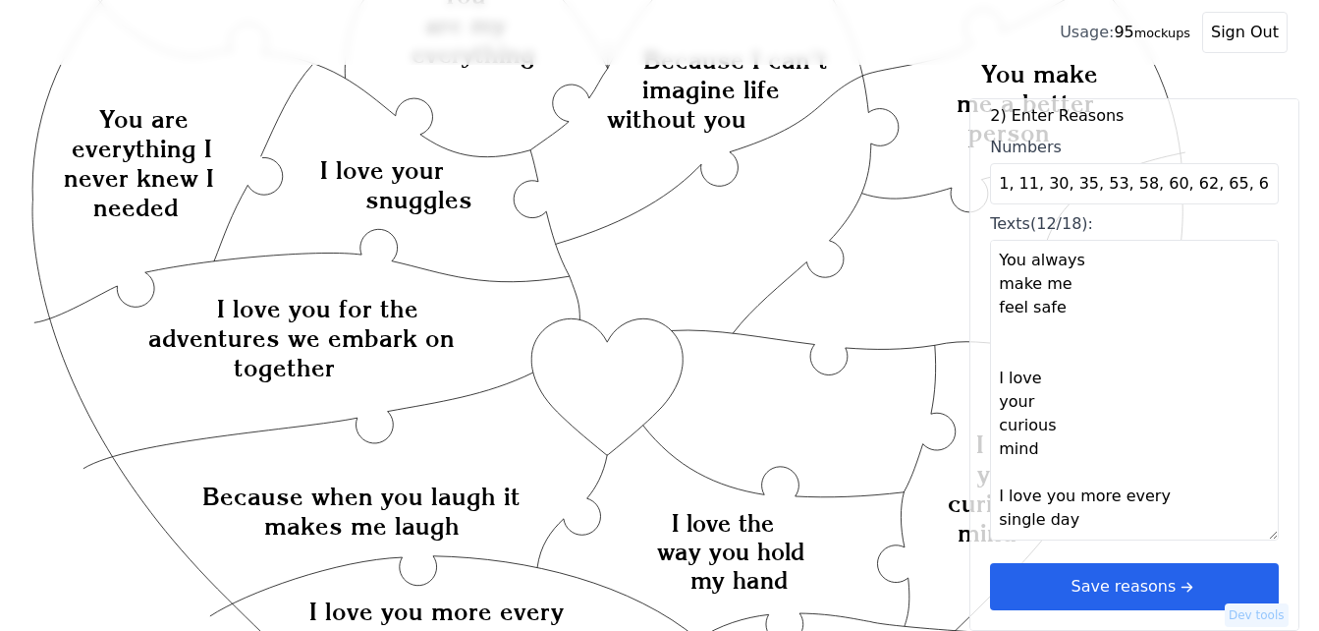
click at [1188, 566] on button "Save reasons" at bounding box center [1134, 586] width 289 height 47
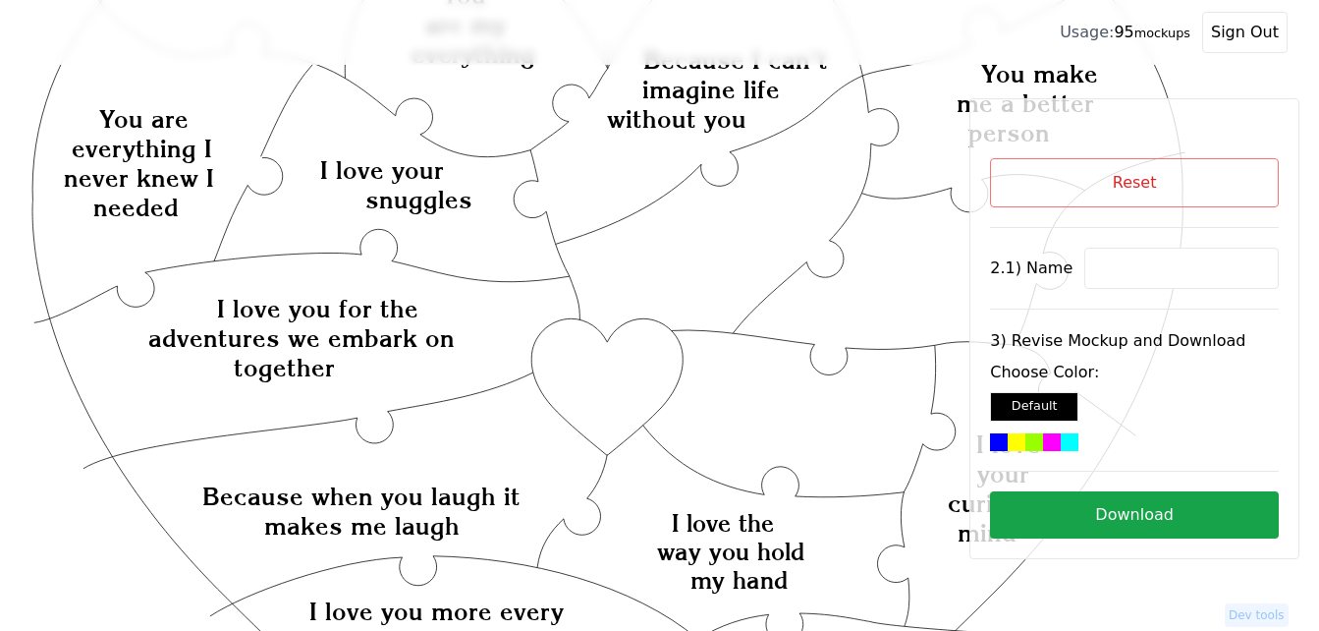
scroll to position [0, 0]
click at [1117, 182] on button "Reset" at bounding box center [1134, 182] width 289 height 49
select select "2"
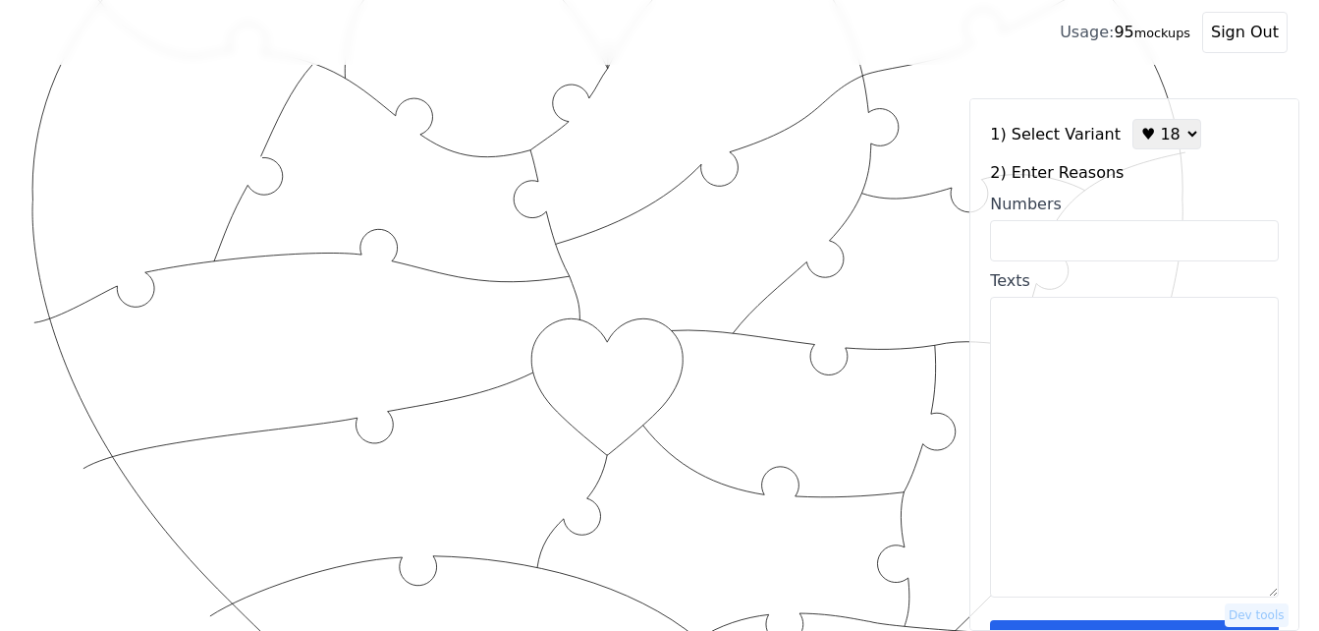
click at [1109, 245] on input "Numbers" at bounding box center [1134, 240] width 289 height 41
paste input "1, 11, 30, 35, 53, 58, 60, 62, 65, 67, 93, 100"
type input "1, 11, 30, 35, 53, 58, 60, 62, 65, 67, 93, 100"
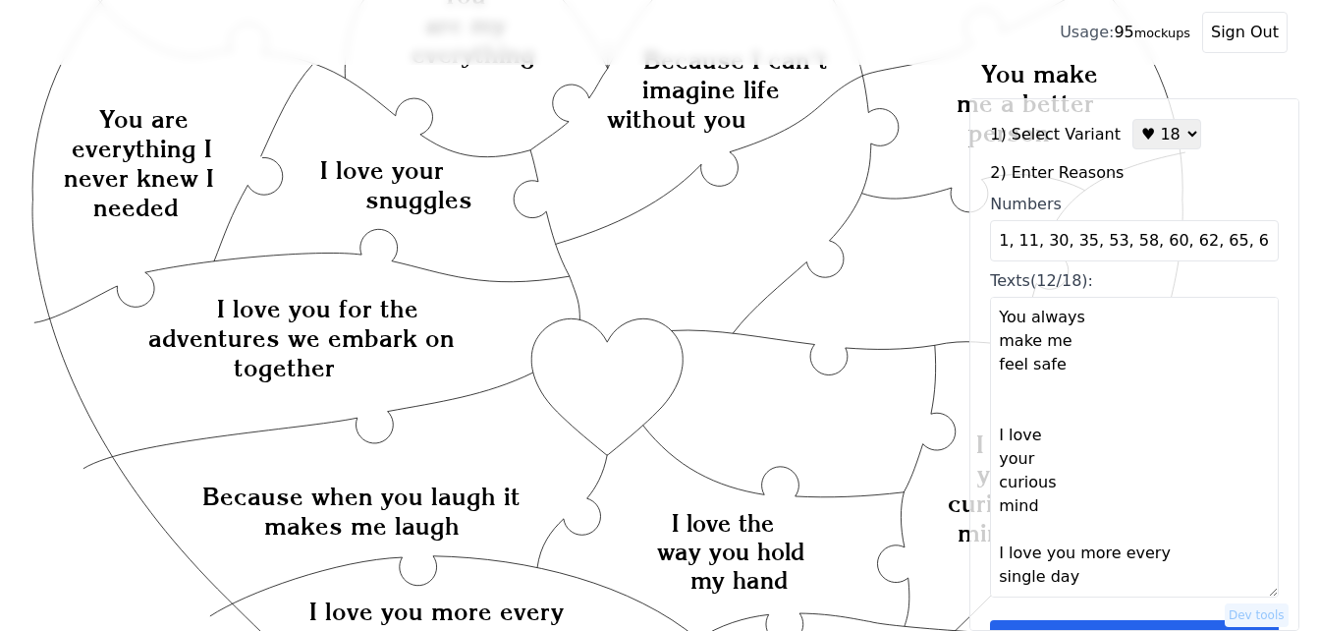
scroll to position [919, 0]
click at [1017, 583] on textarea "I love your snuggles You are my everything You make me a better person Because …" at bounding box center [1134, 447] width 289 height 301
paste textarea "• how you take such good care of our family • you are an amazing husband and fa…"
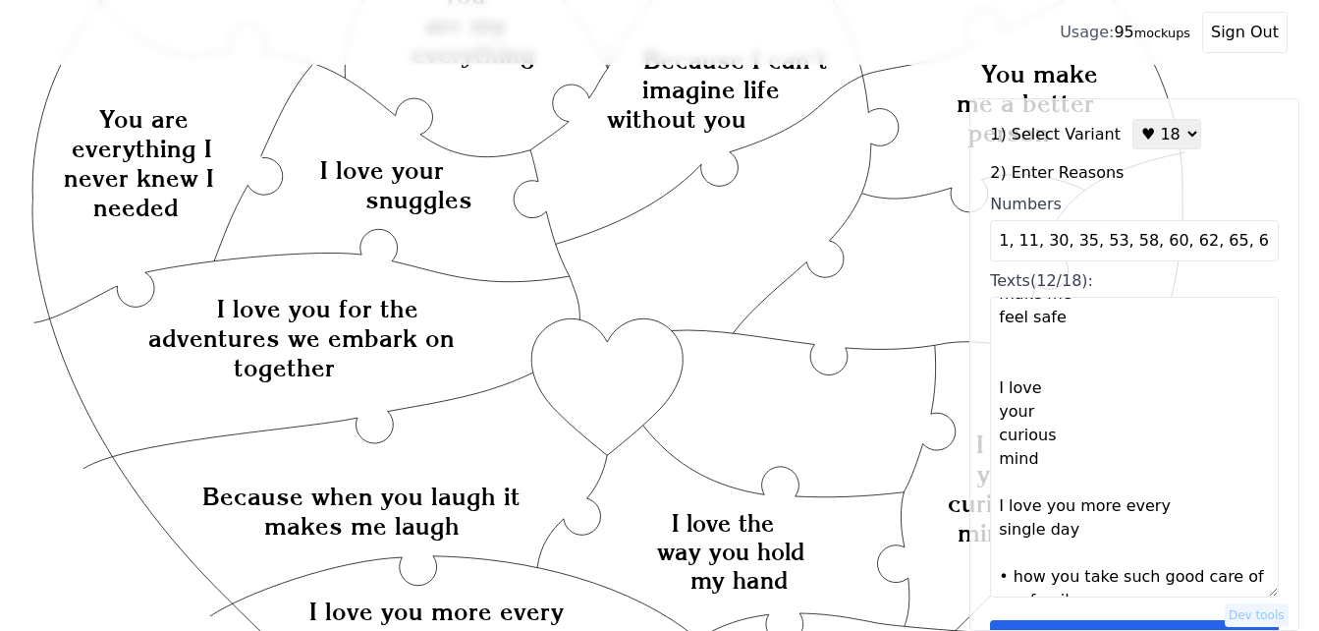
scroll to position [1122, 0]
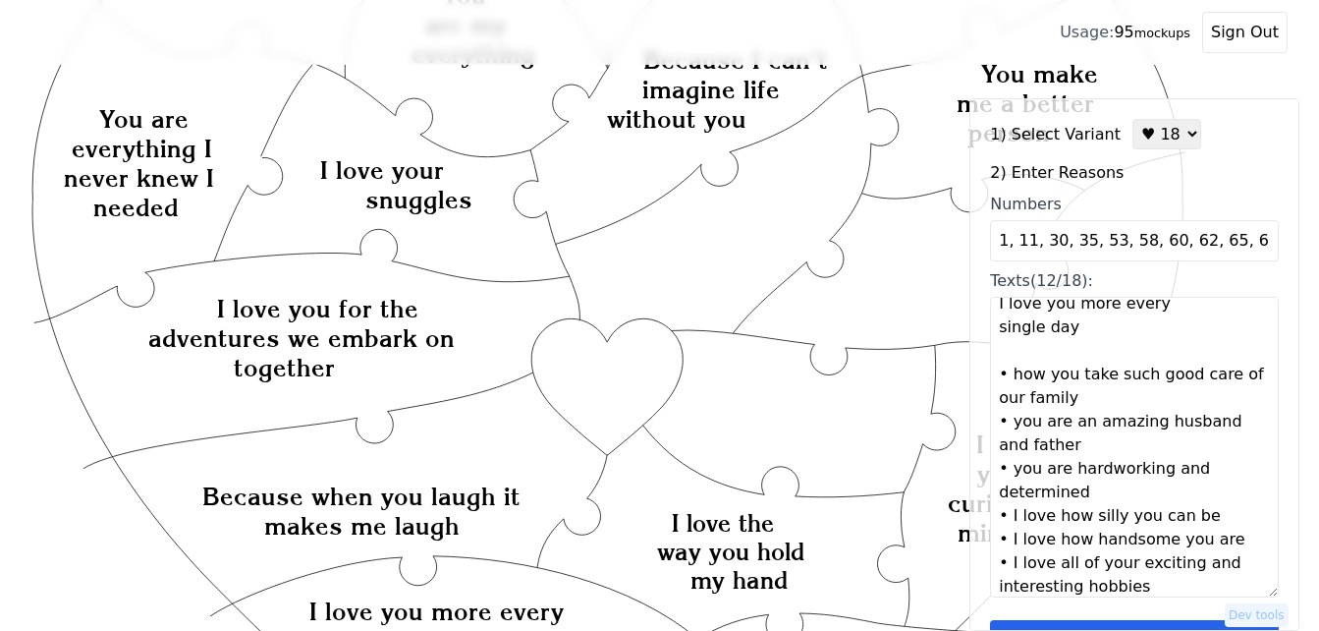
type textarea "I love your snuggles You are my everything You make me a better person Because …"
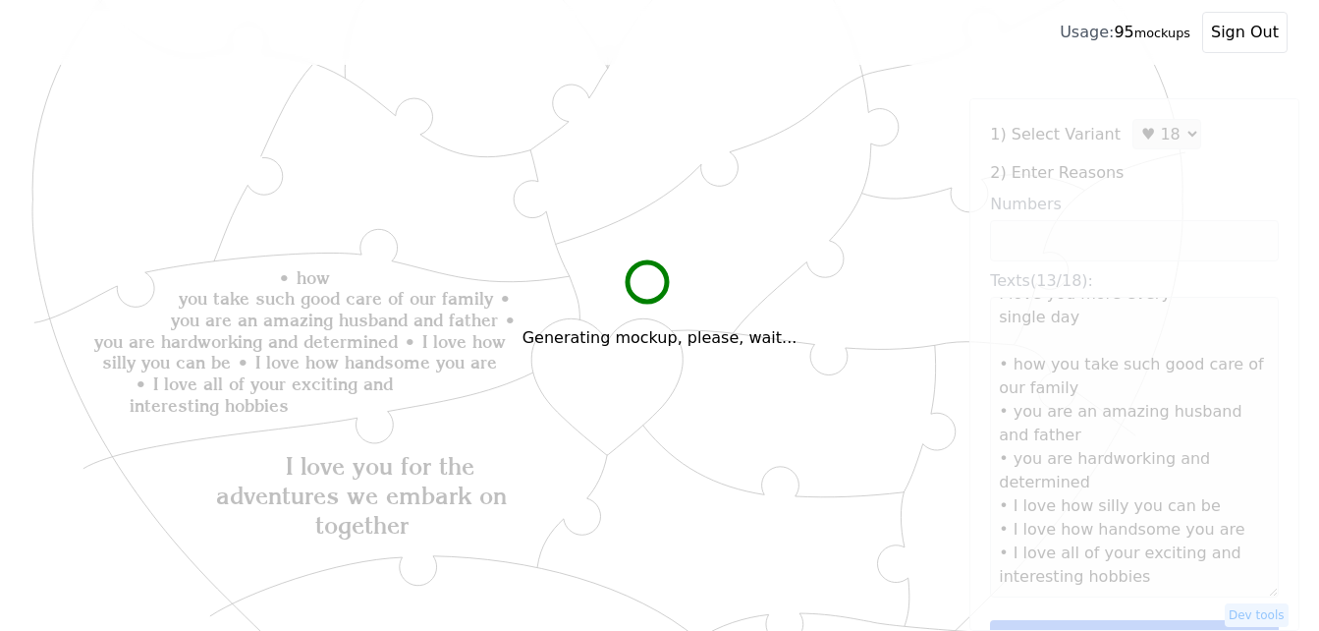
scroll to position [1084, 0]
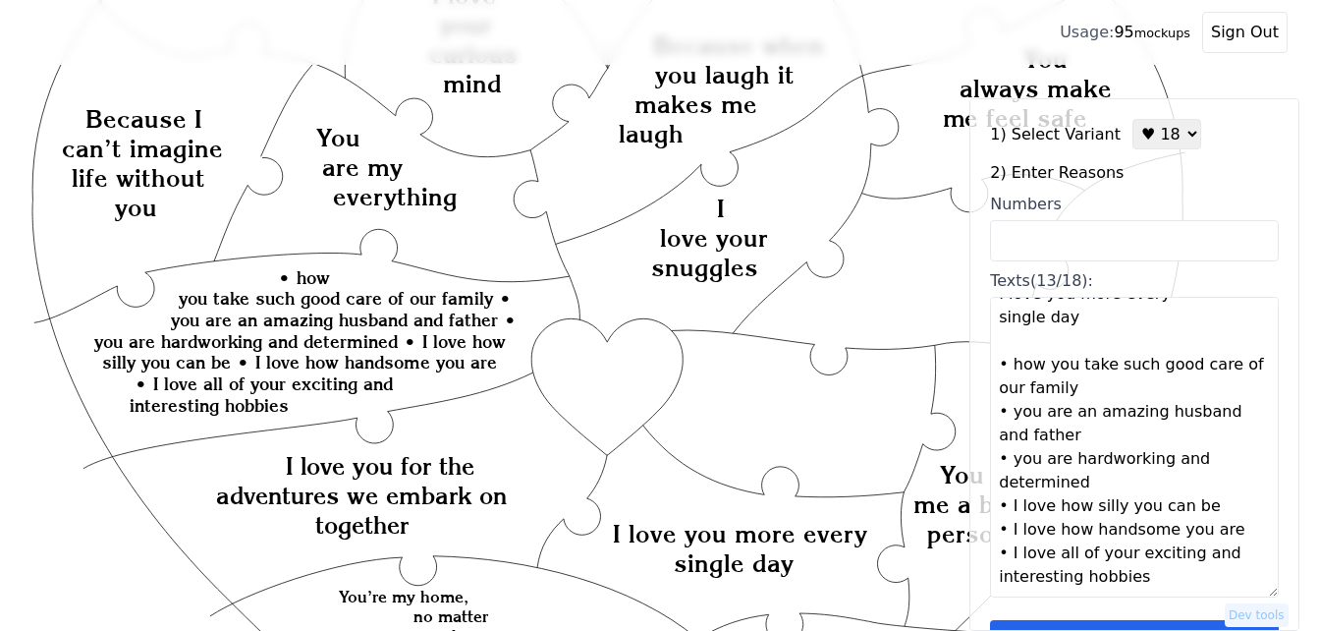
click at [1092, 391] on textarea "I love your snuggles You are my everything You make me a better person Because …" at bounding box center [1134, 447] width 289 height 301
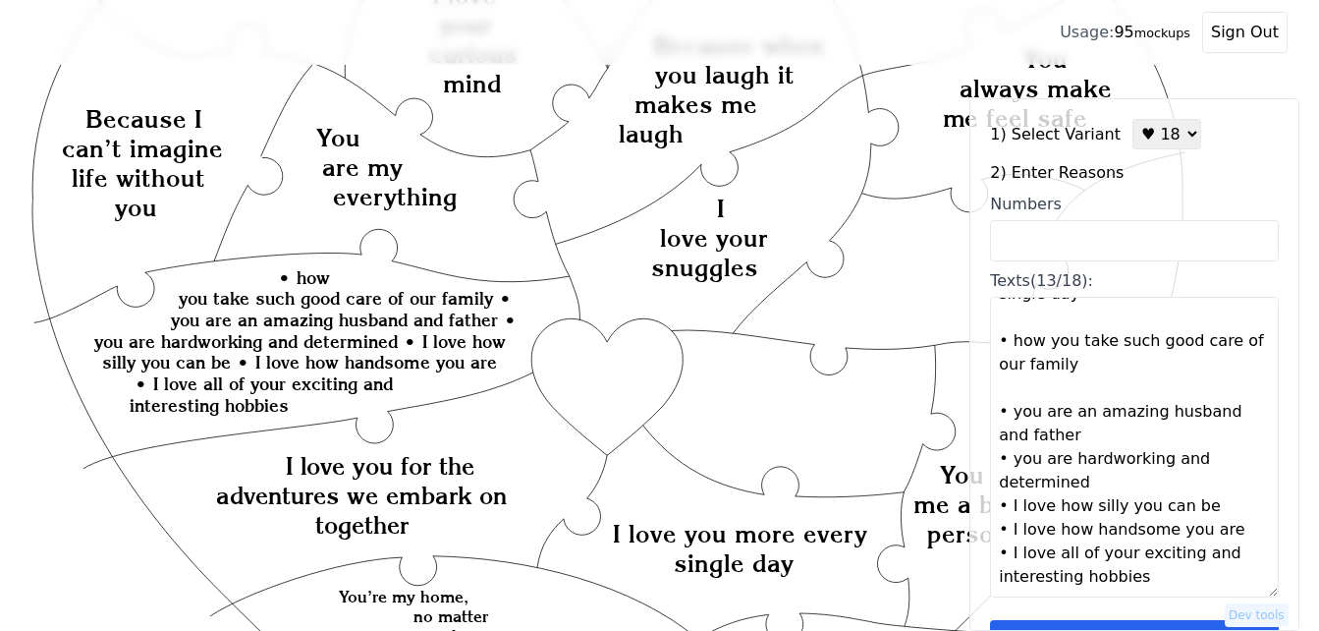
click at [1072, 434] on textarea "I love your snuggles You are my everything You make me a better person Because …" at bounding box center [1134, 447] width 289 height 301
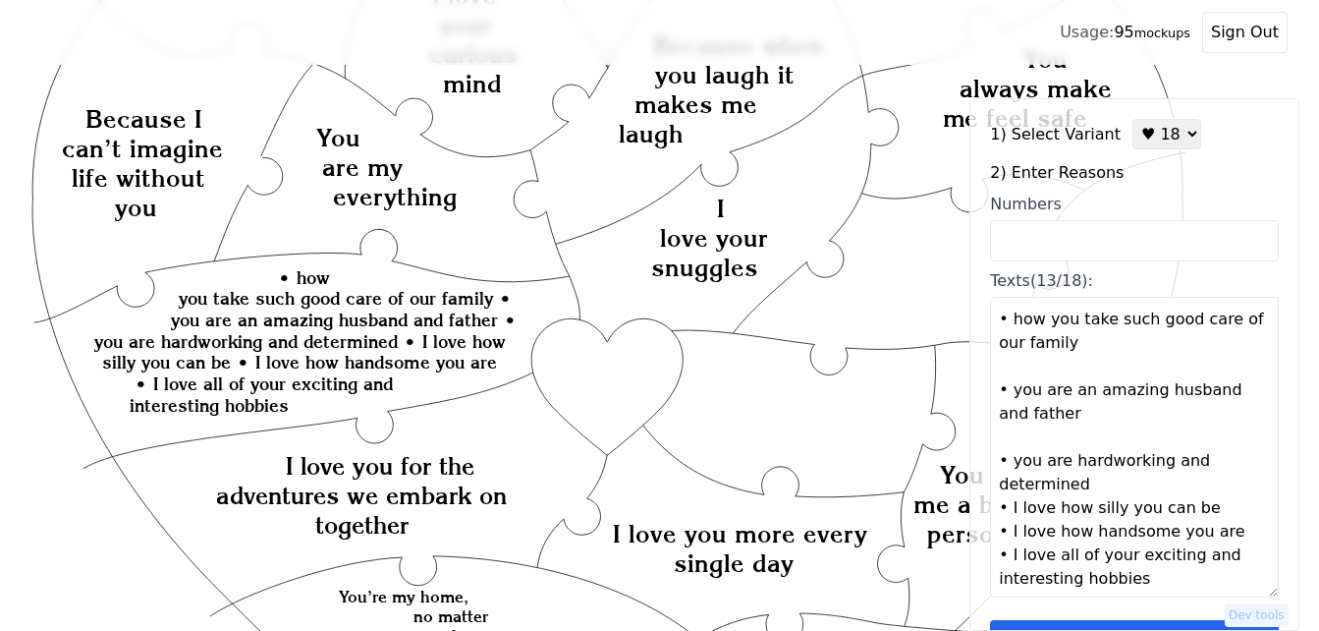
scroll to position [1132, 0]
click at [1094, 484] on textarea "I love your snuggles You are my everything You make me a better person Because …" at bounding box center [1134, 447] width 289 height 301
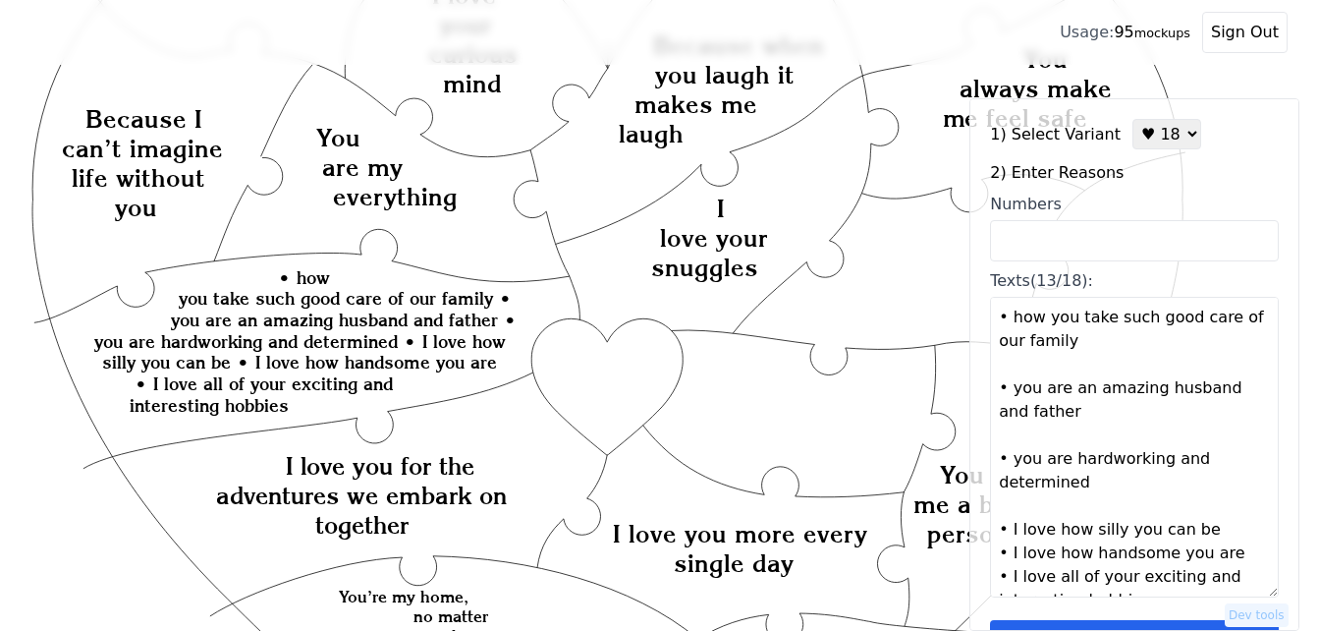
click at [1216, 536] on textarea "I love your snuggles You are my everything You make me a better person Because …" at bounding box center [1134, 447] width 289 height 301
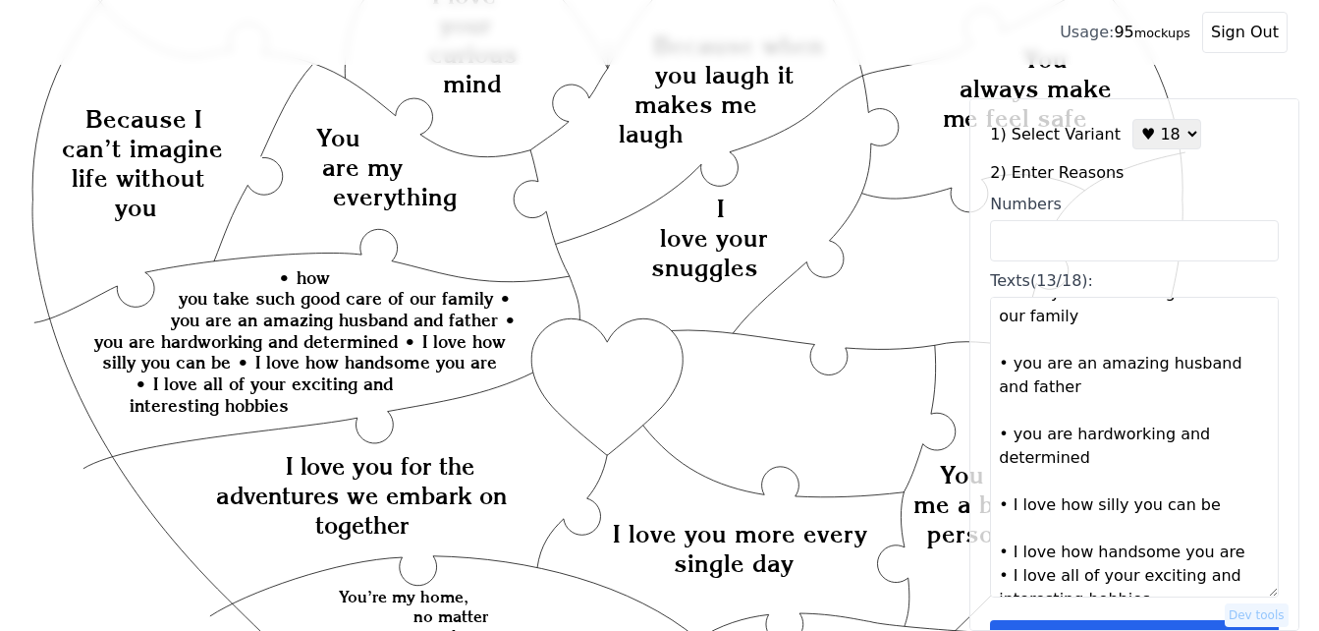
scroll to position [1179, 0]
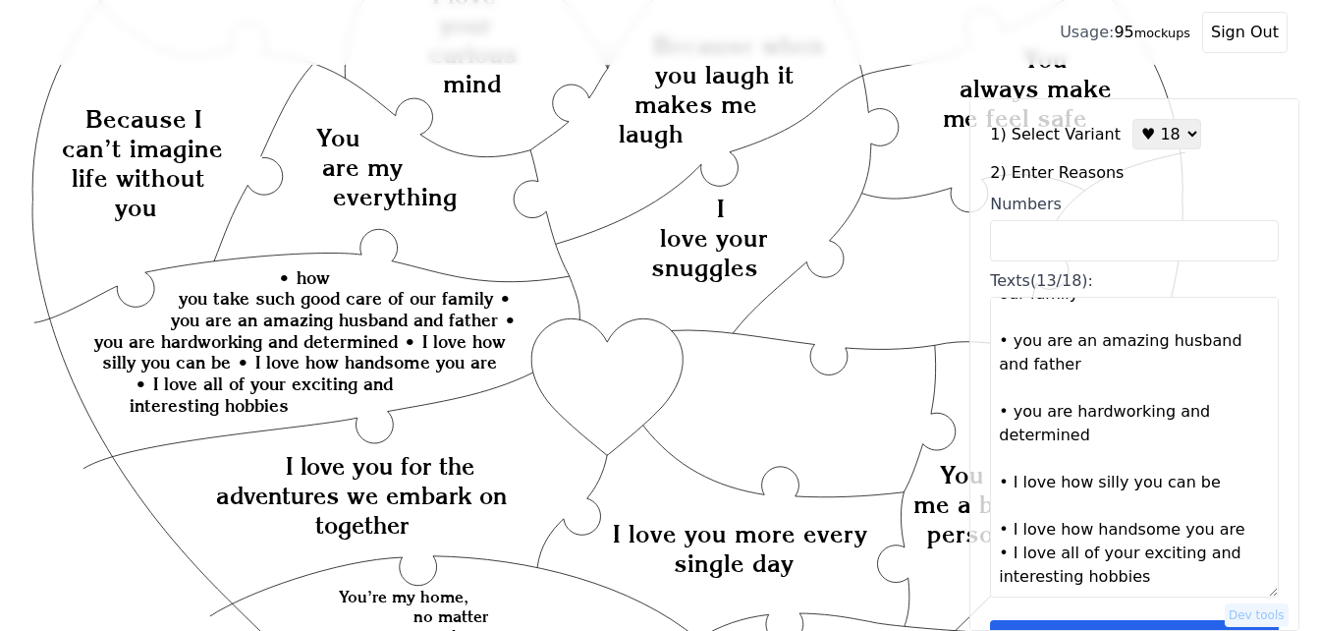
click at [1228, 527] on textarea "I love your snuggles You are my everything You make me a better person Because …" at bounding box center [1134, 447] width 289 height 301
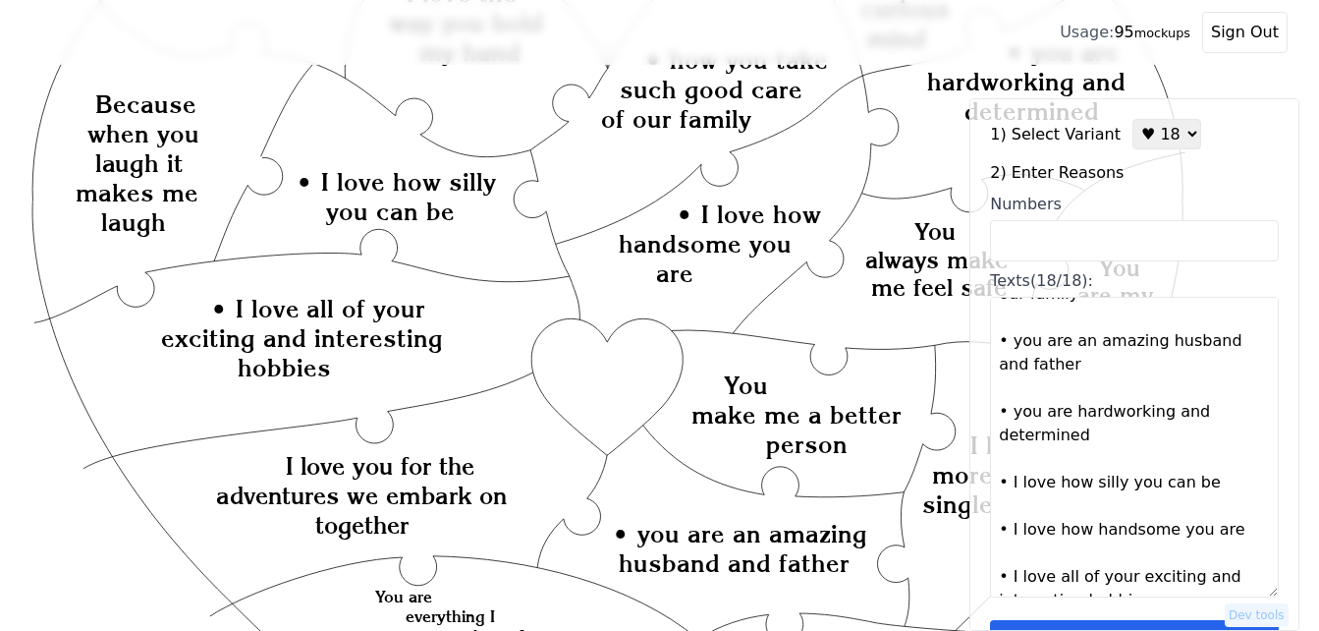
drag, startPoint x: 1008, startPoint y: 343, endPoint x: 997, endPoint y: 347, distance: 11.5
click at [997, 347] on textarea "I love your snuggles You are my everything You make me a better person Because …" at bounding box center [1134, 447] width 289 height 301
drag, startPoint x: 1010, startPoint y: 416, endPoint x: 996, endPoint y: 414, distance: 14.1
click at [996, 414] on textarea "I love your snuggles You are my everything You make me a better person Because …" at bounding box center [1134, 447] width 289 height 301
drag, startPoint x: 1005, startPoint y: 485, endPoint x: 995, endPoint y: 486, distance: 9.9
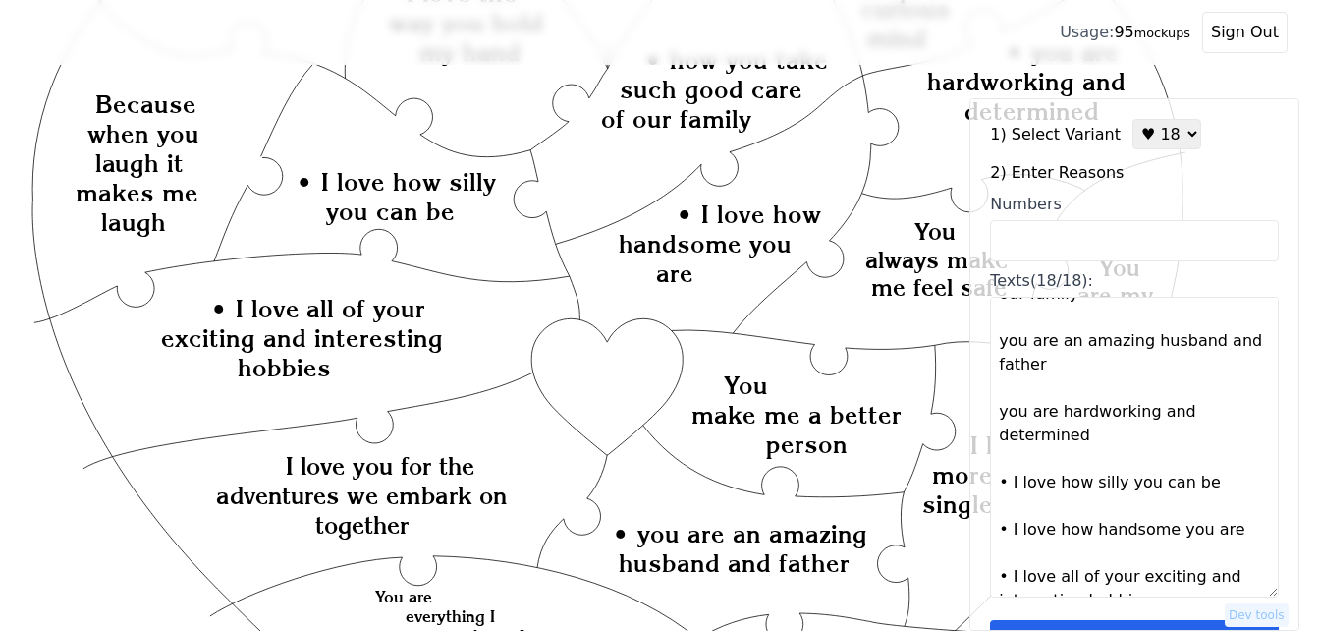
click at [995, 486] on textarea "I love your snuggles You are my everything You make me a better person Because …" at bounding box center [1134, 447] width 289 height 301
click at [1001, 529] on textarea "I love your snuggles You are my everything You make me a better person Because …" at bounding box center [1134, 447] width 289 height 301
click at [999, 578] on textarea "I love your snuggles You are my everything You make me a better person Because …" at bounding box center [1134, 447] width 289 height 301
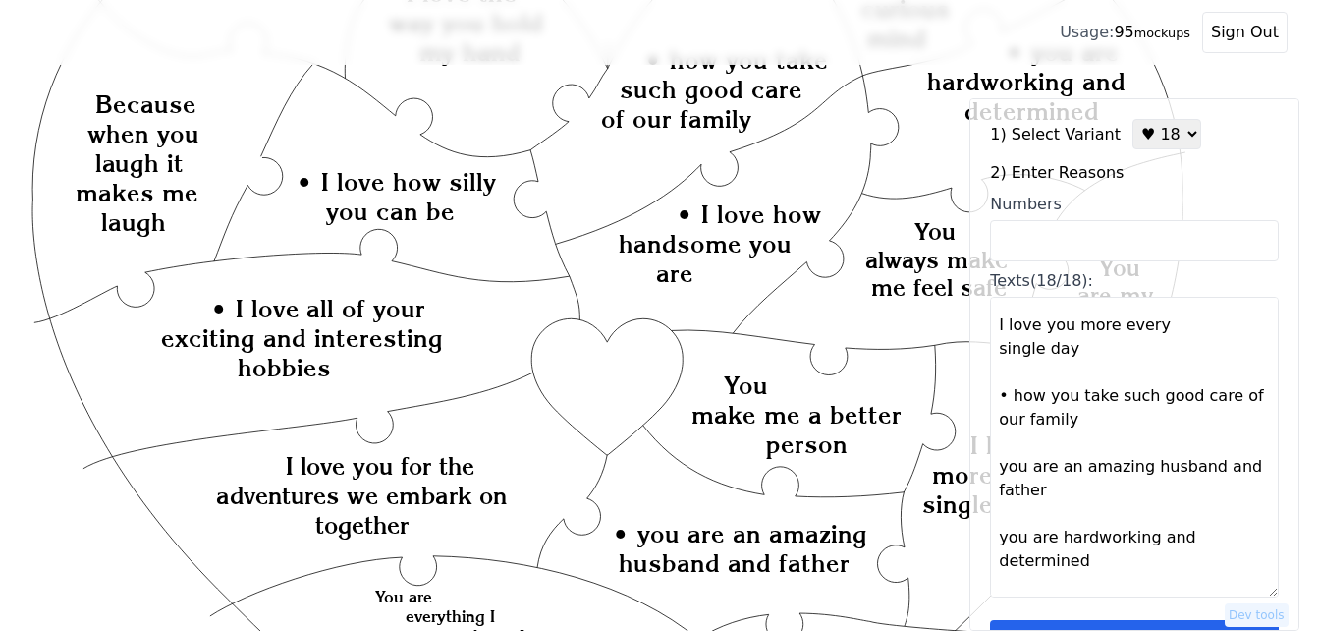
scroll to position [1006, 0]
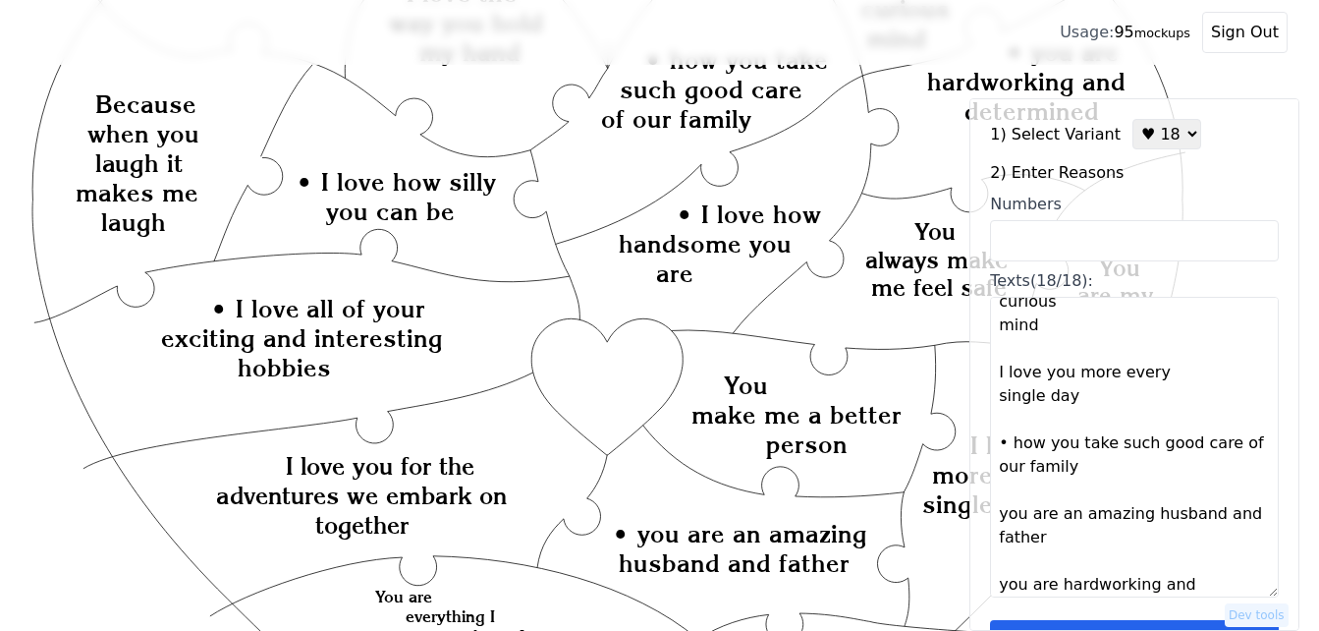
click at [998, 437] on textarea "I love your snuggles You are my everything You make me a better person Because …" at bounding box center [1134, 447] width 289 height 301
type textarea "I love your snuggles You are my everything You make me a better person Because …"
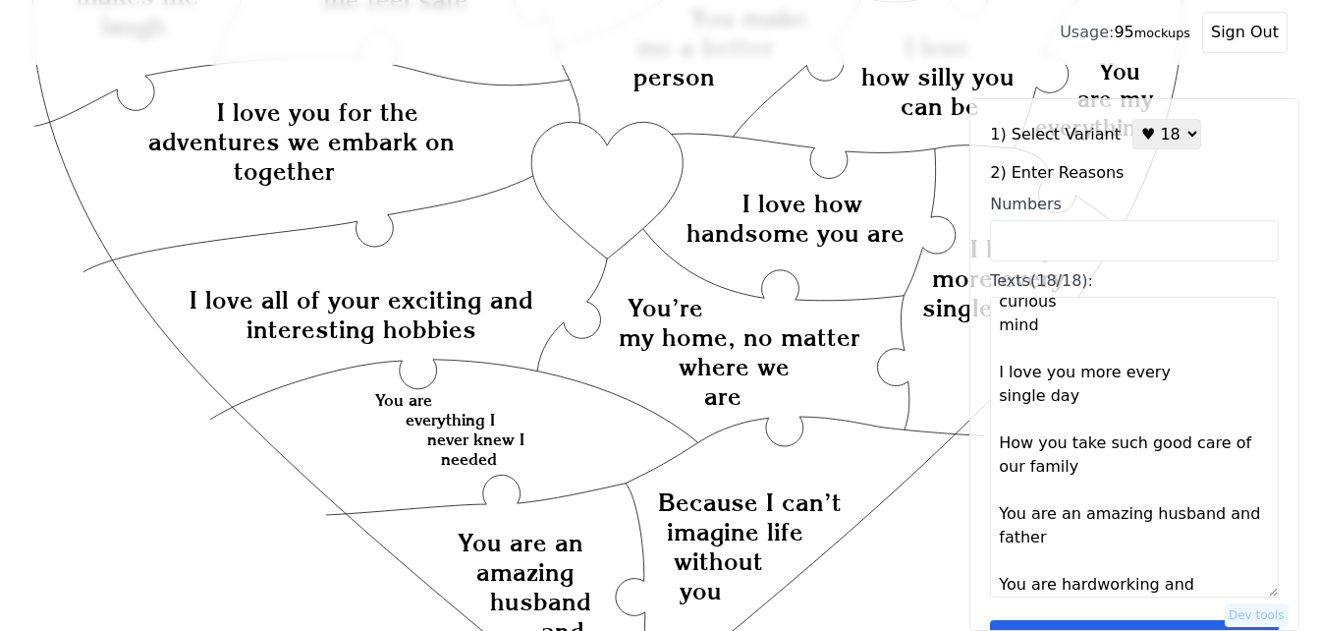
scroll to position [59, 0]
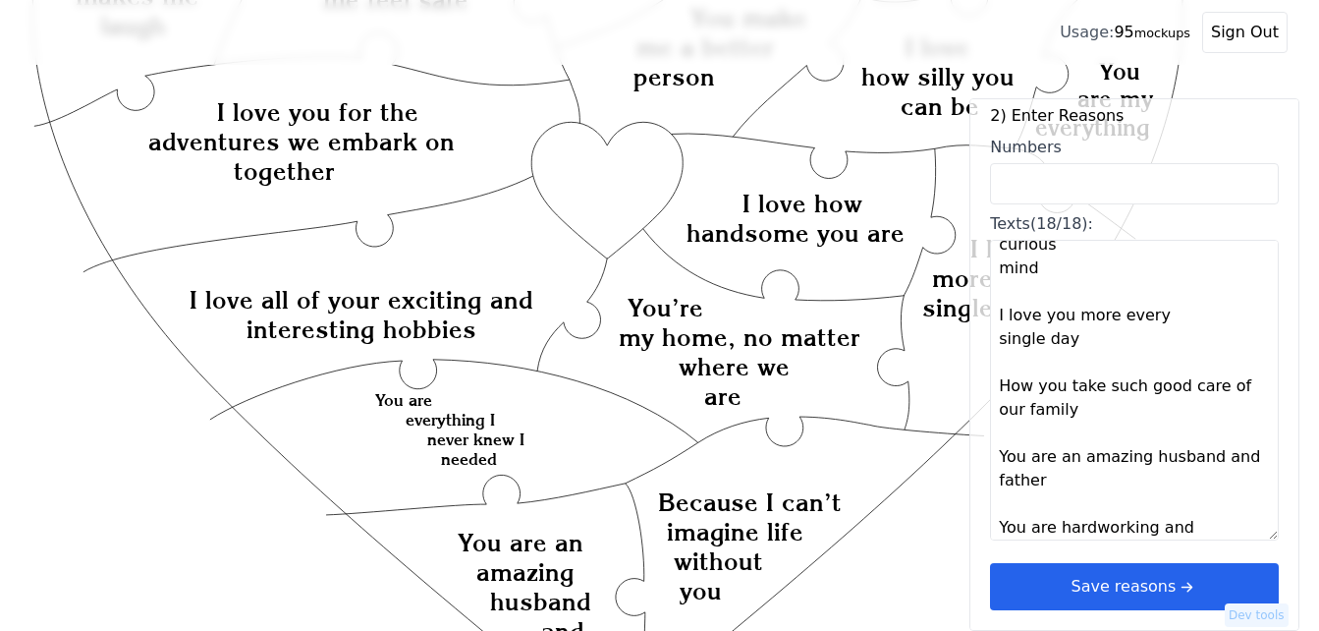
click at [1143, 579] on button "Save reasons" at bounding box center [1134, 586] width 289 height 47
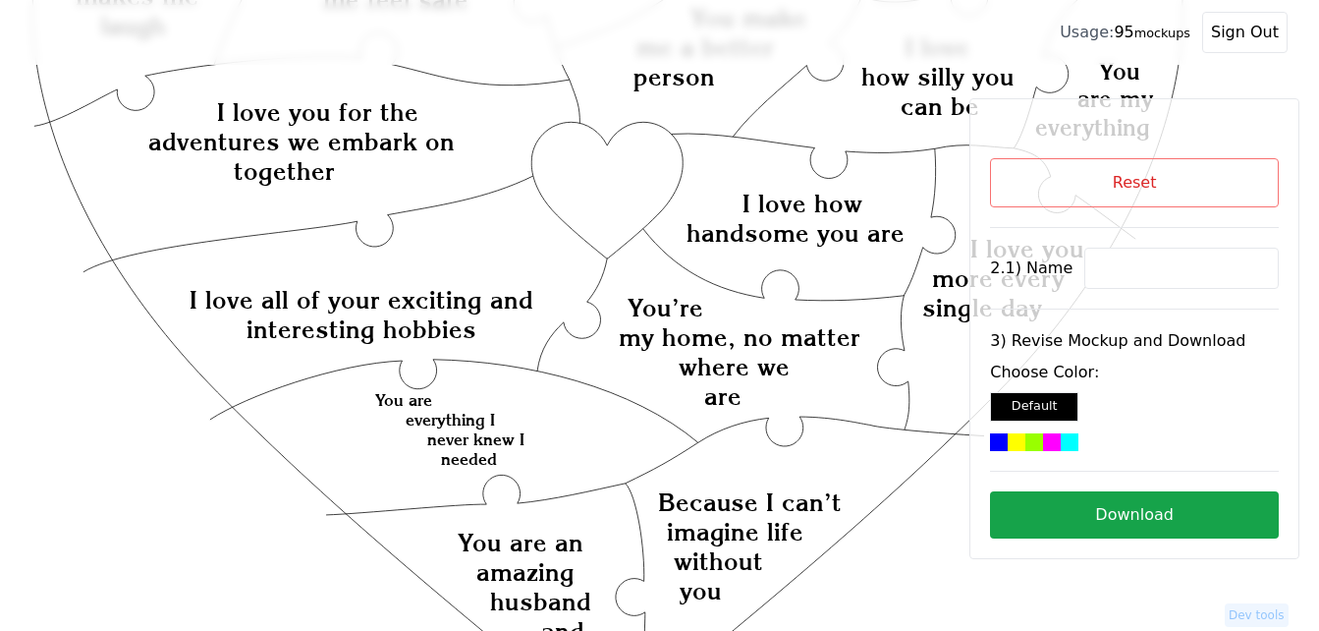
click at [1103, 268] on input at bounding box center [1181, 268] width 194 height 41
paste input "[PERSON_NAME]"
type input "[PERSON_NAME]"
click at [630, 181] on icon "Created with Snap Created with Snap Created with Snap I love you for the advent…" at bounding box center [608, 482] width 1154 height 1581
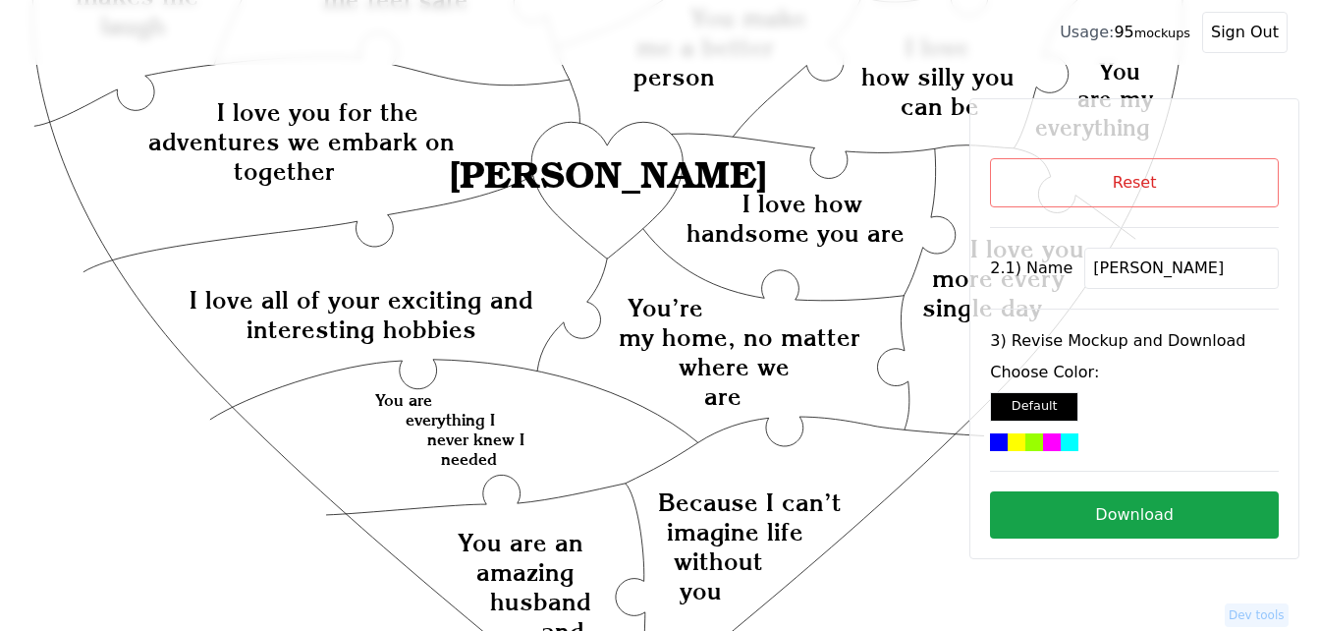
click at [1037, 442] on div at bounding box center [1034, 442] width 18 height 18
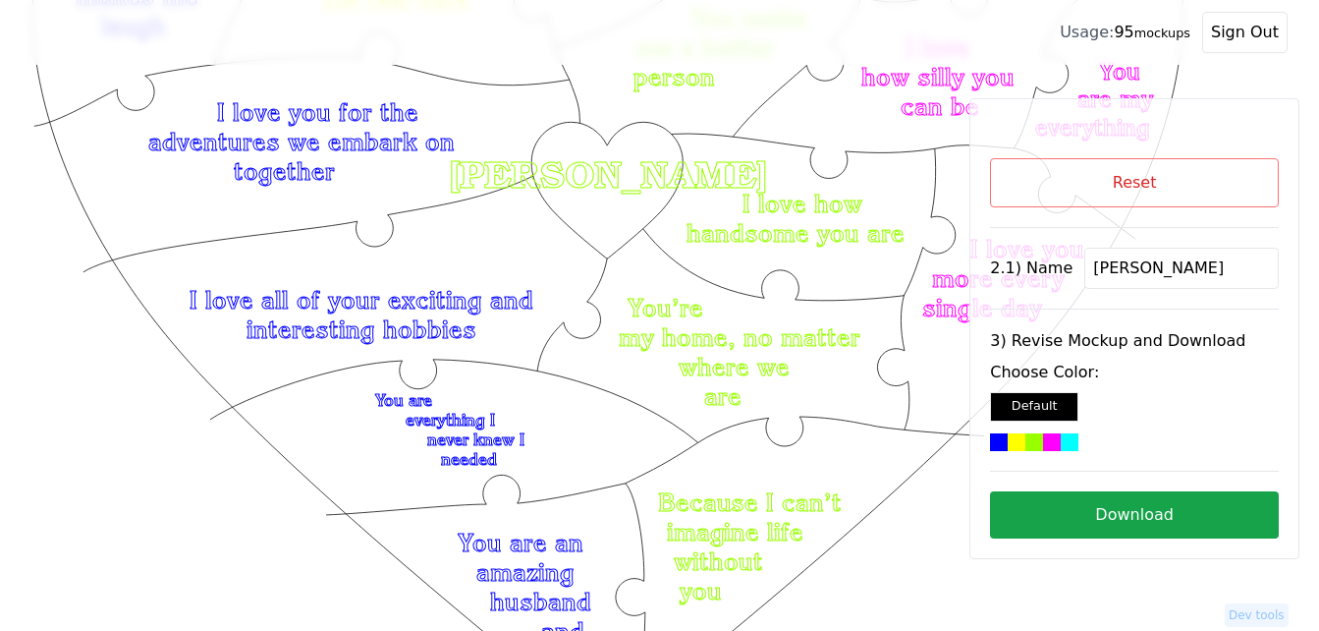
click at [1179, 511] on button "Download" at bounding box center [1134, 514] width 289 height 47
click at [1170, 182] on button "Reset" at bounding box center [1134, 182] width 289 height 49
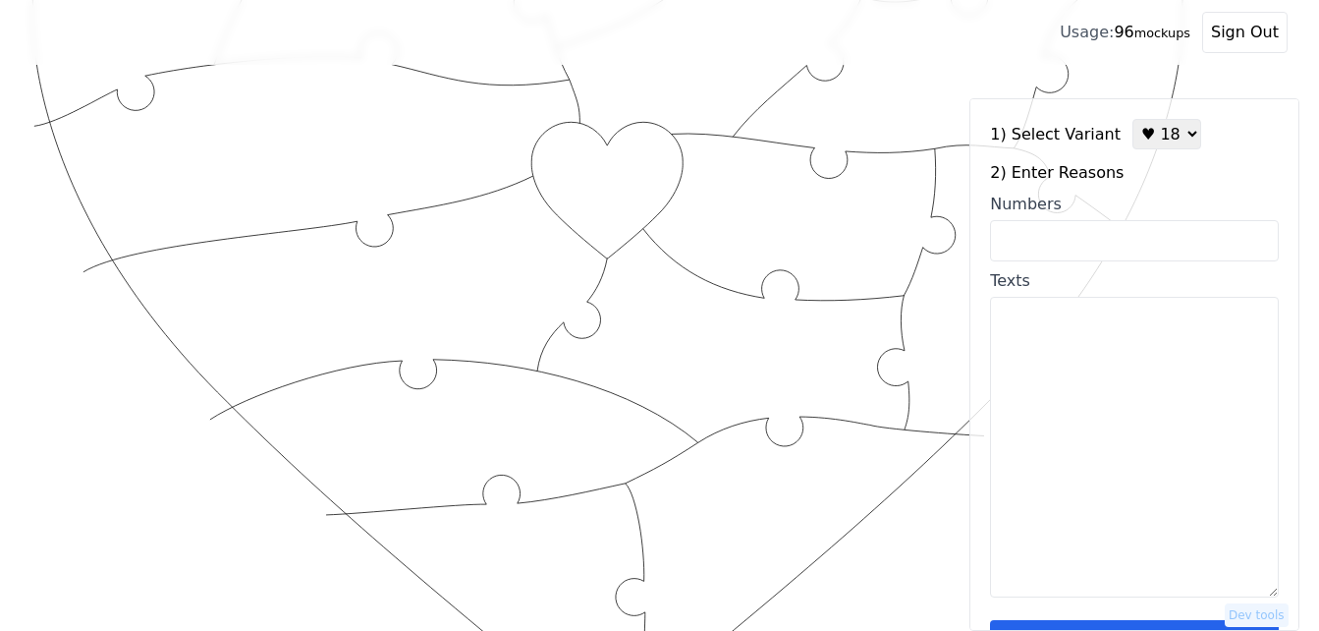
click at [1148, 139] on select "♥ 12 ♥ 18 ♥ 28 ♥ 40 ♥ 50 ♥ 60 ♥ 70" at bounding box center [1167, 134] width 69 height 30
select select "1"
click at [1133, 119] on select "♥ 12 ♥ 18 ♥ 28 ♥ 40 ♥ 50 ♥ 60 ♥ 70" at bounding box center [1167, 134] width 69 height 30
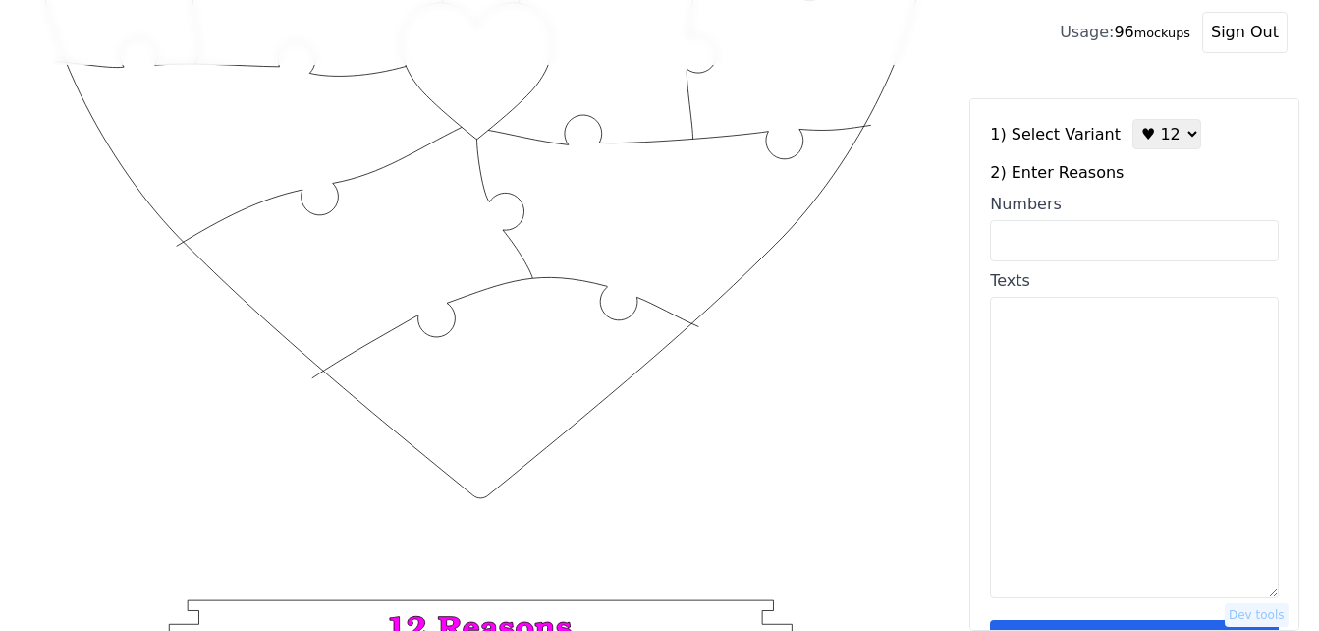
click at [1097, 239] on input "Numbers" at bounding box center [1134, 240] width 289 height 41
paste input "2,6,12,96,70,53,46,43,65,97,86,33"
type input "2,6,12,96,70,53,46,43,65,97,86,33"
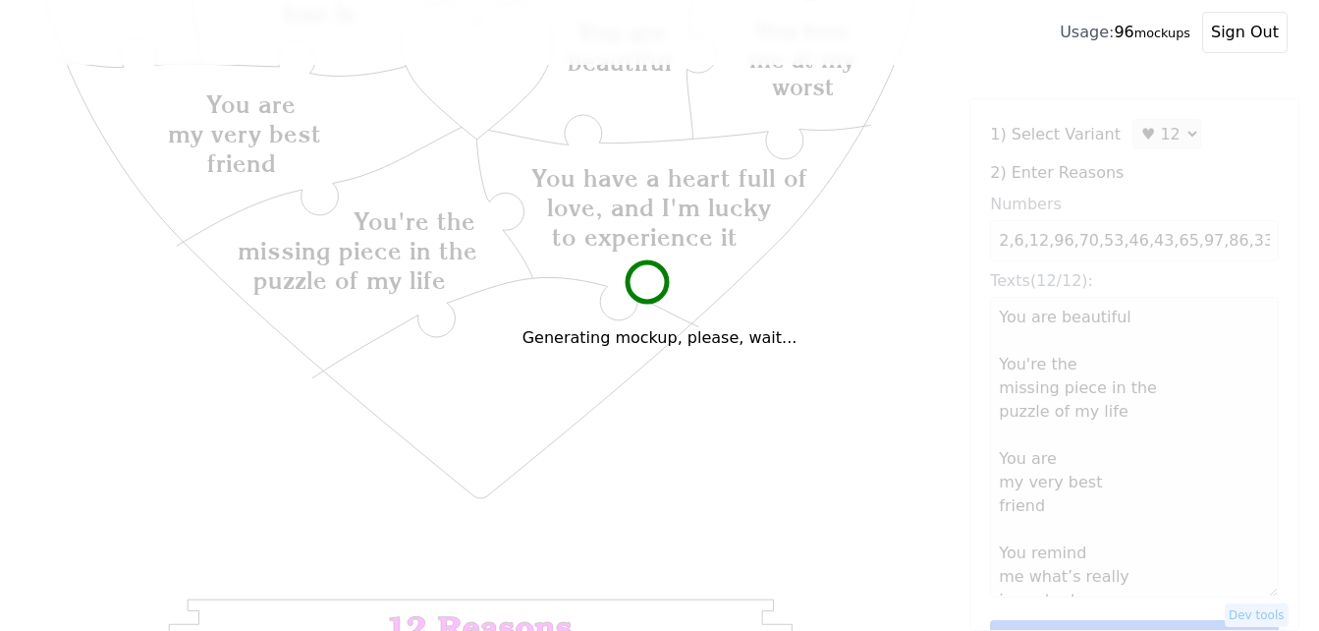
type textarea "You are beautiful You're the missing piece in the puzzle of my life You are my …"
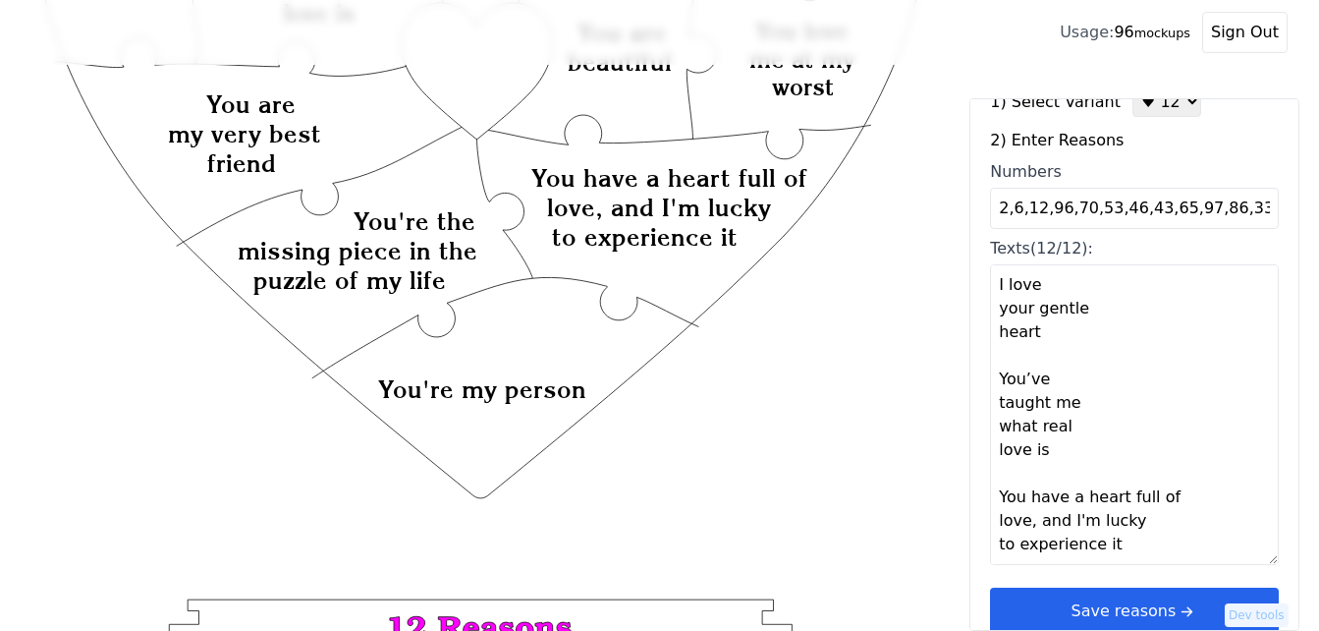
scroll to position [59, 0]
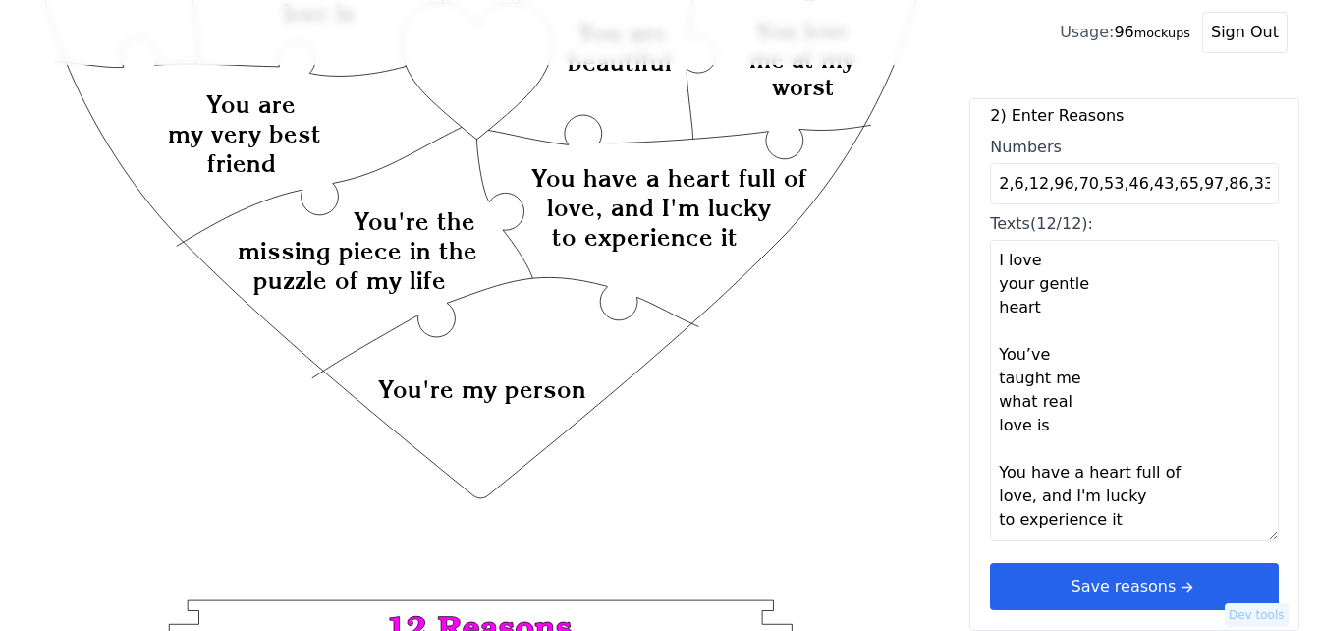
click at [1176, 584] on icon "arrow right short" at bounding box center [1187, 587] width 22 height 22
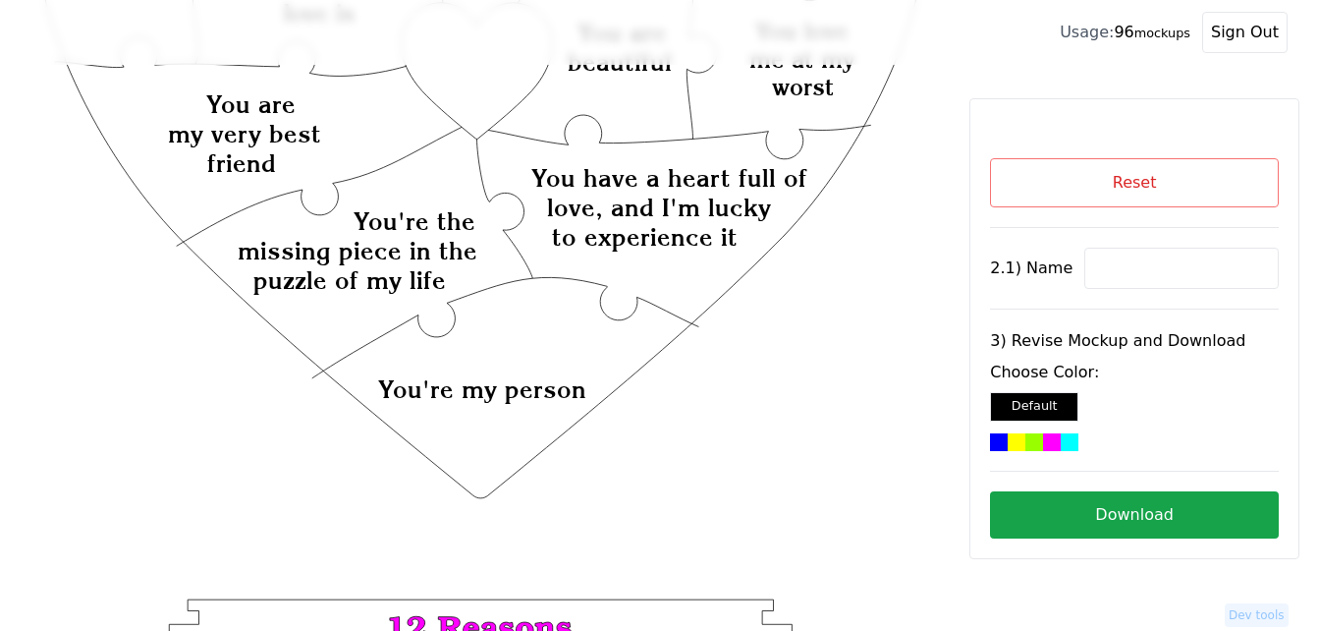
click at [1115, 275] on input at bounding box center [1181, 268] width 194 height 41
paste input "[PERSON_NAME]"
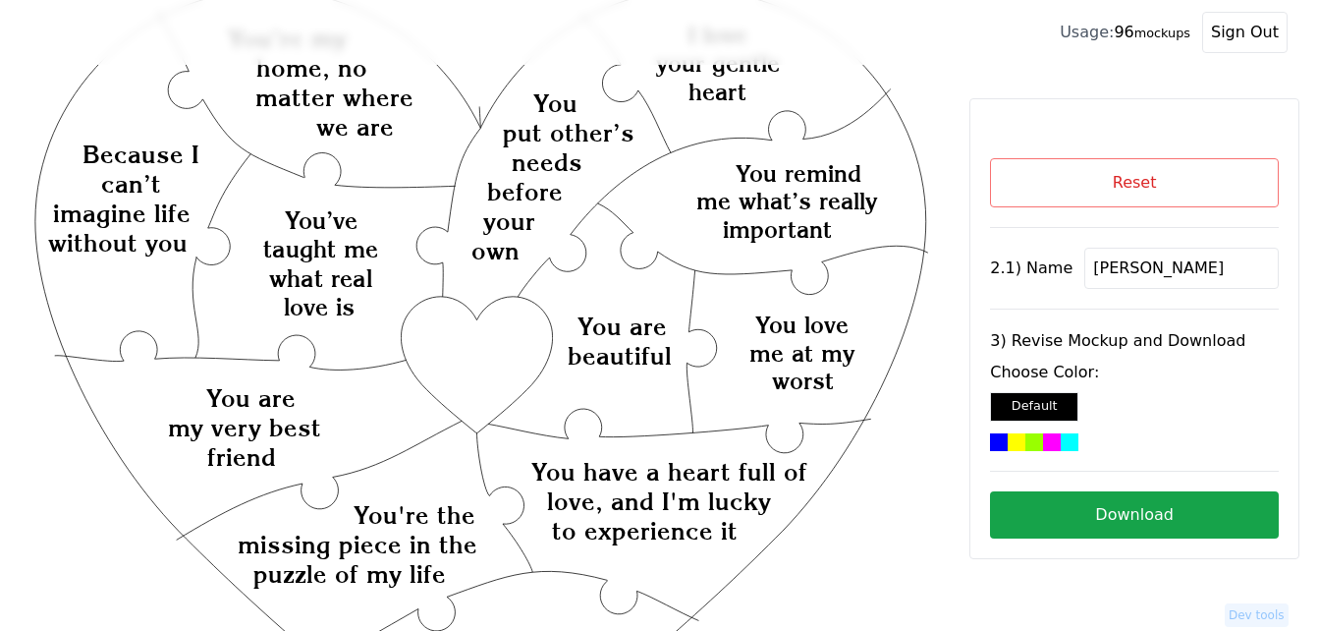
scroll to position [98, 0]
type input "[PERSON_NAME]"
click at [479, 344] on icon "Created with Snap Created with Snap Created with Snap You have a heart full of …" at bounding box center [480, 641] width 899 height 1310
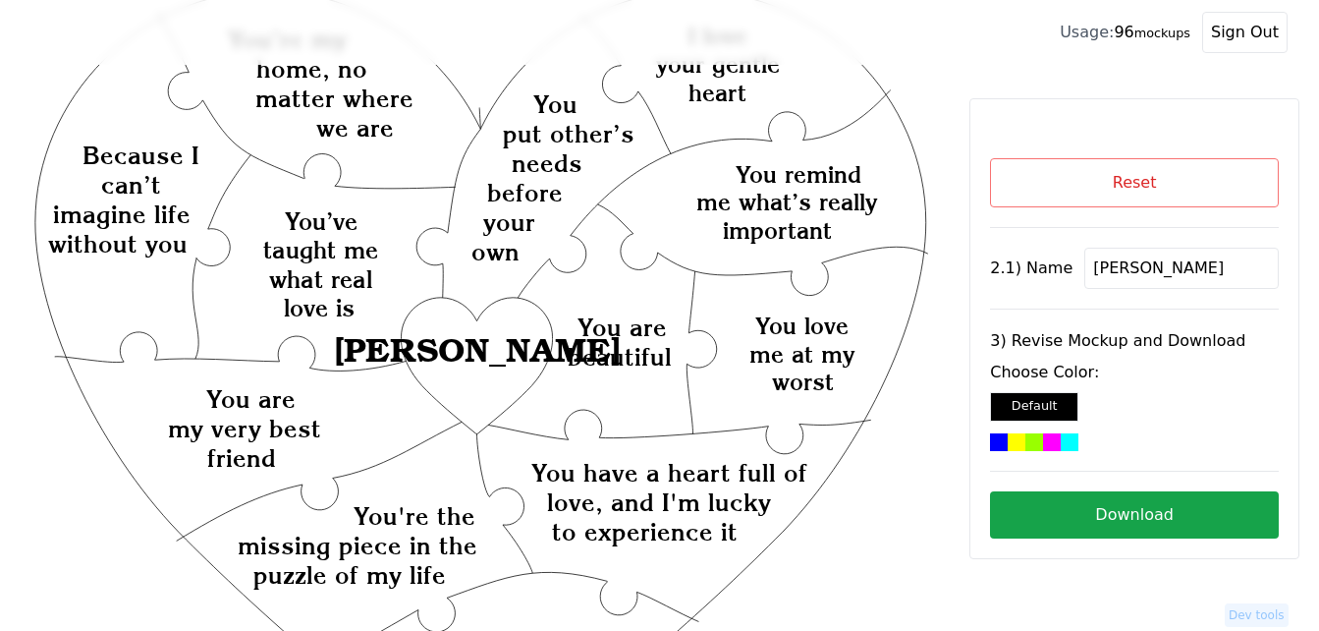
click at [1049, 440] on div at bounding box center [1052, 442] width 18 height 18
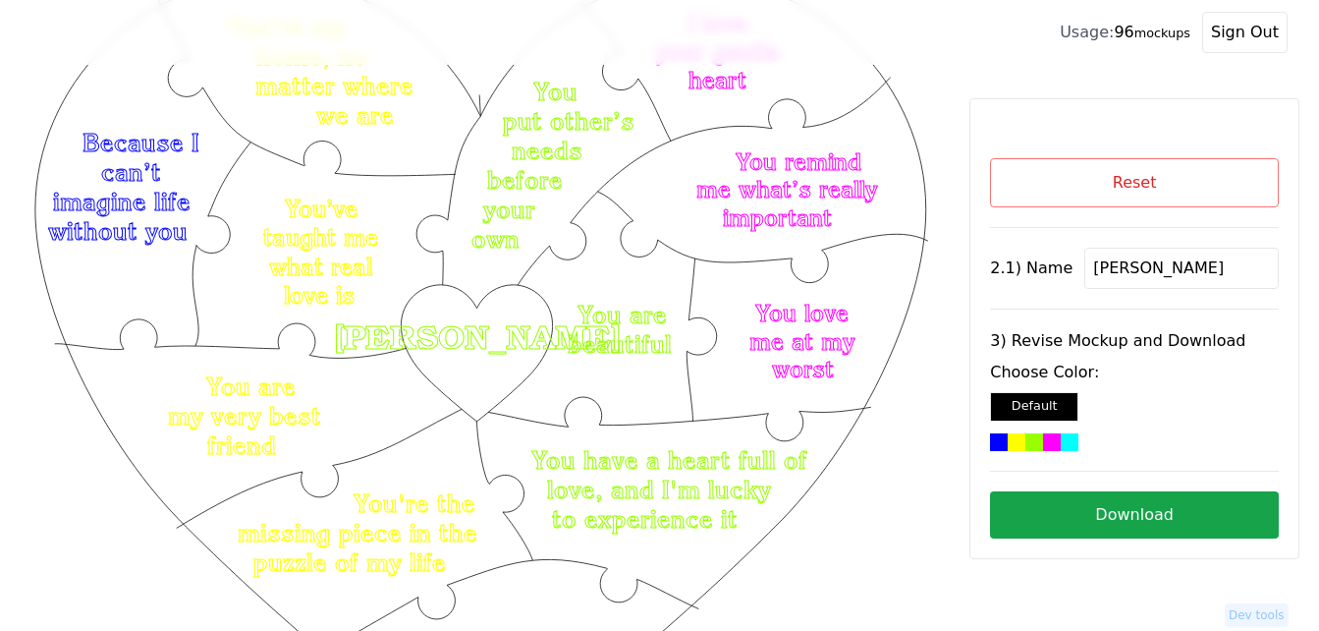
scroll to position [196, 0]
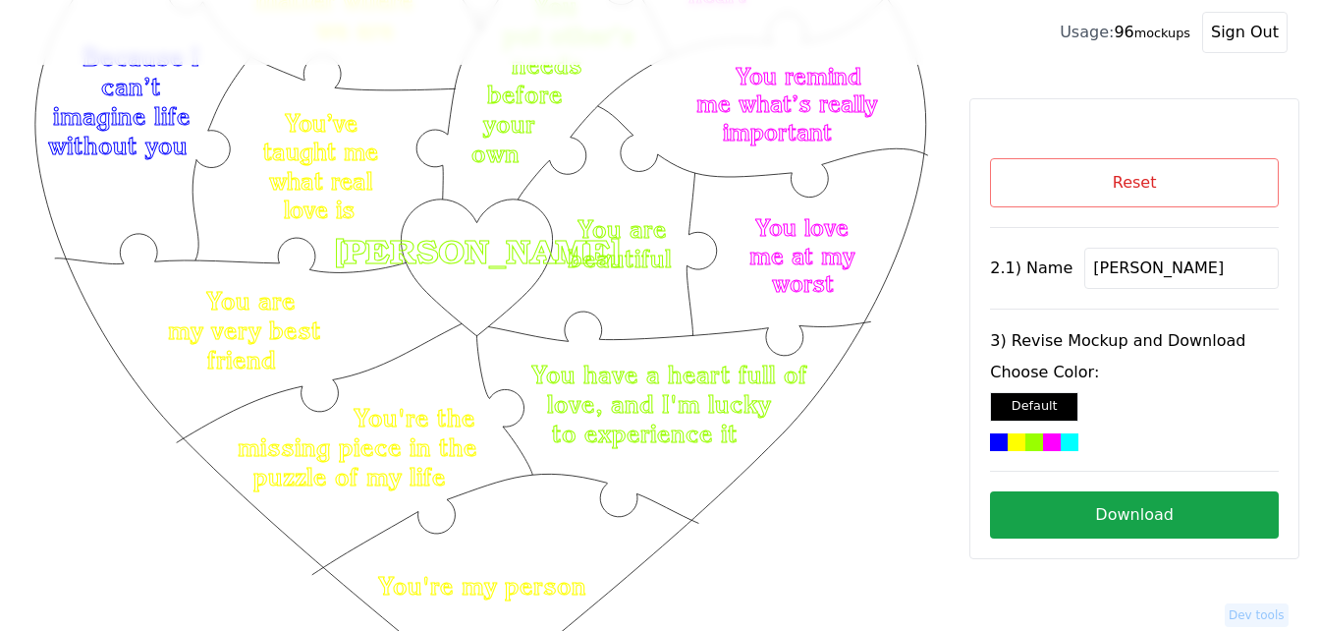
click at [1120, 522] on button "Download" at bounding box center [1134, 514] width 289 height 47
